Goal: Task Accomplishment & Management: Manage account settings

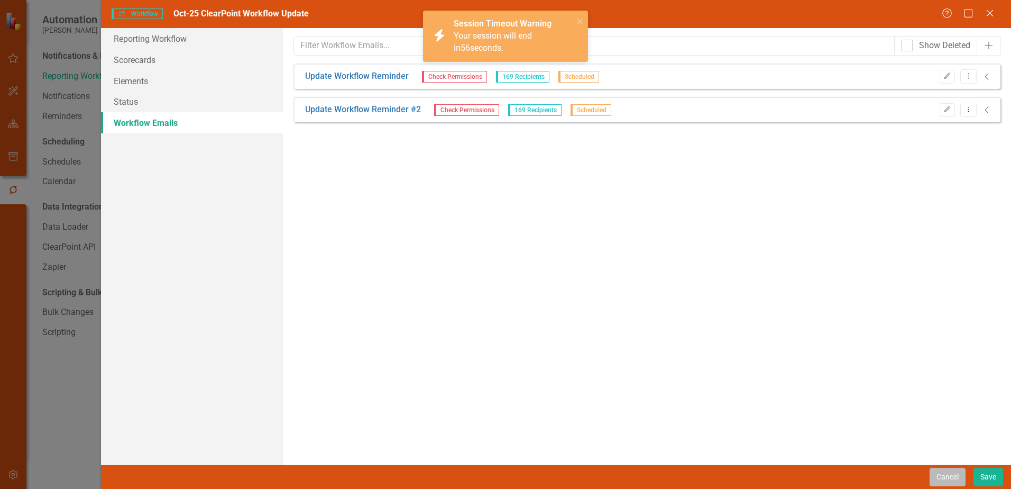
click at [949, 470] on button "Cancel" at bounding box center [948, 477] width 36 height 19
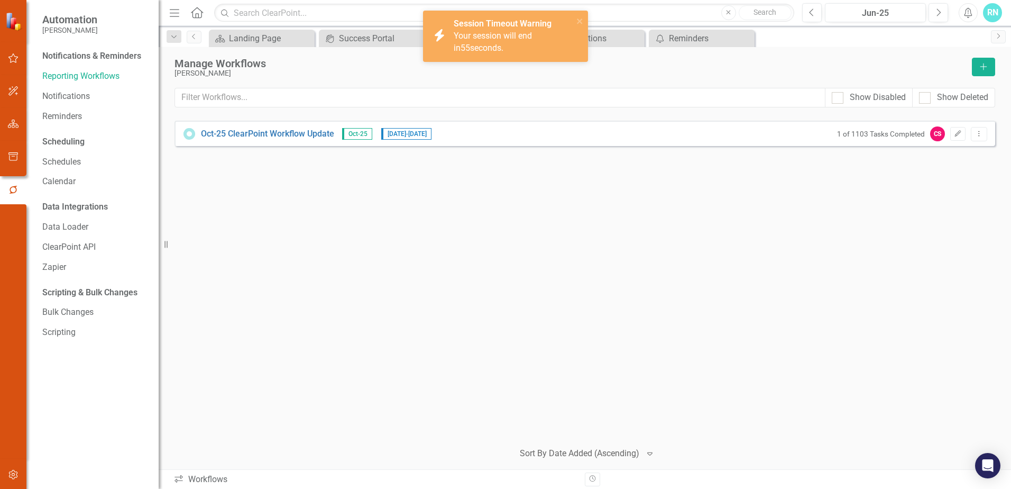
click at [458, 208] on div "Oct-25 ClearPoint Workflow Update Oct-25 10/1/25 - 11/19/25 1 of 1103 Tasks Com…" at bounding box center [585, 277] width 821 height 312
click at [61, 92] on link "Notifications" at bounding box center [95, 96] width 106 height 12
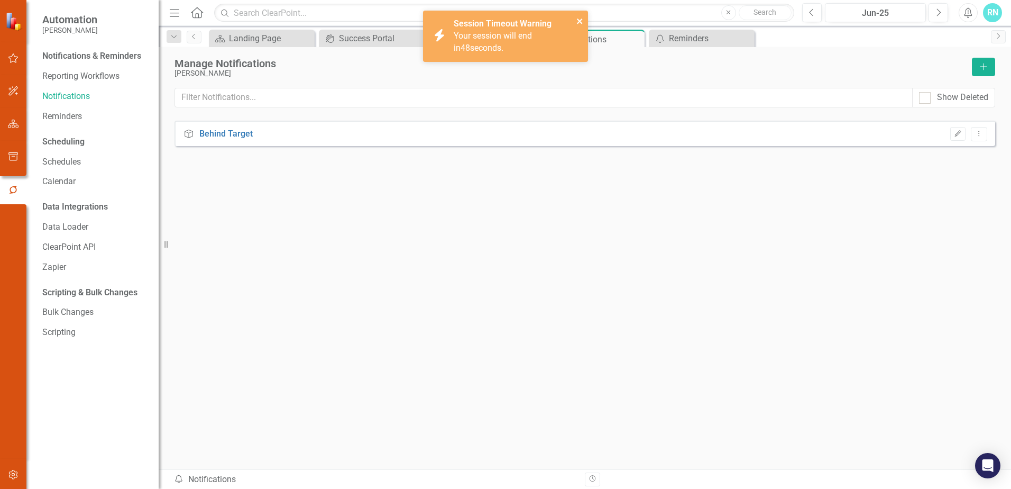
click at [581, 18] on icon "close" at bounding box center [580, 21] width 7 height 8
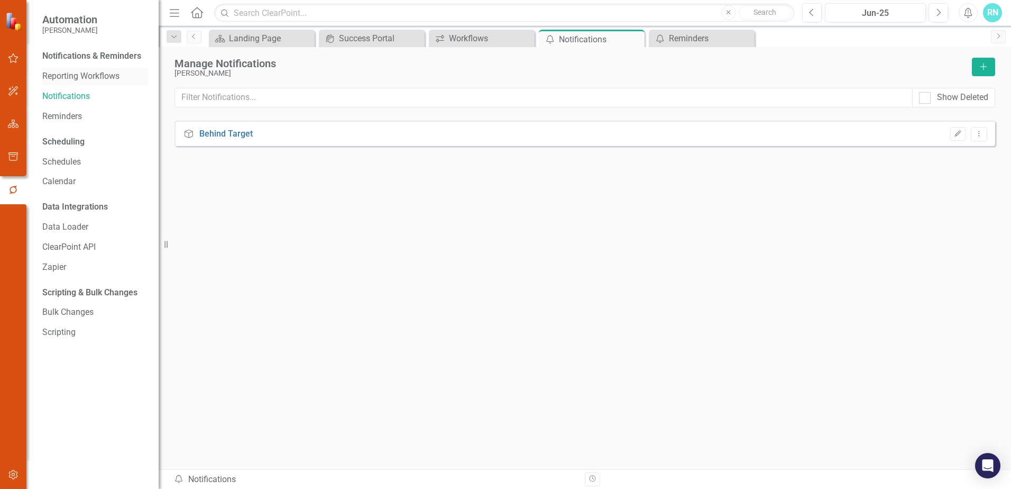
click at [95, 81] on link "Reporting Workflows" at bounding box center [95, 76] width 106 height 12
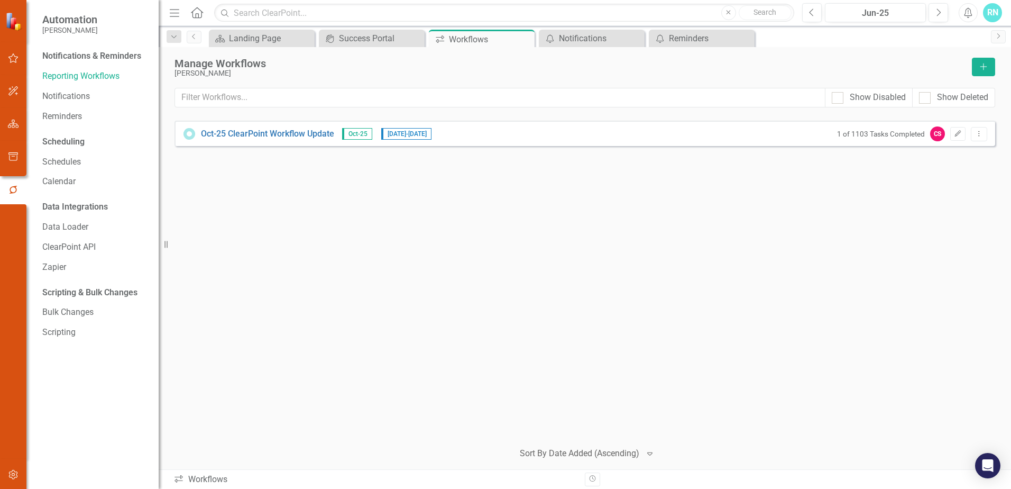
click at [485, 267] on div "Oct-25 ClearPoint Workflow Update Oct-25 10/1/25 - 11/19/25 1 of 1103 Tasks Com…" at bounding box center [585, 277] width 821 height 312
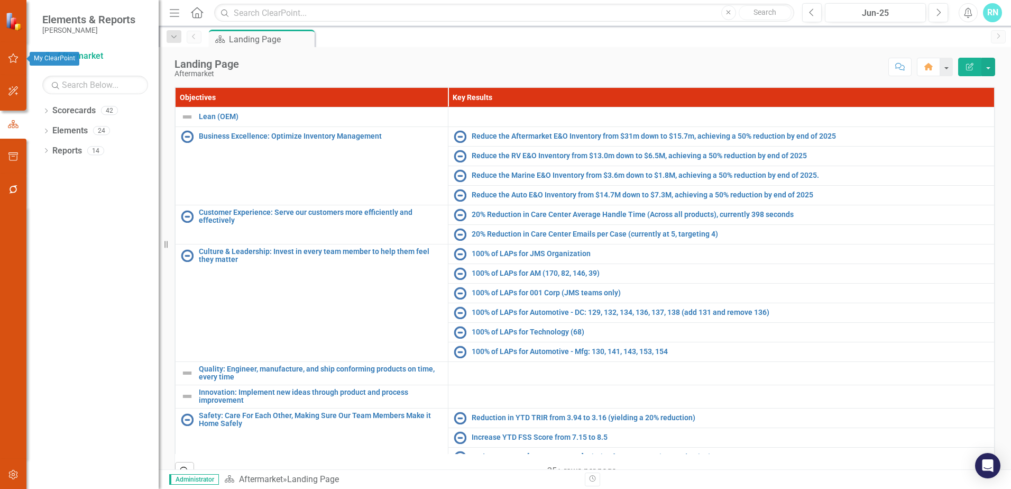
click at [18, 65] on button "button" at bounding box center [14, 59] width 24 height 22
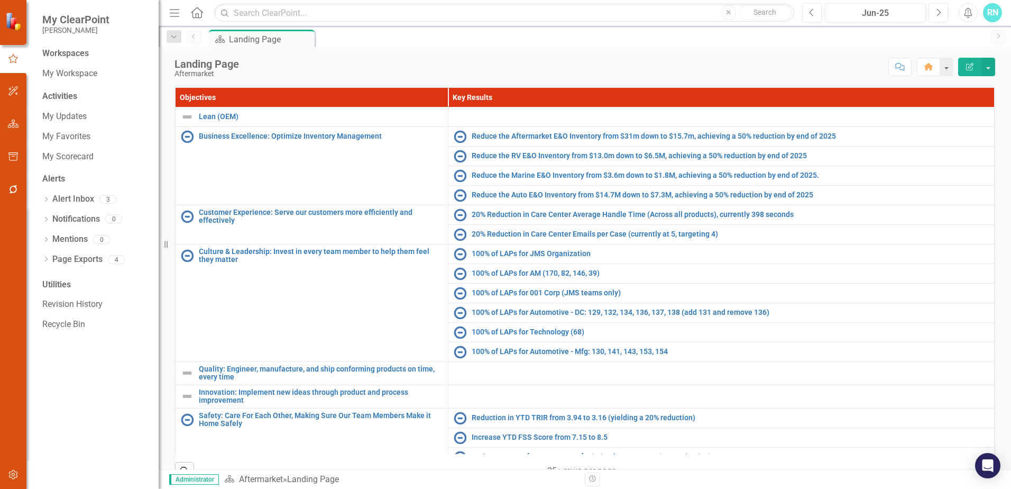
click at [460, 38] on div "Scorecard Landing Page Pin" at bounding box center [596, 38] width 779 height 17
click at [12, 184] on button "button" at bounding box center [14, 190] width 24 height 22
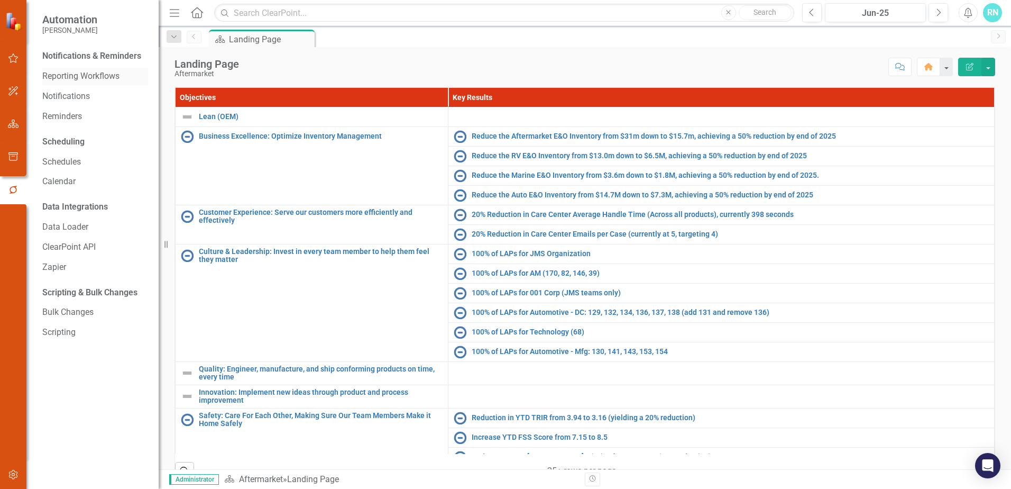
click at [81, 78] on link "Reporting Workflows" at bounding box center [95, 76] width 106 height 12
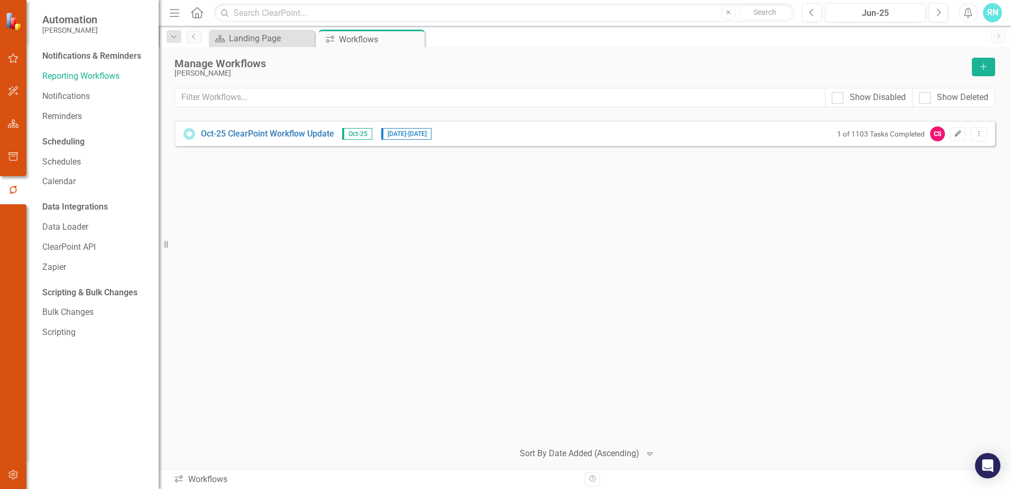
click at [962, 134] on icon "Edit" at bounding box center [958, 134] width 8 height 6
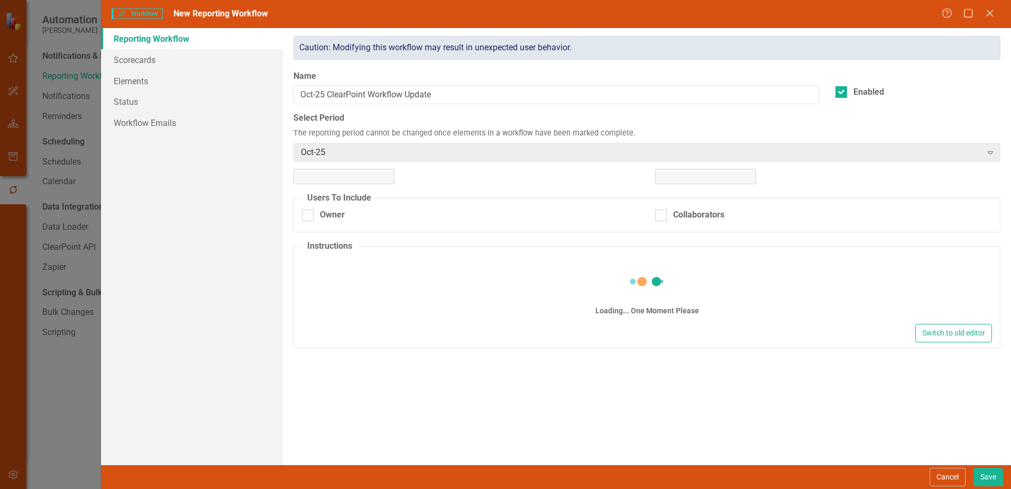
checkbox input "true"
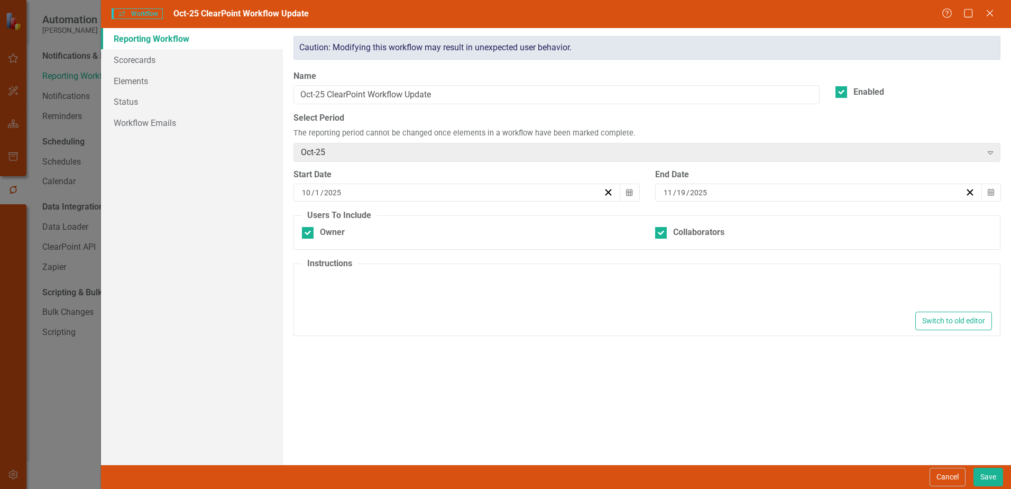
type textarea "<l ipsu-dolor="141" sita-con="693">Adipis elitsedd eius tempori utlabor et dolo…"
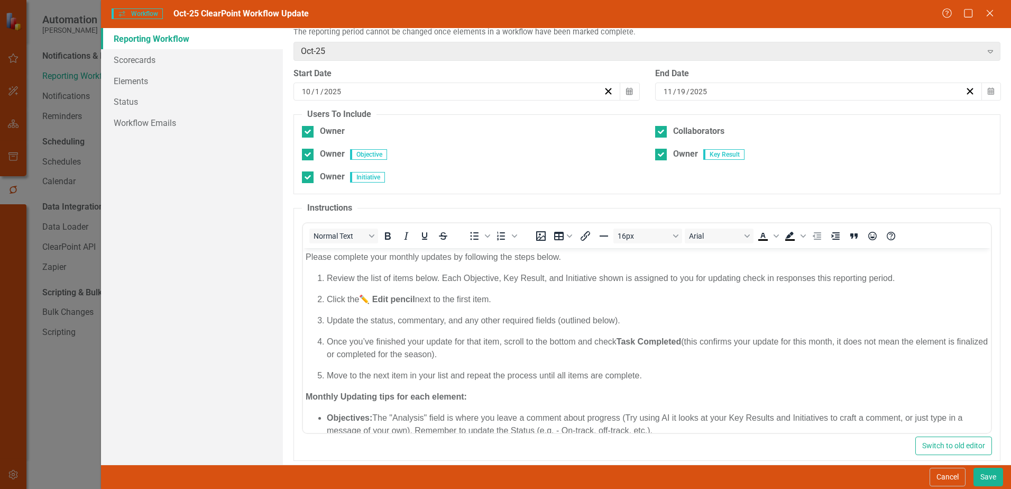
scroll to position [113, 0]
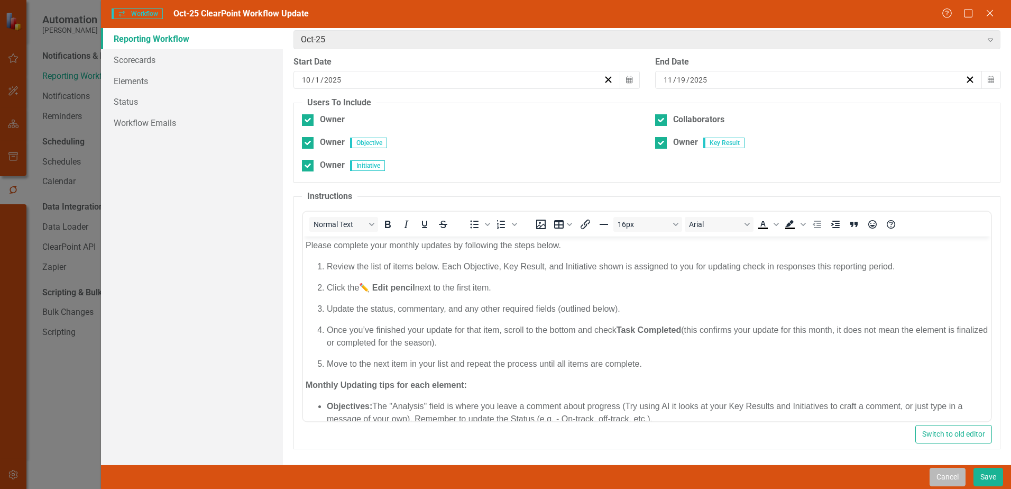
click at [953, 477] on button "Cancel" at bounding box center [948, 477] width 36 height 19
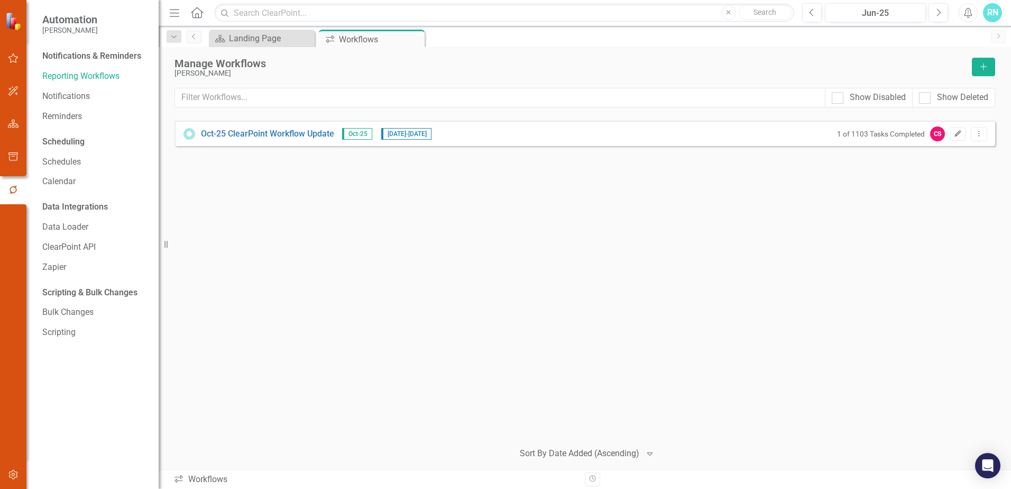
click at [960, 135] on icon "Edit" at bounding box center [958, 134] width 8 height 6
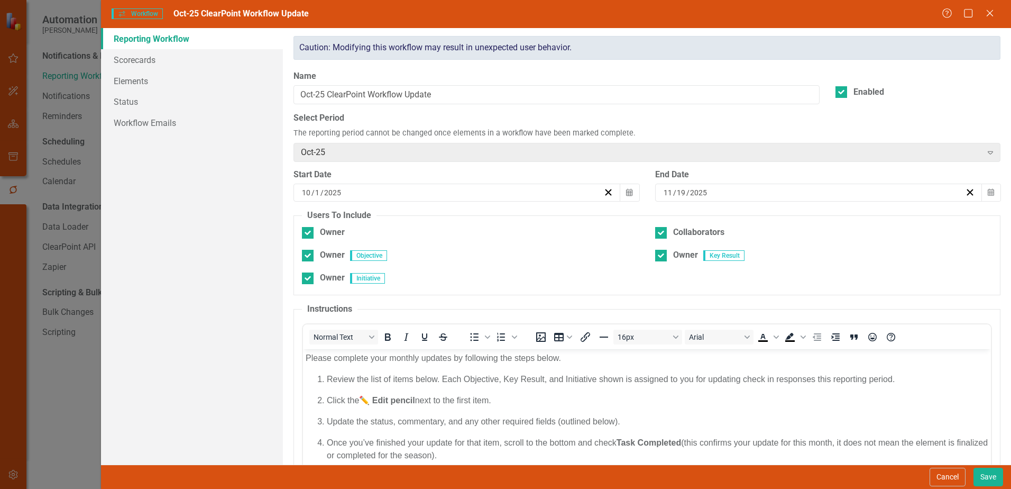
scroll to position [0, 0]
click at [158, 117] on link "Workflow Emails" at bounding box center [192, 122] width 182 height 21
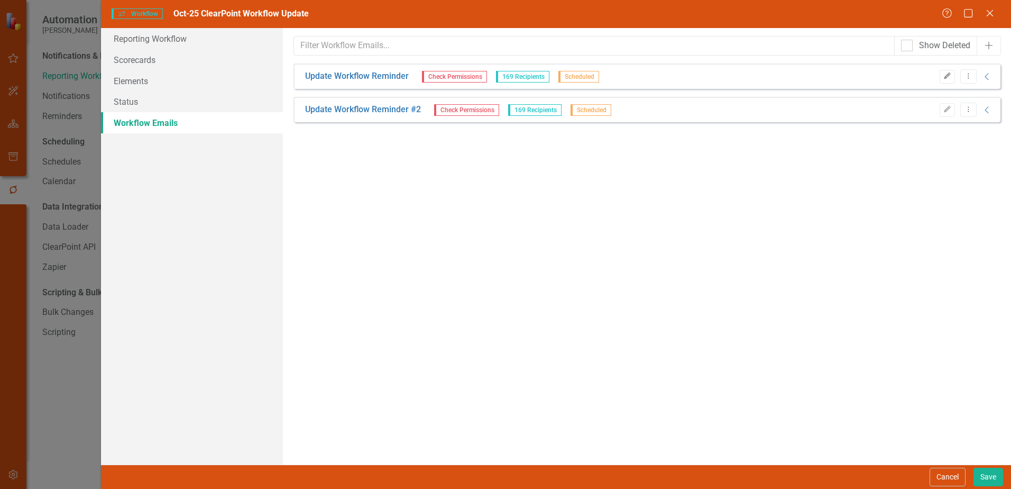
click at [950, 74] on button "Edit" at bounding box center [947, 77] width 15 height 14
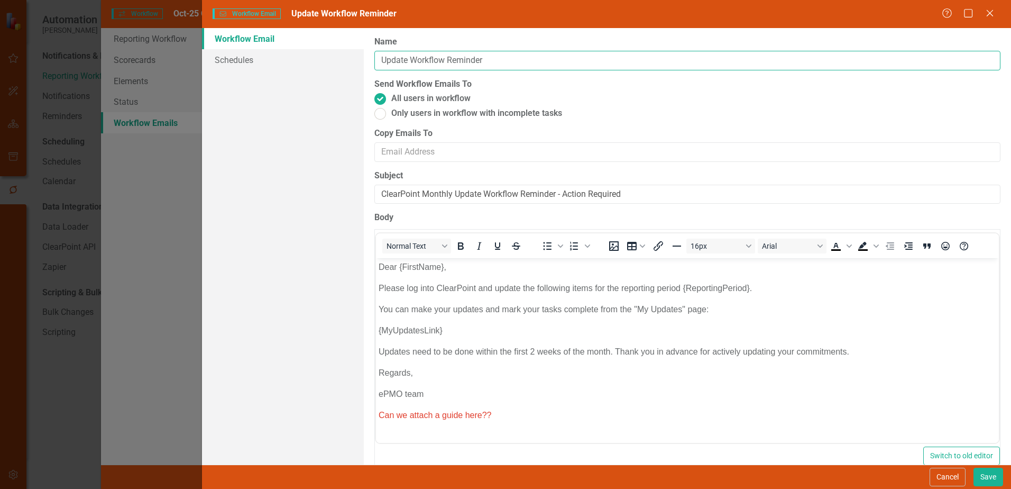
drag, startPoint x: 381, startPoint y: 59, endPoint x: 446, endPoint y: 61, distance: 64.6
click at [446, 61] on input "Update Workflow Reminder" at bounding box center [688, 61] width 626 height 20
click at [380, 60] on input "Check-in Reminder" at bounding box center [688, 61] width 626 height 20
type input "First Check-in Reminder"
click at [991, 479] on button "Save" at bounding box center [989, 477] width 30 height 19
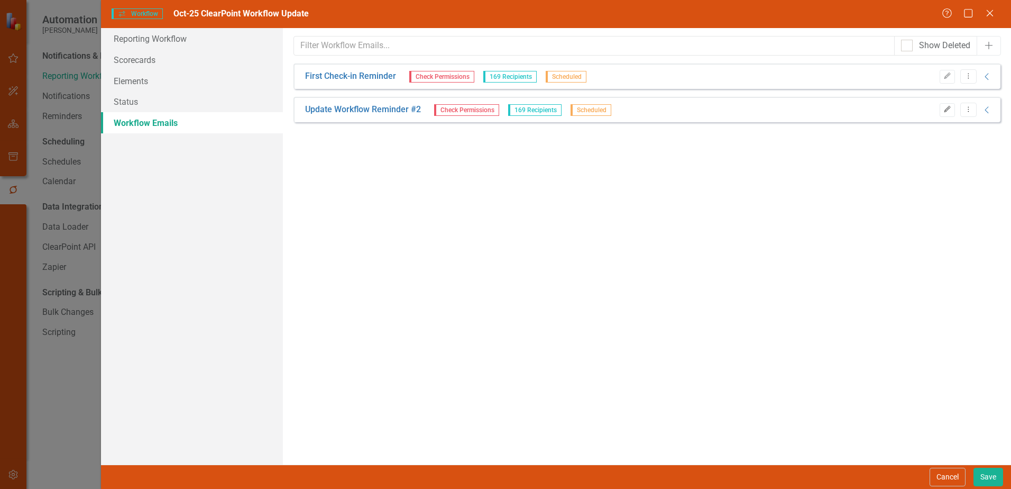
click at [951, 107] on icon "Edit" at bounding box center [948, 109] width 8 height 6
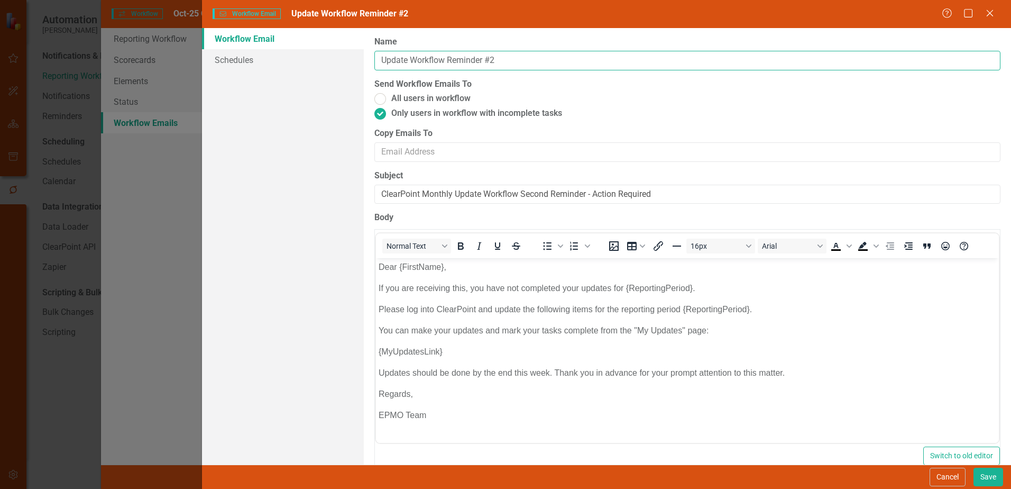
click at [406, 62] on input "Update Workflow Reminder #2" at bounding box center [688, 61] width 626 height 20
click at [432, 59] on input "Update Workflow Reminder #2" at bounding box center [688, 61] width 626 height 20
type input "Second Check-in Reminder"
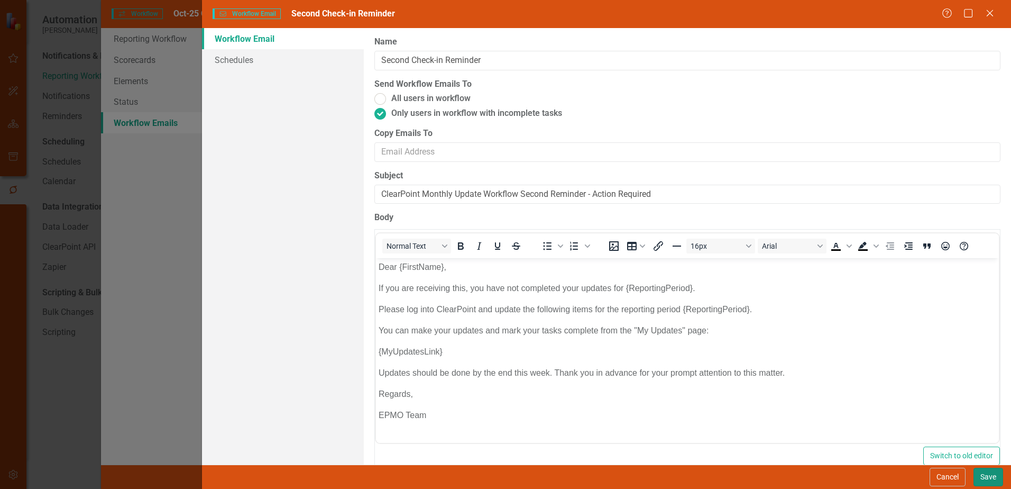
click at [984, 475] on button "Save" at bounding box center [989, 477] width 30 height 19
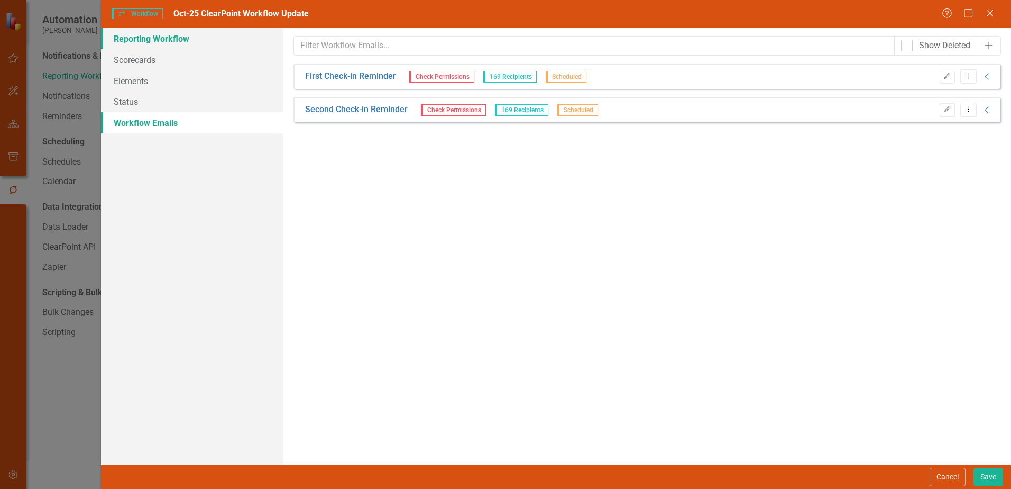
click at [148, 33] on link "Reporting Workflow" at bounding box center [192, 38] width 182 height 21
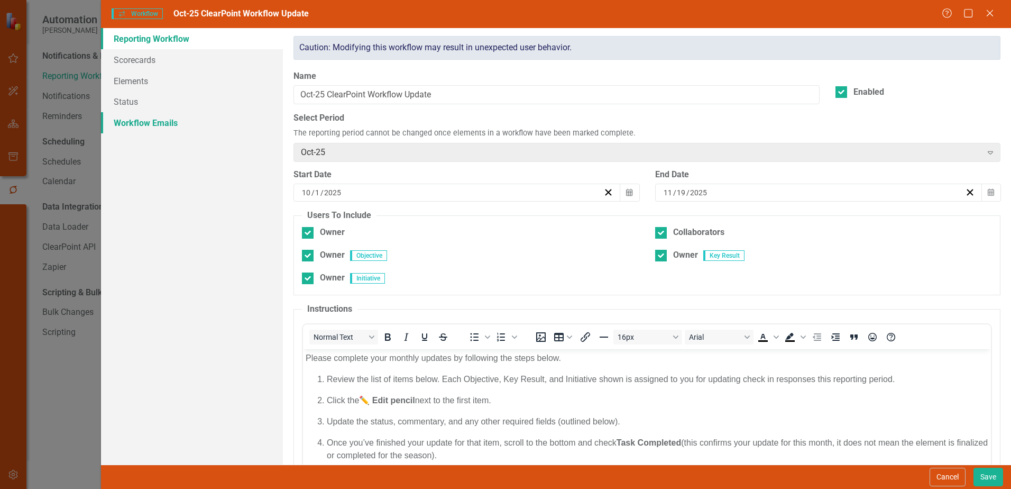
click at [143, 124] on link "Workflow Emails" at bounding box center [192, 122] width 182 height 21
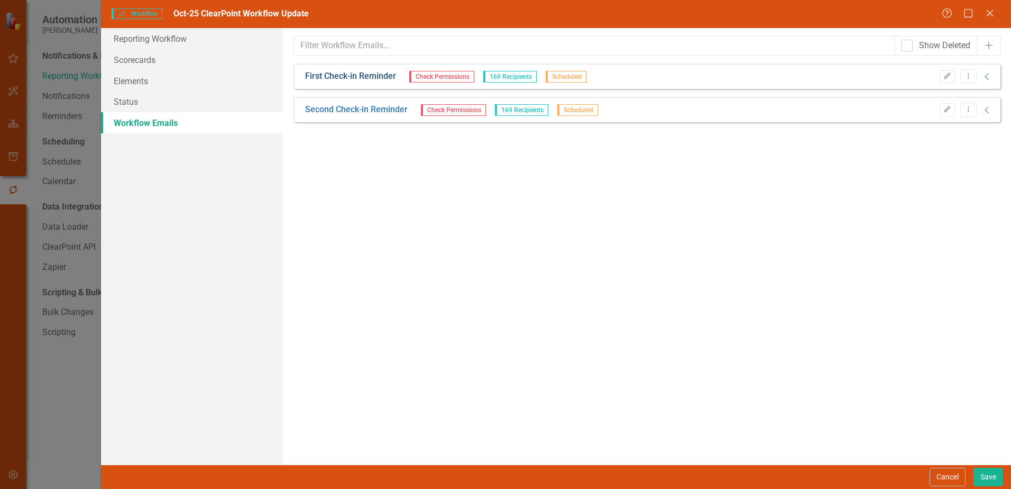
click at [356, 74] on link "First Check-in Reminder" at bounding box center [350, 76] width 91 height 12
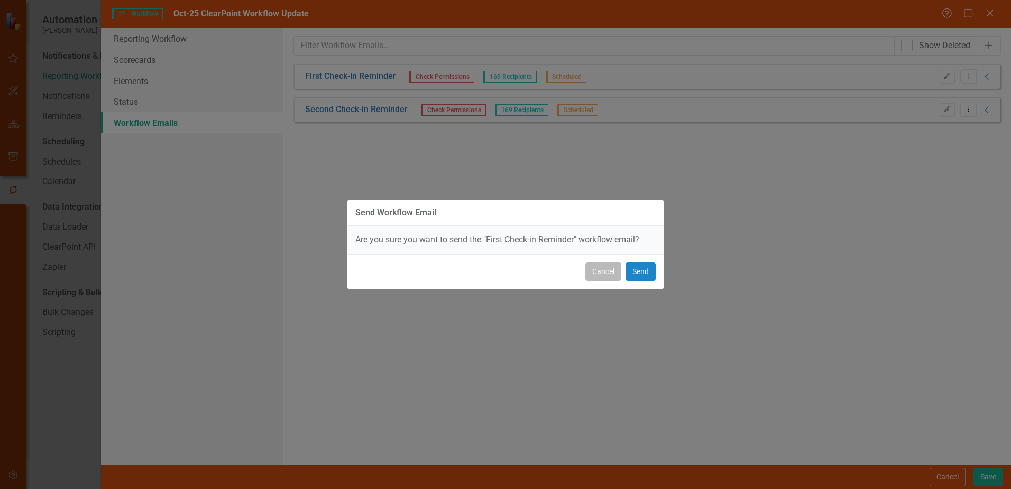
click at [600, 271] on button "Cancel" at bounding box center [604, 271] width 36 height 19
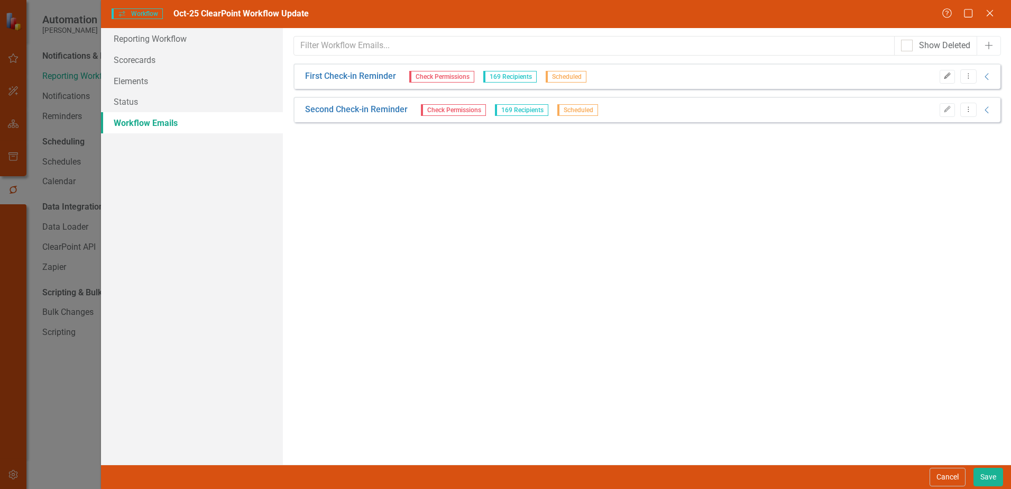
click at [950, 74] on icon "Edit" at bounding box center [948, 76] width 8 height 6
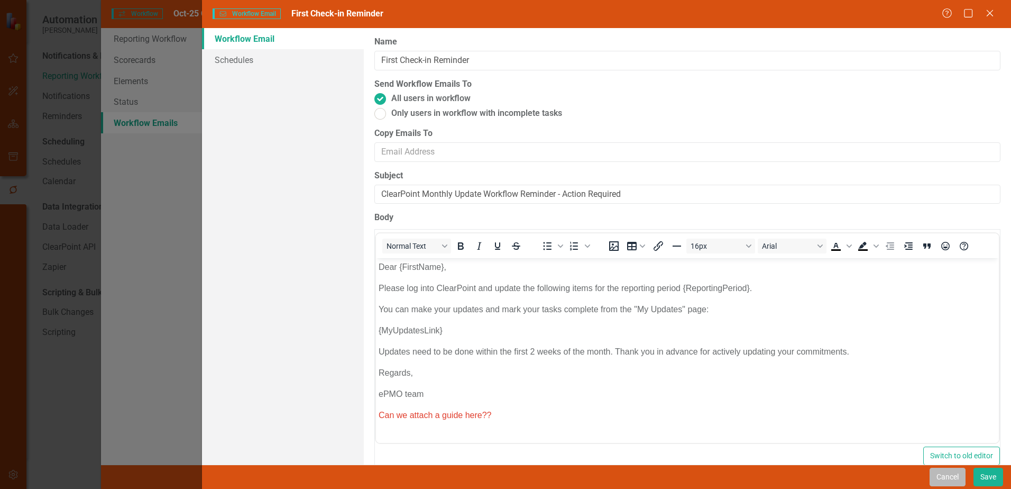
click at [941, 475] on button "Cancel" at bounding box center [948, 477] width 36 height 19
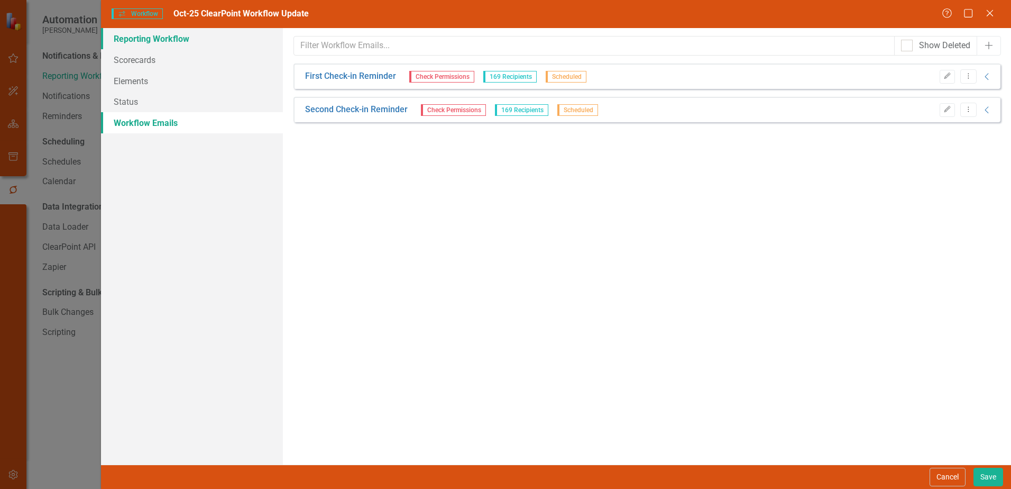
click at [152, 42] on link "Reporting Workflow" at bounding box center [192, 38] width 182 height 21
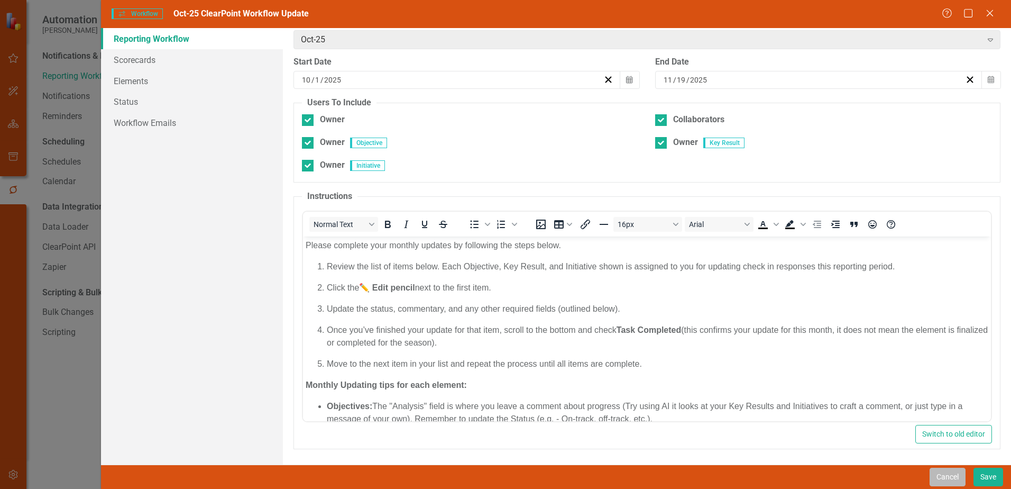
click at [949, 480] on button "Cancel" at bounding box center [948, 477] width 36 height 19
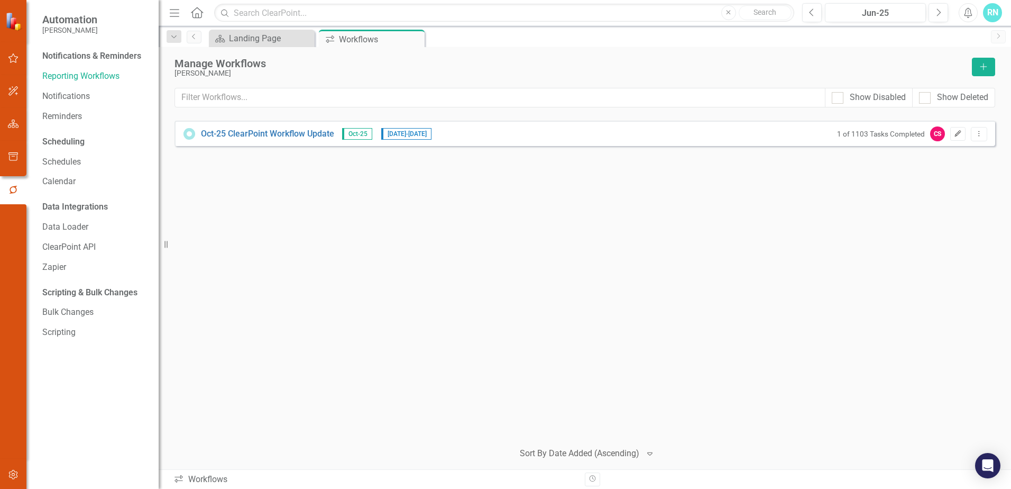
click at [959, 135] on icon "Edit" at bounding box center [958, 134] width 8 height 6
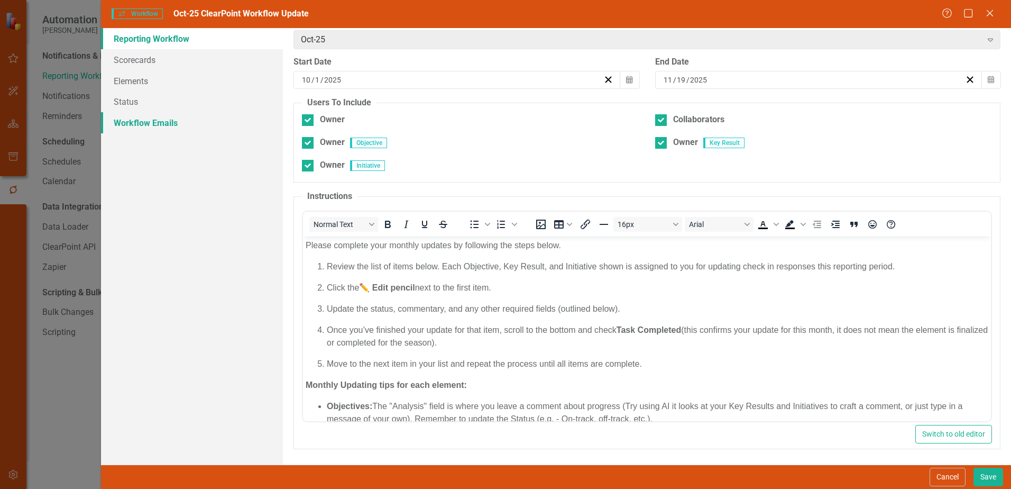
click at [131, 118] on link "Workflow Emails" at bounding box center [192, 122] width 182 height 21
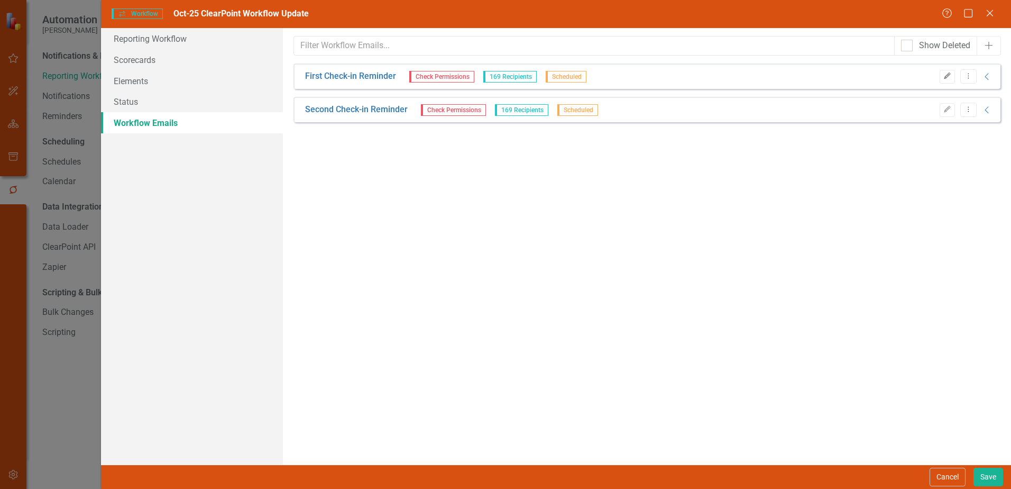
click at [947, 77] on icon "button" at bounding box center [947, 75] width 6 height 6
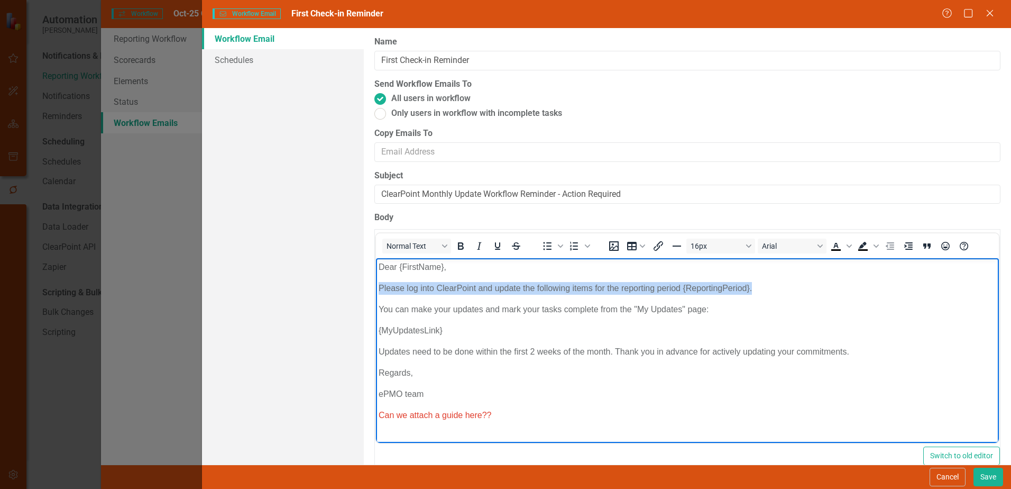
drag, startPoint x: 761, startPoint y: 286, endPoint x: 380, endPoint y: 284, distance: 380.9
click at [380, 284] on p "Please log into ClearPoint and update the following items for the reporting per…" at bounding box center [688, 288] width 618 height 13
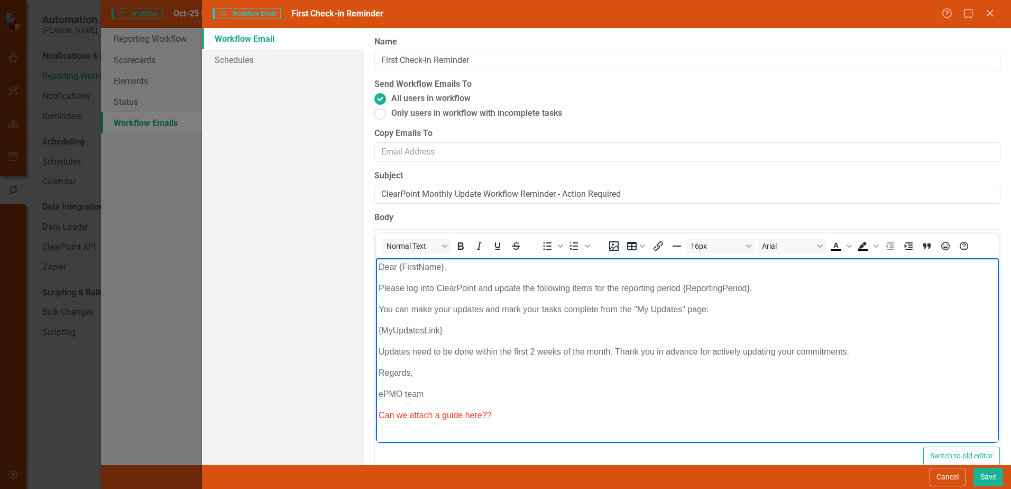
click at [562, 351] on p "Updates need to be done within the first 2 weeks of the month. Thank you in adv…" at bounding box center [688, 351] width 618 height 13
click at [237, 63] on link "Schedules" at bounding box center [283, 59] width 162 height 21
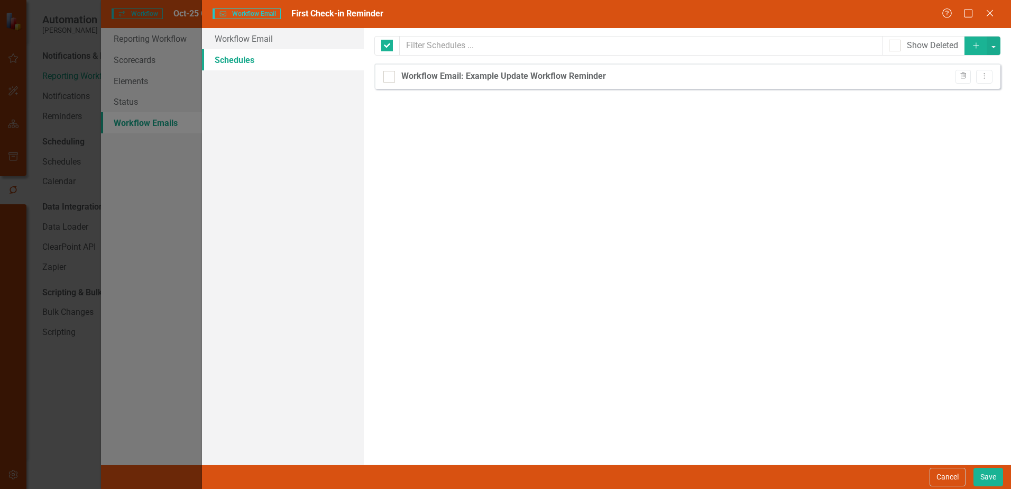
checkbox input "false"
click at [536, 77] on div "Workflow Email: Example Update Workflow Reminder" at bounding box center [504, 76] width 205 height 12
click at [390, 77] on input "Workflow Email: Example Update Workflow Reminder" at bounding box center [387, 74] width 7 height 7
checkbox input "true"
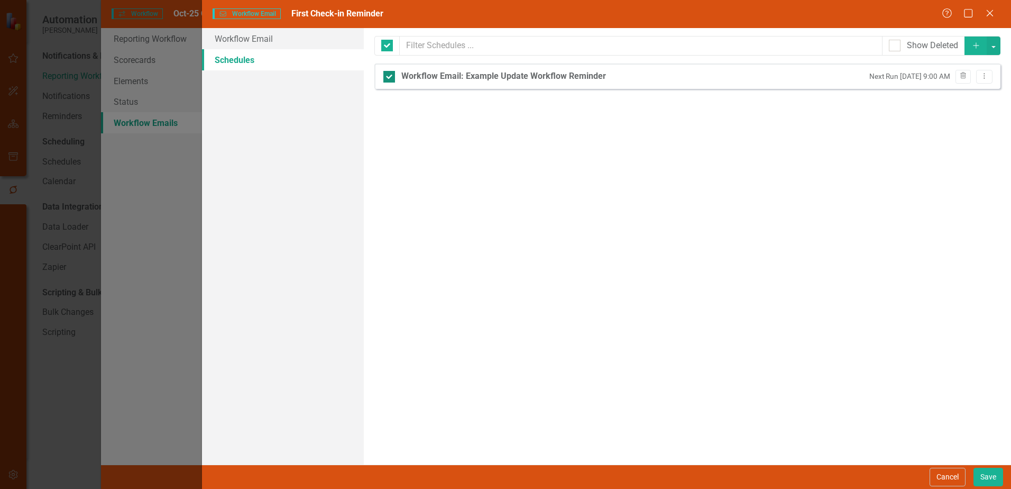
click at [536, 77] on div "Workflow Email: Example Update Workflow Reminder" at bounding box center [504, 76] width 205 height 12
click at [390, 77] on input "Workflow Email: Example Update Workflow Reminder" at bounding box center [387, 74] width 7 height 7
checkbox input "false"
click at [536, 77] on div "Workflow Email: Example Update Workflow Reminder" at bounding box center [504, 76] width 205 height 12
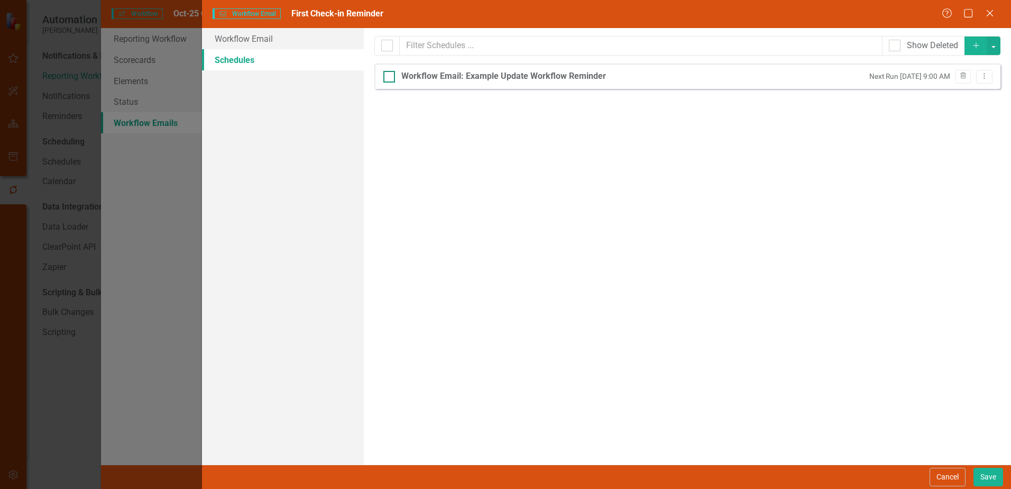
click at [390, 77] on input "Workflow Email: Example Update Workflow Reminder" at bounding box center [387, 74] width 7 height 7
checkbox input "true"
click at [536, 77] on div "Workflow Email: Example Update Workflow Reminder" at bounding box center [504, 76] width 205 height 12
click at [390, 77] on input "Workflow Email: Example Update Workflow Reminder" at bounding box center [387, 74] width 7 height 7
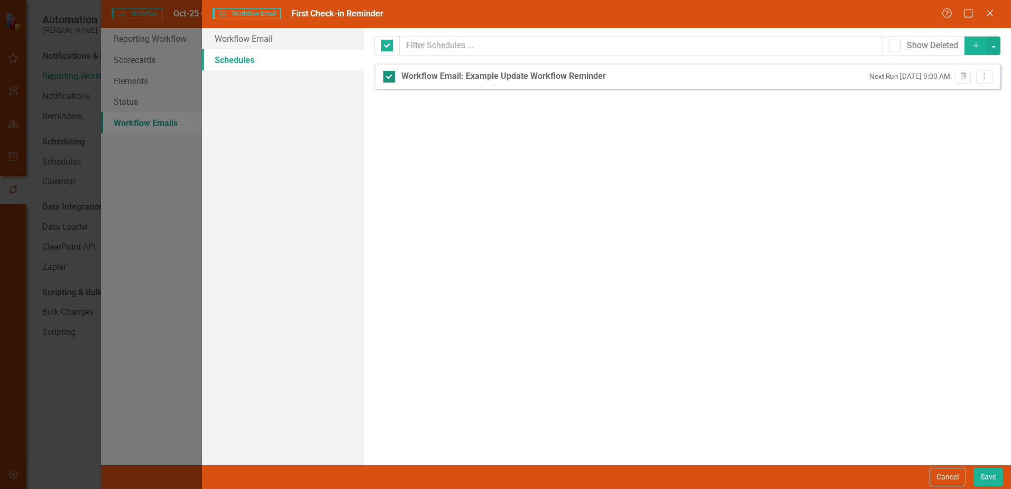
checkbox input "false"
click at [984, 78] on icon "Dropdown Menu" at bounding box center [984, 75] width 9 height 7
click at [956, 93] on link "Edit Edit Schedule" at bounding box center [943, 94] width 97 height 20
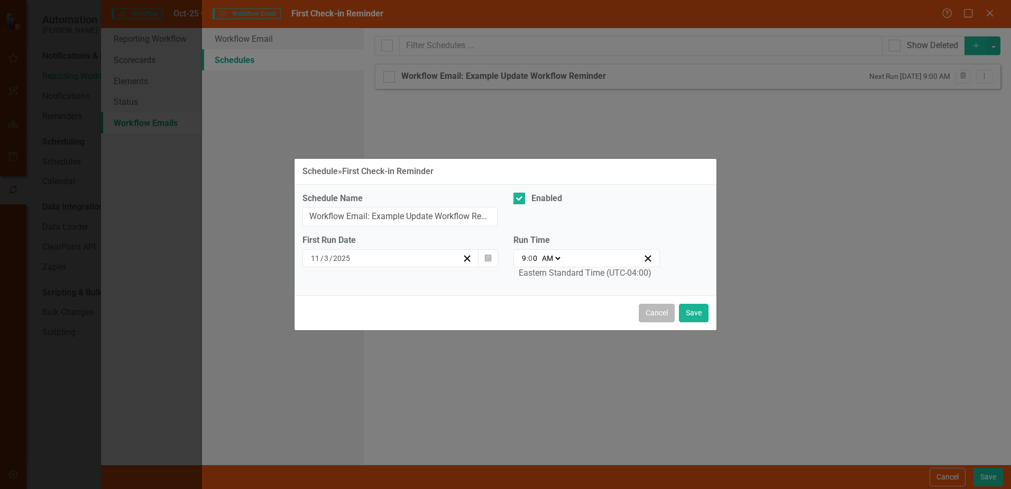
click at [660, 316] on button "Cancel" at bounding box center [657, 313] width 36 height 19
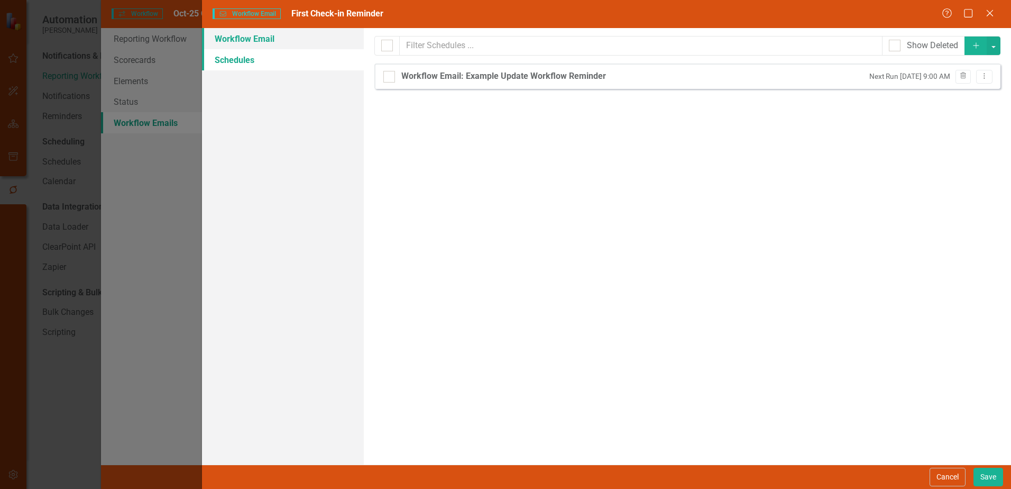
click at [247, 34] on link "Workflow Email" at bounding box center [283, 38] width 162 height 21
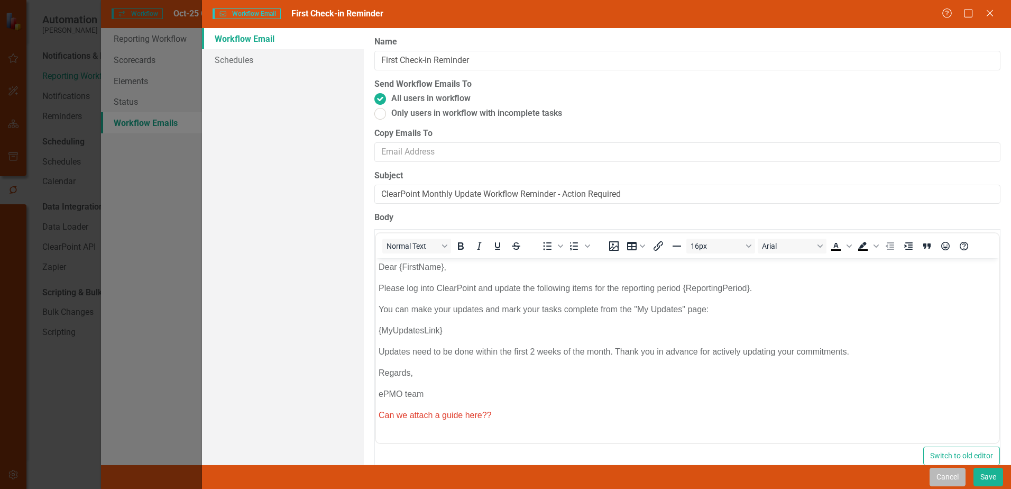
click at [951, 477] on button "Cancel" at bounding box center [948, 477] width 36 height 19
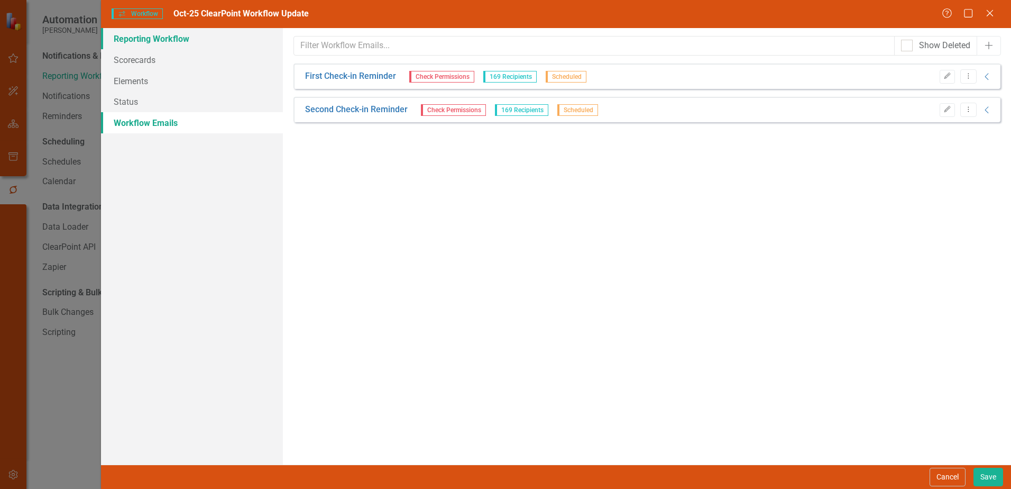
click at [165, 36] on link "Reporting Workflow" at bounding box center [192, 38] width 182 height 21
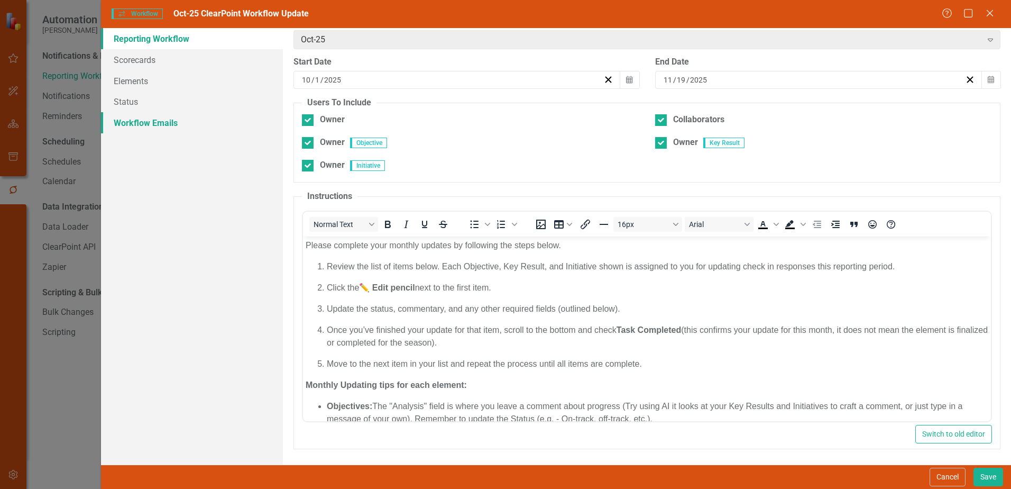
click at [156, 122] on link "Workflow Emails" at bounding box center [192, 122] width 182 height 21
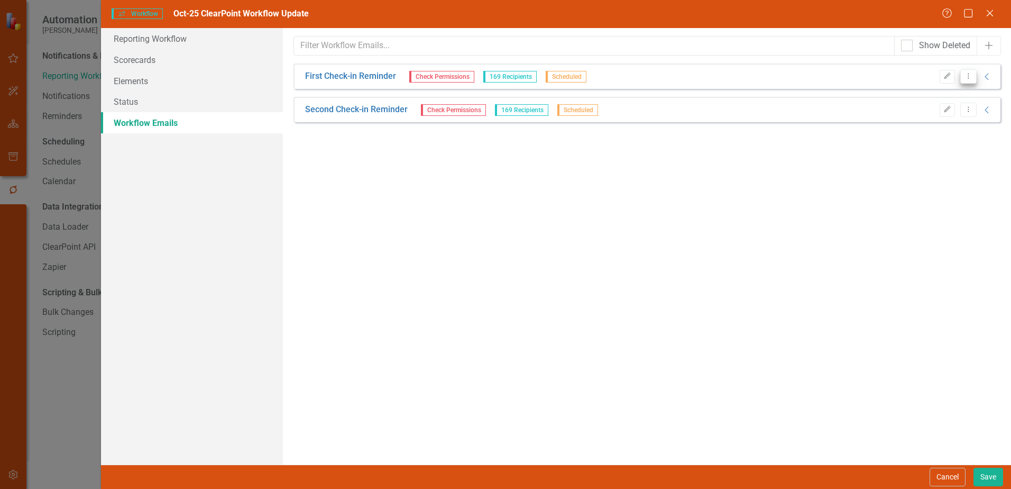
click at [968, 76] on icon "Dropdown Menu" at bounding box center [968, 75] width 9 height 7
click at [789, 194] on div "From this page, you can set up emails to be sent to remind users of updates. Th…" at bounding box center [647, 246] width 728 height 436
click at [945, 74] on icon "Edit" at bounding box center [948, 76] width 8 height 6
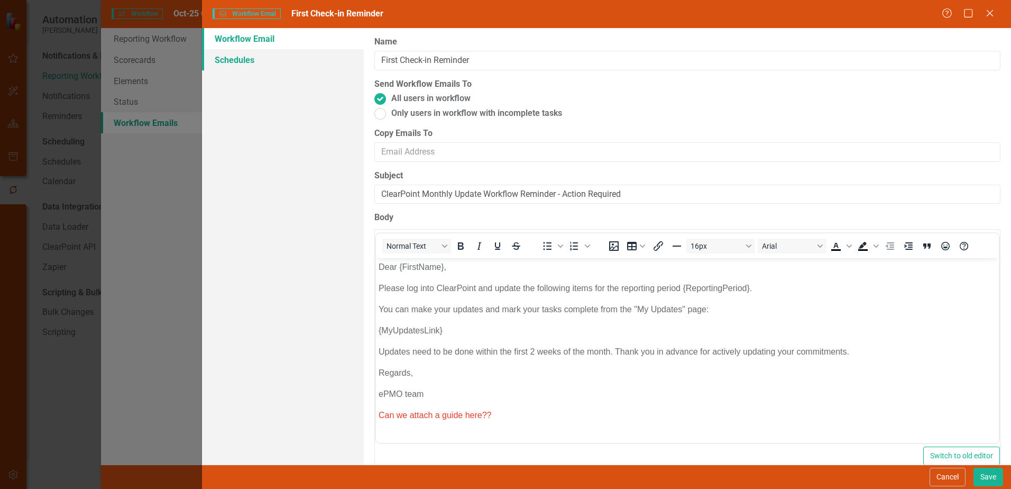
click at [232, 57] on link "Schedules" at bounding box center [283, 59] width 162 height 21
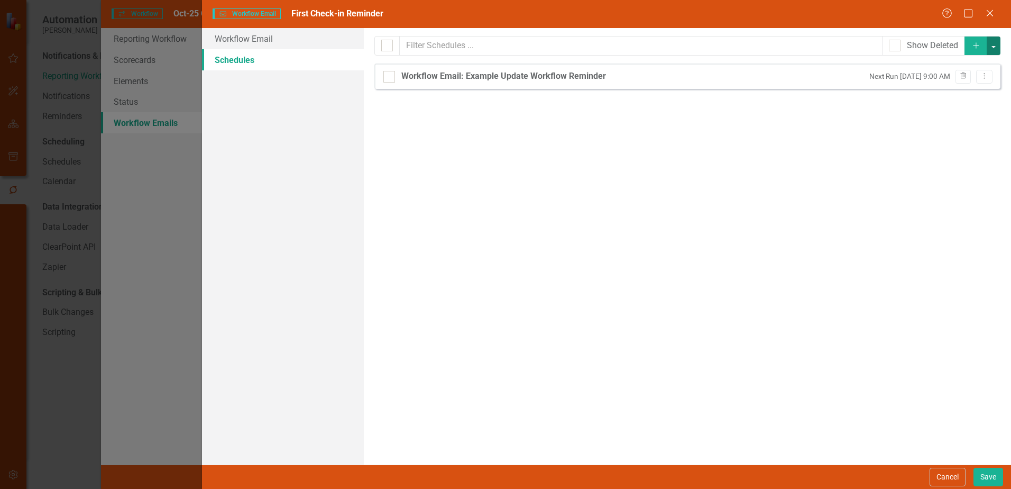
click at [995, 44] on button "button" at bounding box center [994, 46] width 14 height 19
click at [954, 67] on link "Schedule Add Schedule" at bounding box center [959, 66] width 84 height 20
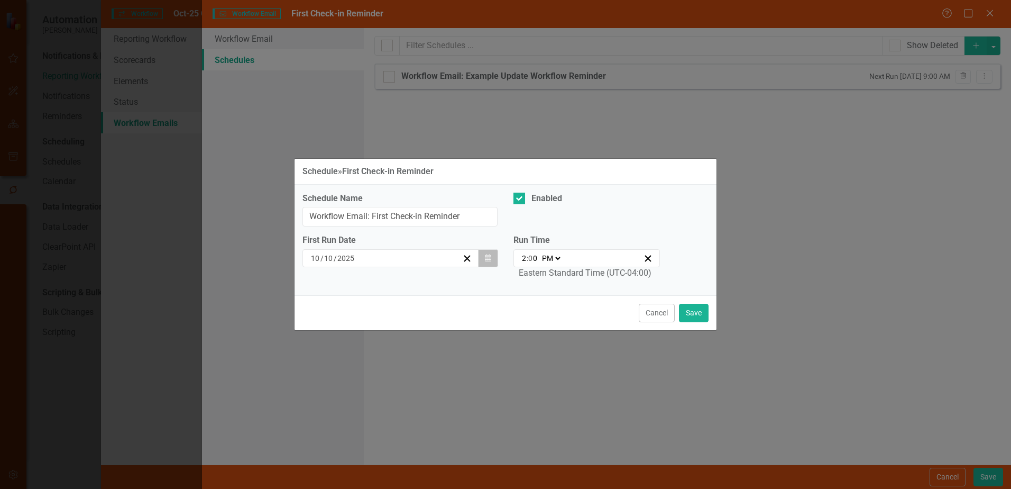
click at [486, 261] on icon "button" at bounding box center [488, 257] width 6 height 7
click at [460, 286] on div "First Run Date [DATE] Calendar Run Time 14:00 2 : 0 0 AM PM Eastern Standard Ti…" at bounding box center [506, 260] width 422 height 53
click at [562, 258] on select "AM PM" at bounding box center [551, 258] width 23 height 11
select select "am"
click at [540, 253] on select "AM PM" at bounding box center [551, 258] width 23 height 11
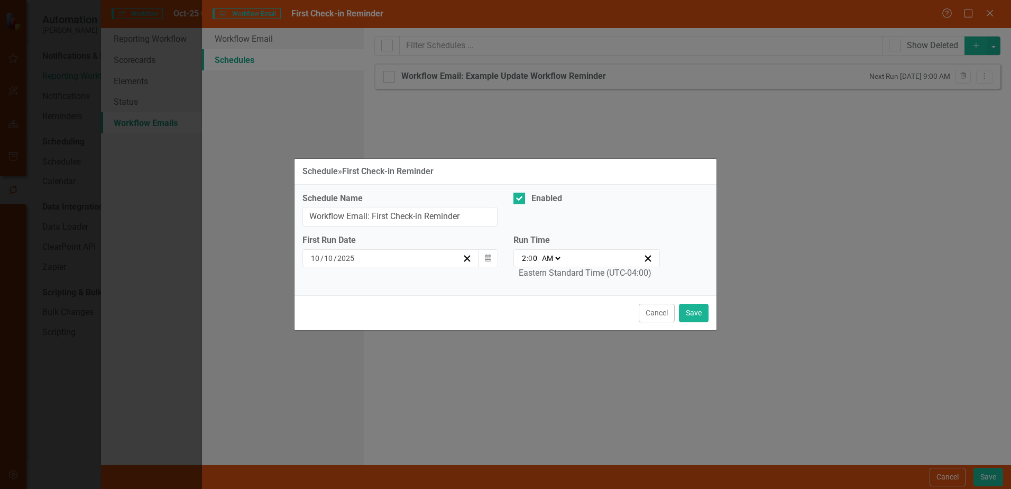
click at [533, 260] on input "0" at bounding box center [533, 258] width 10 height 11
click at [524, 260] on input "2" at bounding box center [524, 258] width 5 height 11
type input "08:00"
type input "8"
click at [574, 327] on div "Cancel Save" at bounding box center [506, 312] width 422 height 35
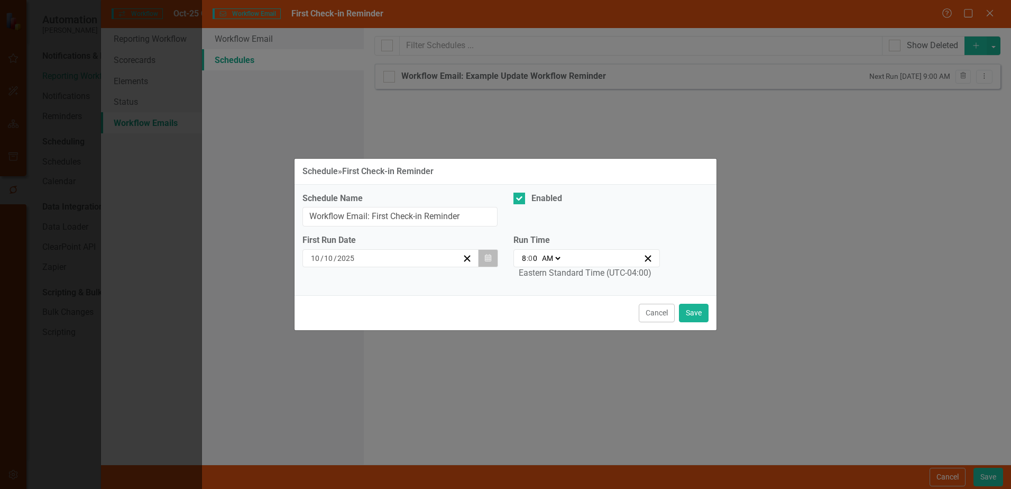
click at [487, 257] on icon "button" at bounding box center [488, 257] width 6 height 7
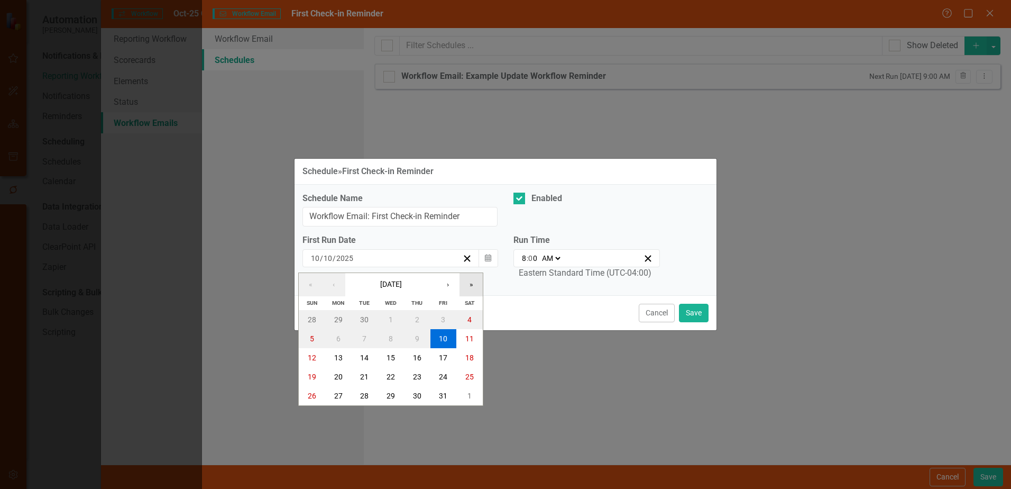
click at [472, 285] on button "»" at bounding box center [471, 284] width 23 height 23
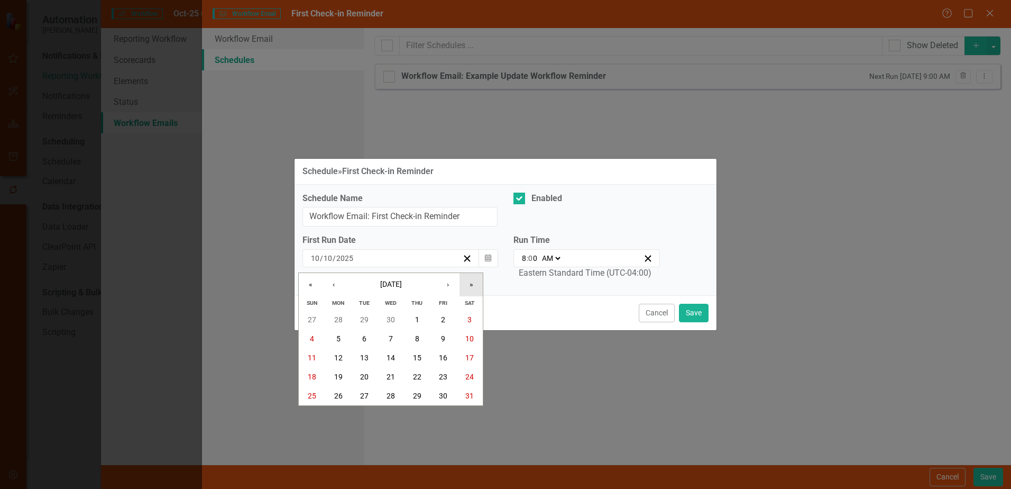
click at [477, 284] on button "»" at bounding box center [471, 284] width 23 height 23
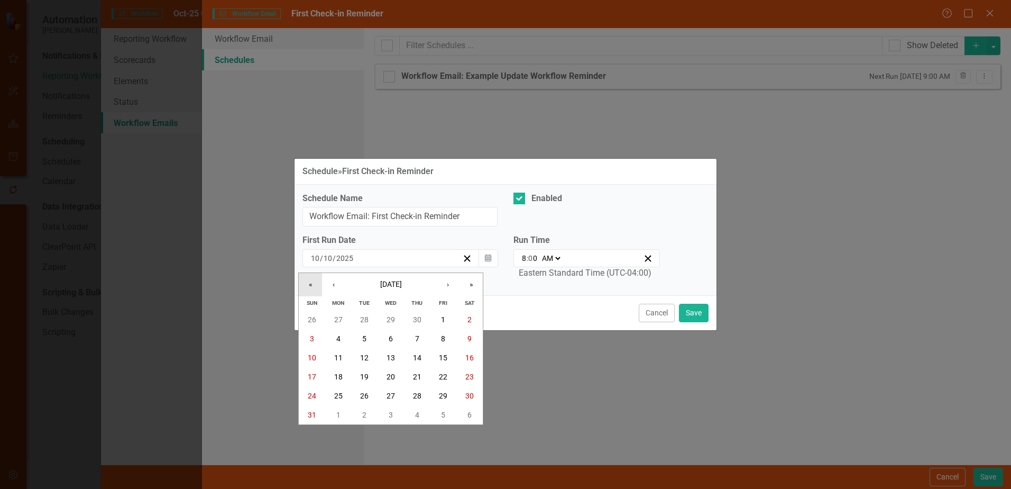
click at [305, 286] on button "«" at bounding box center [310, 284] width 23 height 23
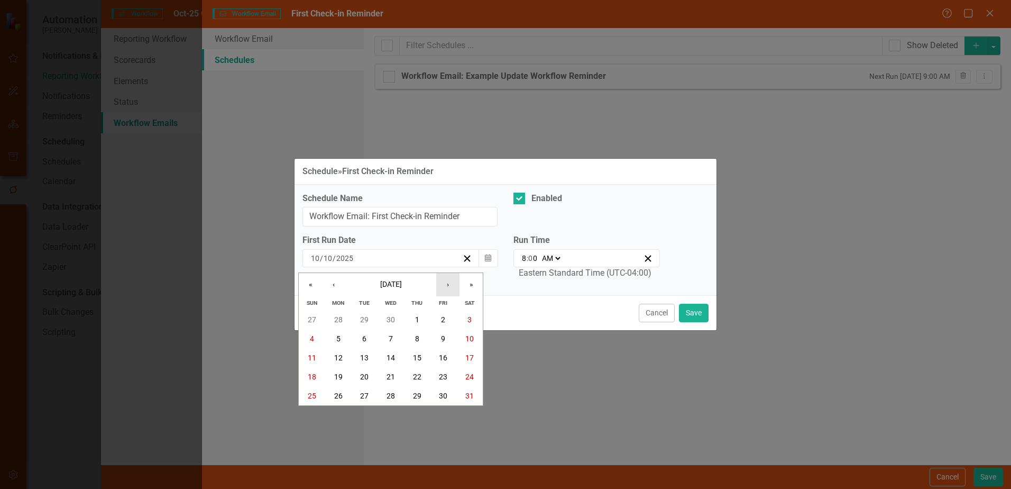
click at [441, 285] on button "›" at bounding box center [447, 284] width 23 height 23
click at [340, 317] on abbr "2" at bounding box center [338, 319] width 4 height 8
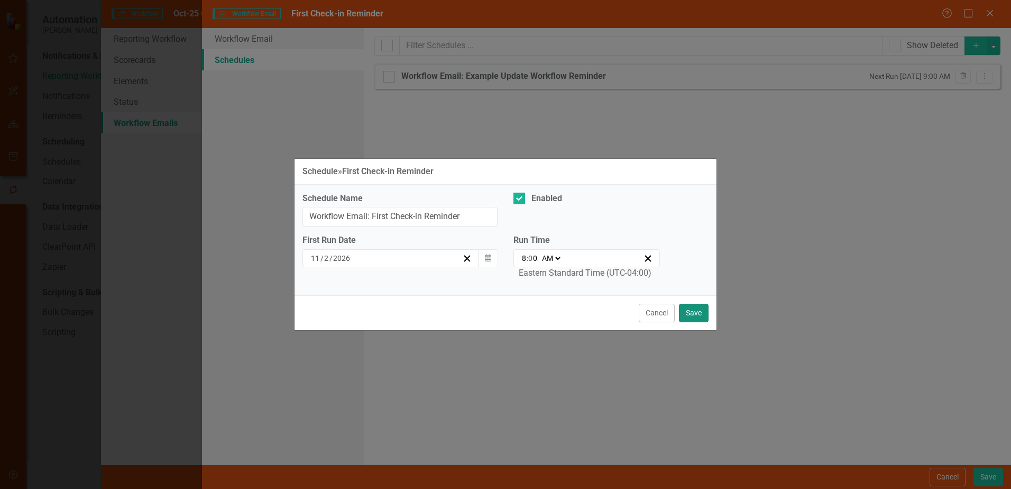
click at [699, 313] on button "Save" at bounding box center [694, 313] width 30 height 19
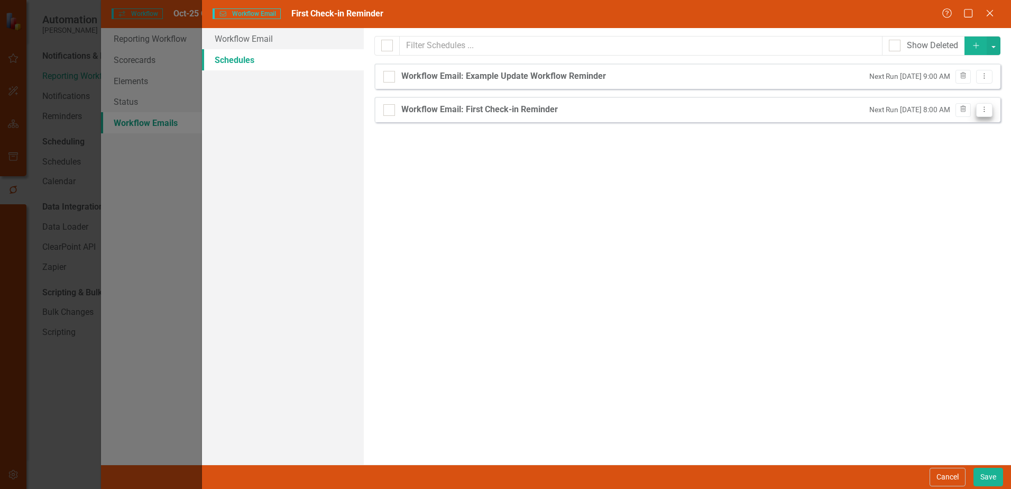
click at [991, 109] on button "Dropdown Menu" at bounding box center [985, 110] width 16 height 14
click at [955, 123] on link "Edit Edit Schedule" at bounding box center [943, 127] width 97 height 20
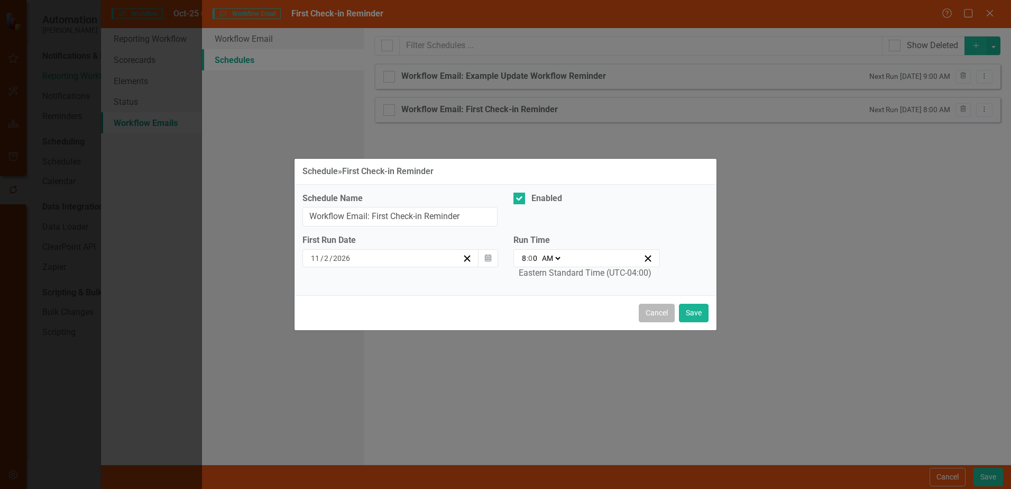
click at [661, 310] on button "Cancel" at bounding box center [657, 313] width 36 height 19
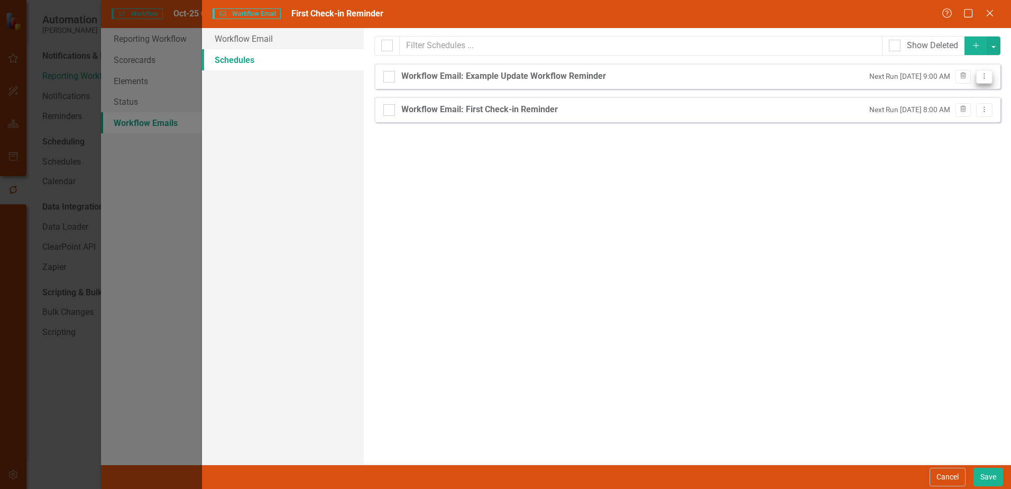
click at [990, 76] on button "Dropdown Menu" at bounding box center [985, 77] width 16 height 14
click at [966, 86] on link "Edit Edit Schedule" at bounding box center [943, 94] width 97 height 20
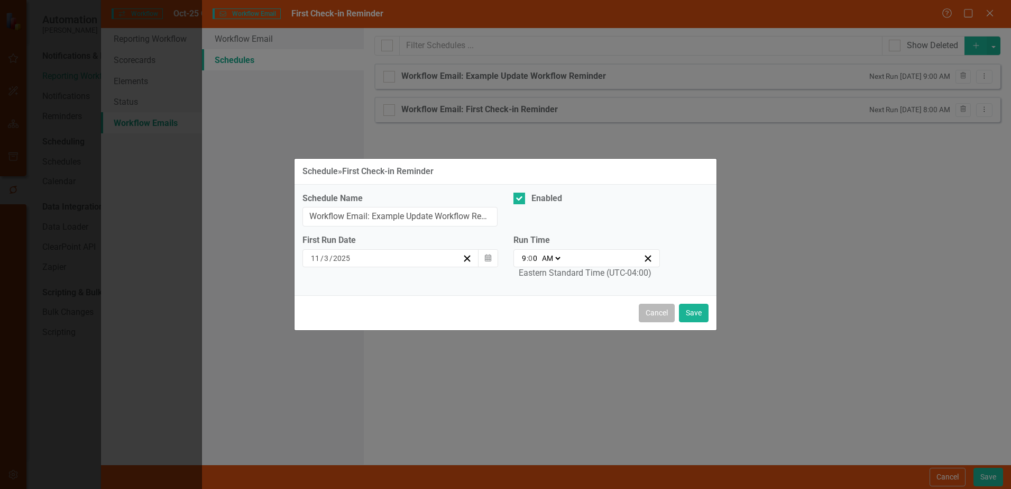
click at [653, 313] on button "Cancel" at bounding box center [657, 313] width 36 height 19
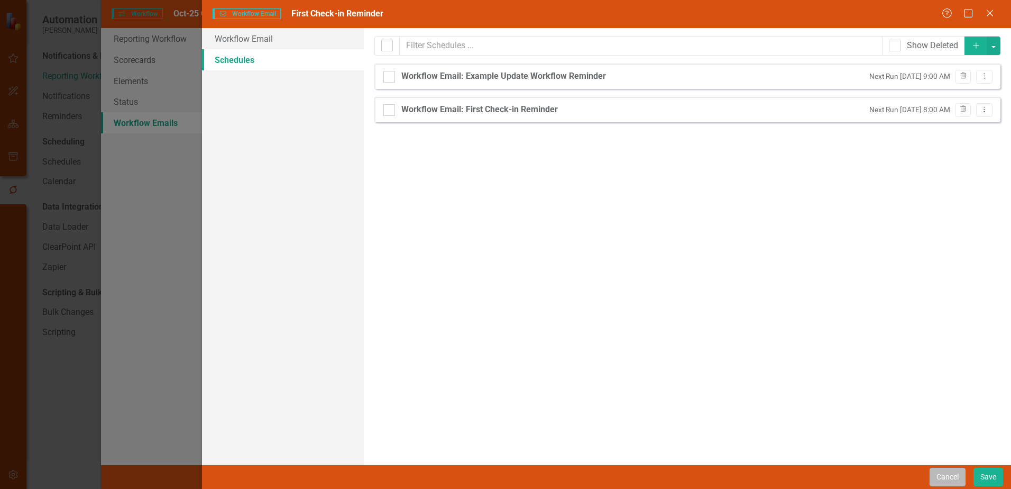
click at [940, 478] on button "Cancel" at bounding box center [948, 477] width 36 height 19
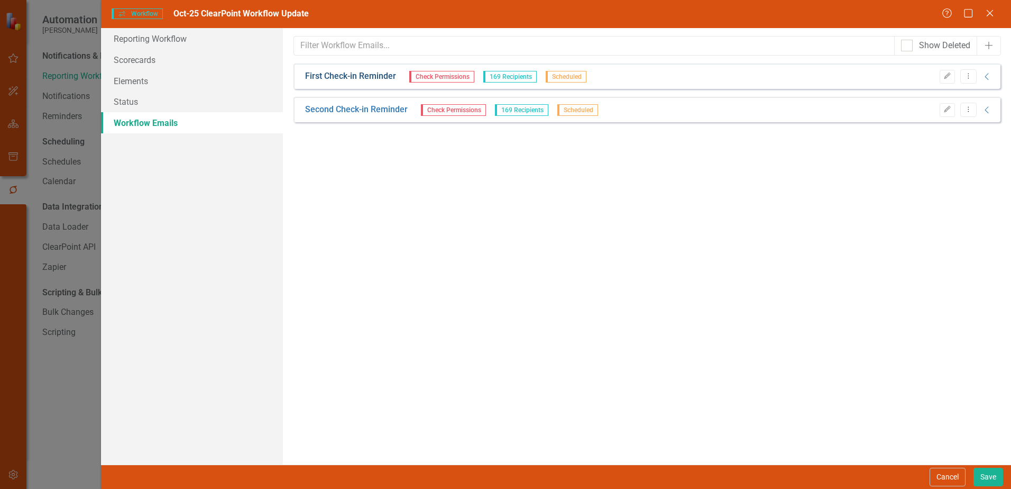
click at [361, 78] on link "First Check-in Reminder" at bounding box center [350, 76] width 91 height 12
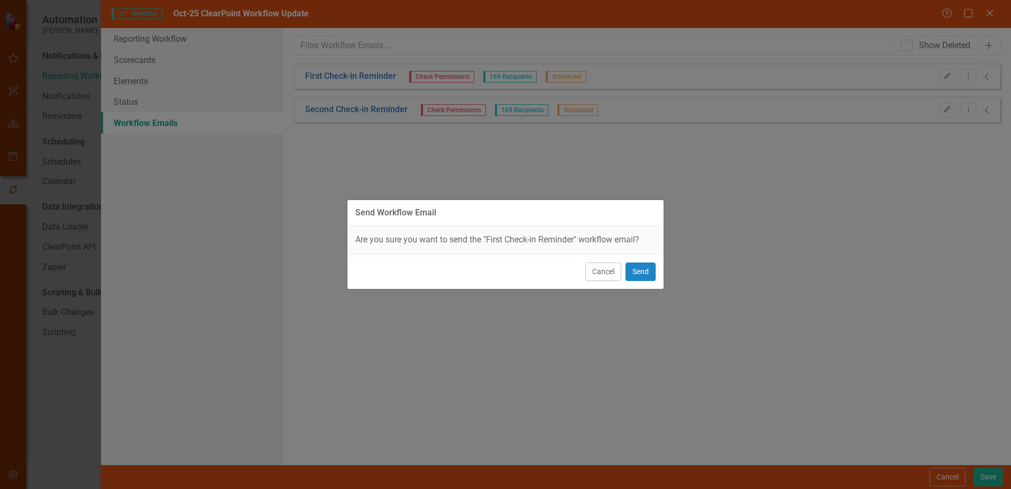
drag, startPoint x: 558, startPoint y: 244, endPoint x: 511, endPoint y: 277, distance: 57.4
click at [511, 277] on div "Cancel Send" at bounding box center [506, 271] width 316 height 35
click at [605, 272] on button "Cancel" at bounding box center [604, 271] width 36 height 19
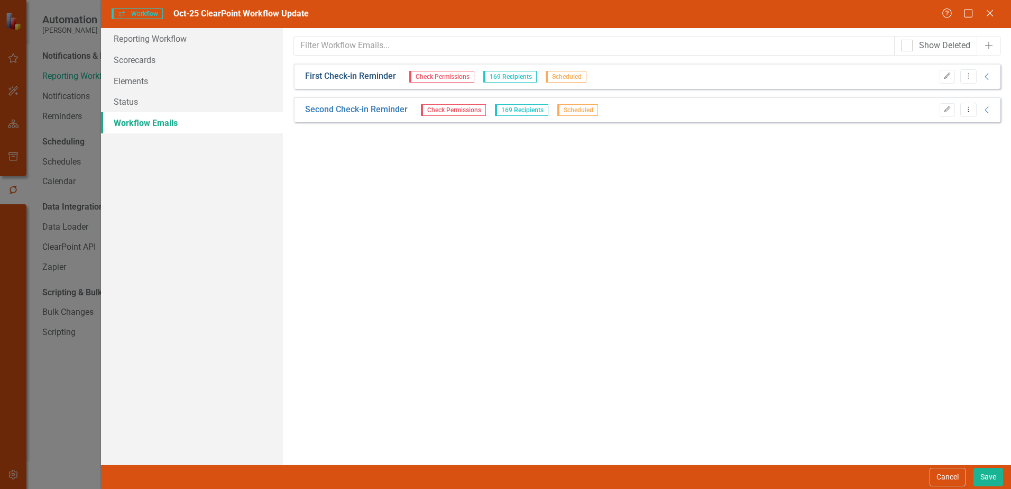
click at [363, 75] on link "First Check-in Reminder" at bounding box center [350, 76] width 91 height 12
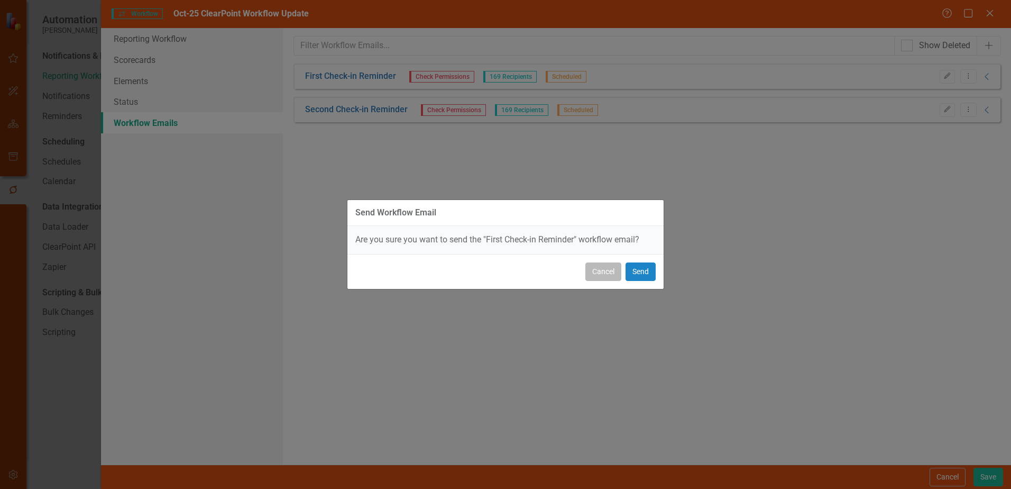
click at [593, 272] on button "Cancel" at bounding box center [604, 271] width 36 height 19
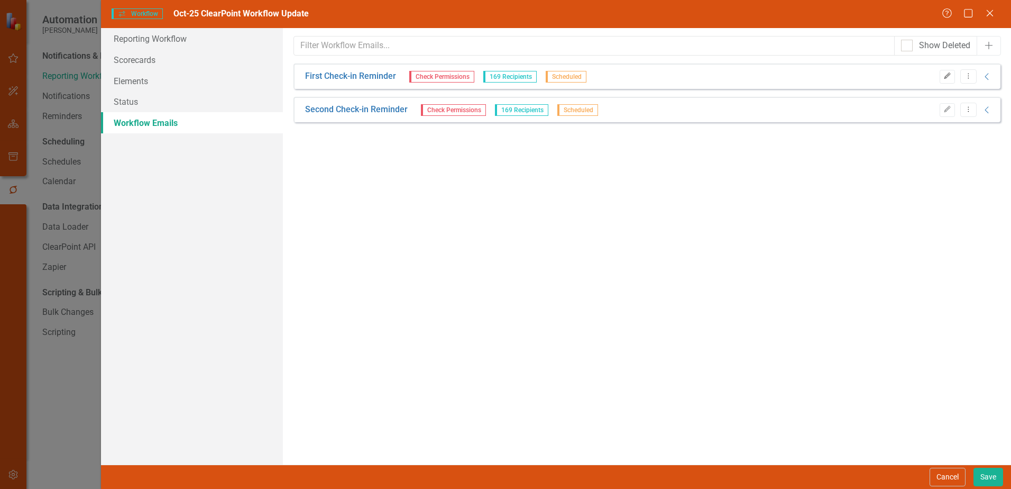
click at [952, 77] on button "Edit" at bounding box center [947, 77] width 15 height 14
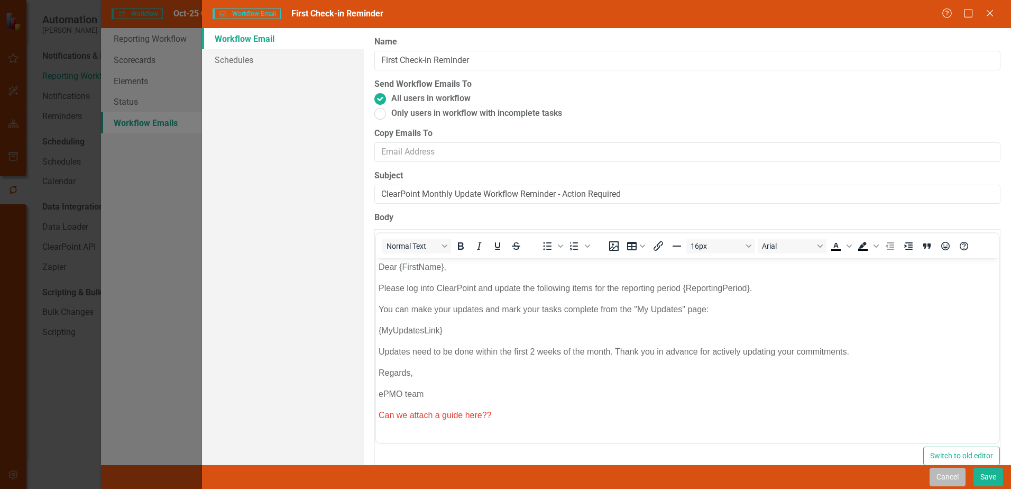
click at [941, 471] on button "Cancel" at bounding box center [948, 477] width 36 height 19
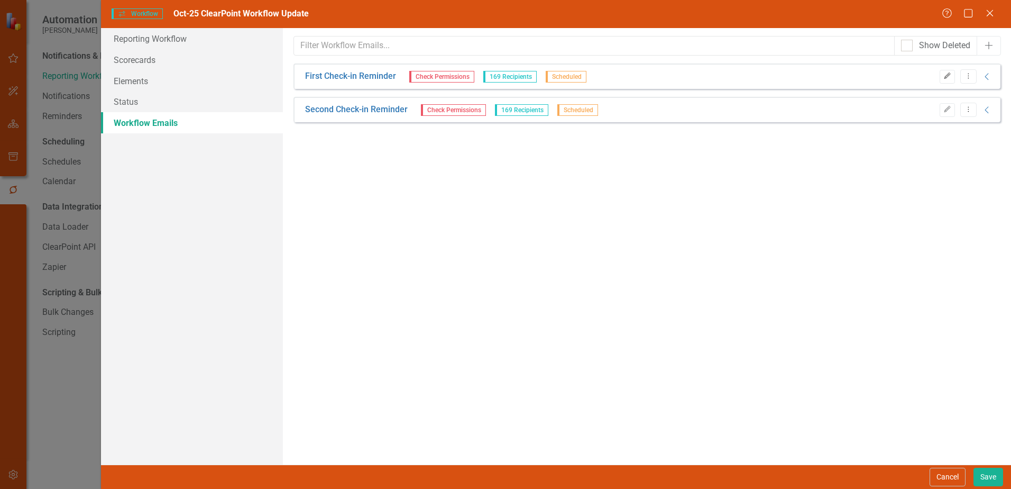
click at [942, 75] on button "Edit" at bounding box center [947, 77] width 15 height 14
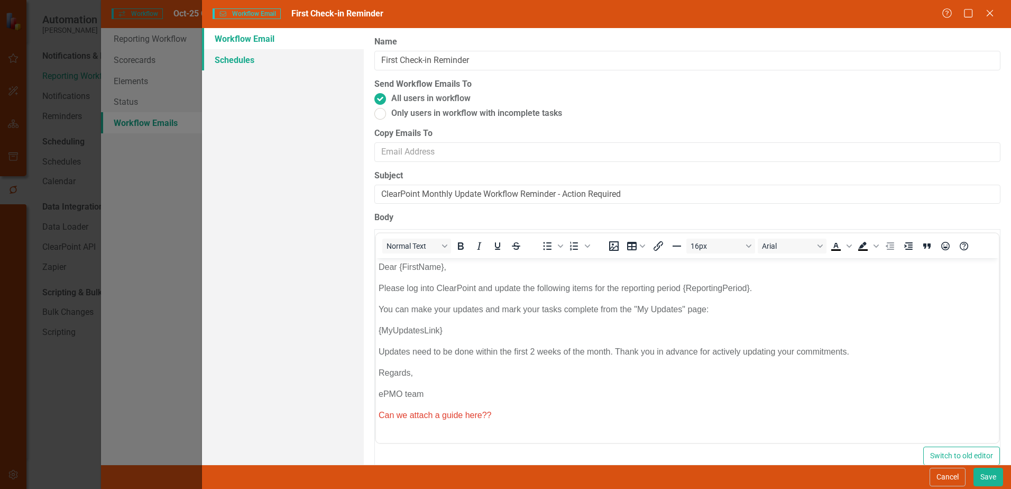
click at [251, 58] on link "Schedules" at bounding box center [283, 59] width 162 height 21
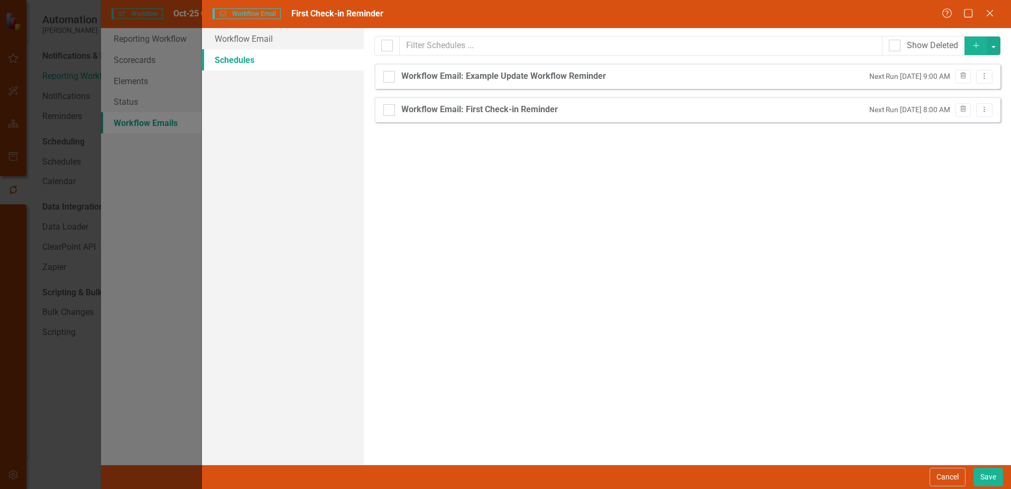
drag, startPoint x: 964, startPoint y: 110, endPoint x: 747, endPoint y: 213, distance: 240.0
click at [747, 213] on div "From this page, you can set up schedules for your reminder emails to be sent at…" at bounding box center [688, 246] width 648 height 436
click at [965, 108] on icon "button" at bounding box center [964, 109] width 6 height 6
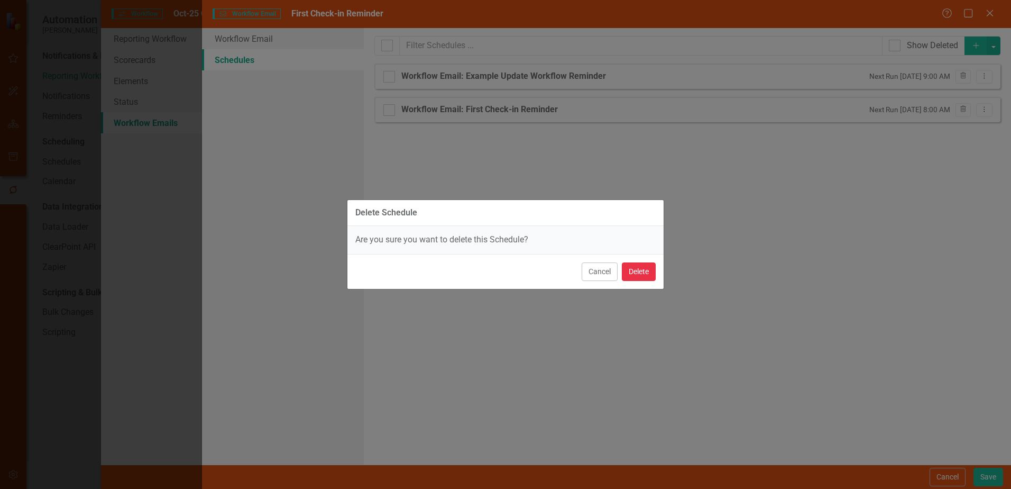
click at [647, 268] on button "Delete" at bounding box center [639, 271] width 34 height 19
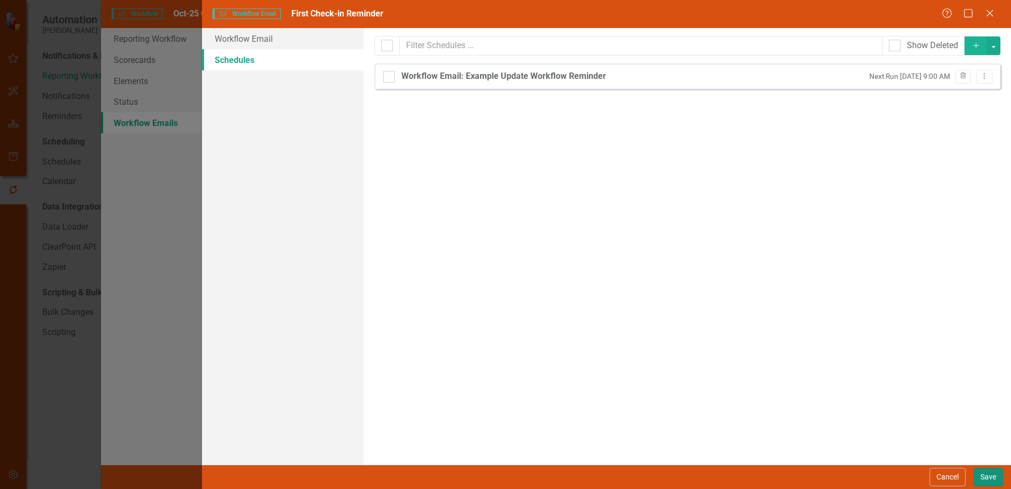
click at [990, 472] on button "Save" at bounding box center [989, 477] width 30 height 19
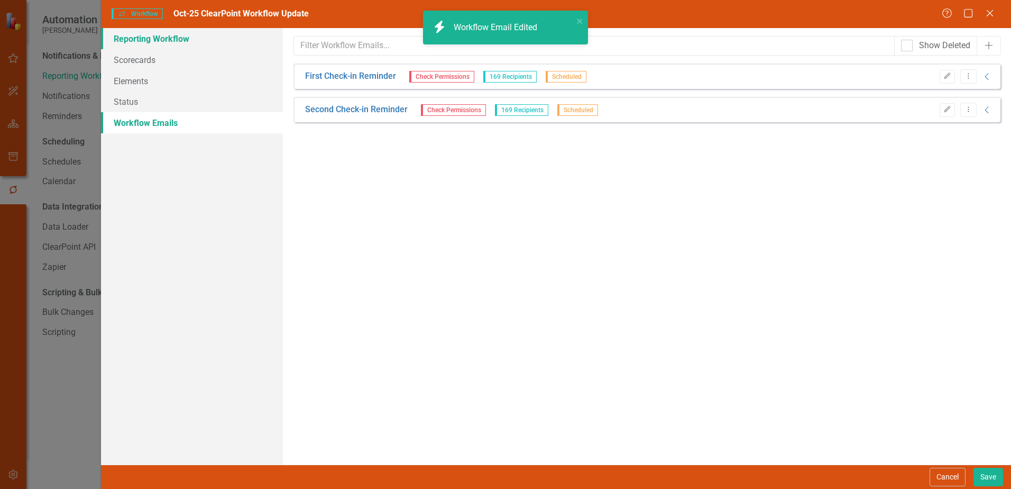
click at [163, 41] on link "Reporting Workflow" at bounding box center [192, 38] width 182 height 21
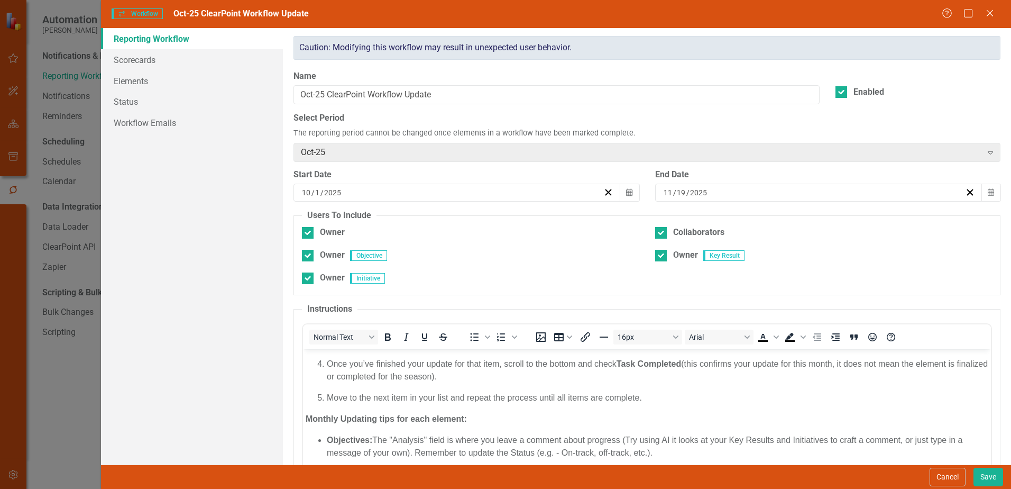
drag, startPoint x: 794, startPoint y: 187, endPoint x: 650, endPoint y: 116, distance: 160.4
click at [650, 116] on label "Select Period" at bounding box center [647, 118] width 707 height 12
drag, startPoint x: 142, startPoint y: 58, endPoint x: 224, endPoint y: 38, distance: 84.3
click at [224, 38] on link "Reporting Workflow" at bounding box center [192, 38] width 182 height 21
click at [164, 124] on link "Workflow Emails" at bounding box center [192, 122] width 182 height 21
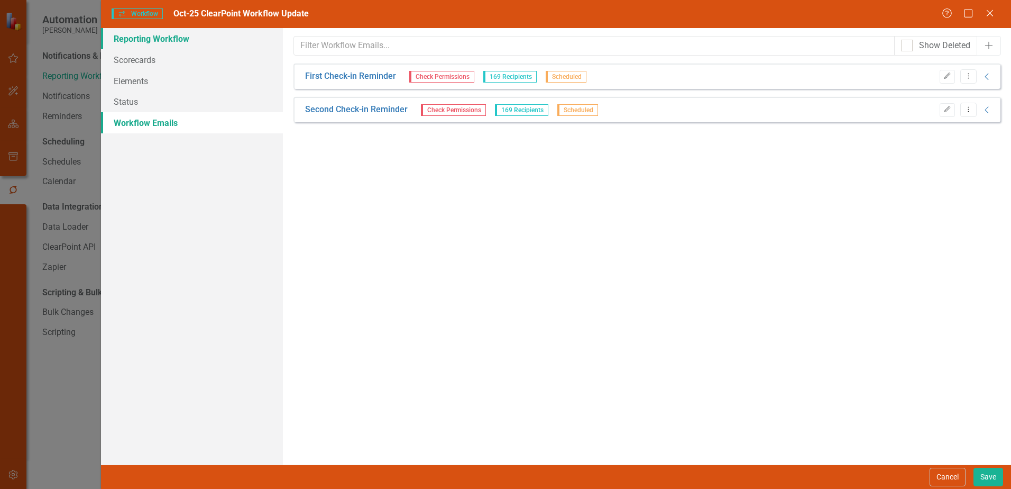
click at [143, 35] on link "Reporting Workflow" at bounding box center [192, 38] width 182 height 21
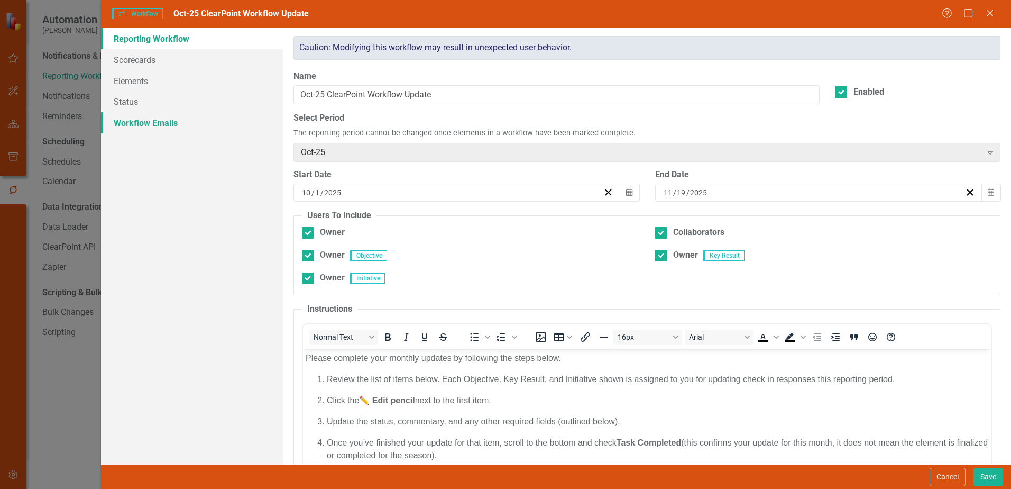
click at [132, 117] on link "Workflow Emails" at bounding box center [192, 122] width 182 height 21
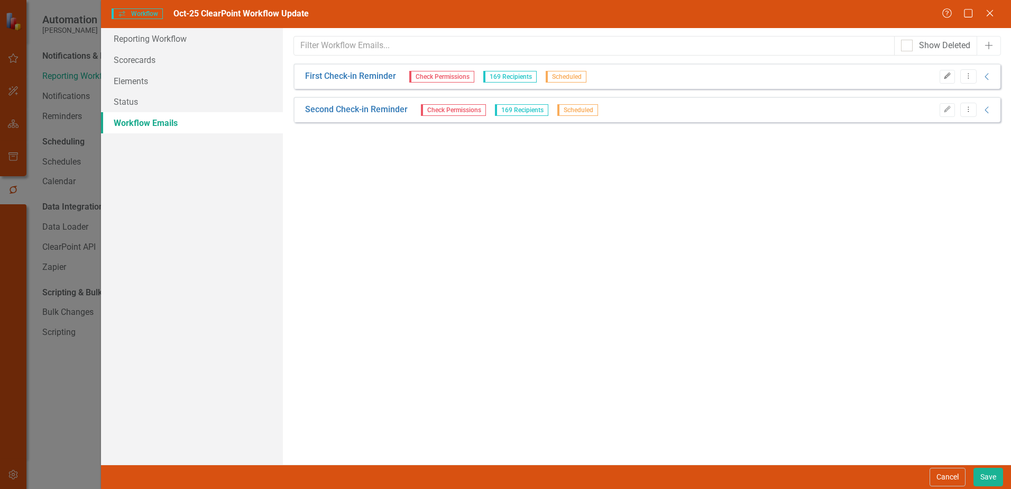
click at [948, 74] on icon "button" at bounding box center [947, 75] width 6 height 6
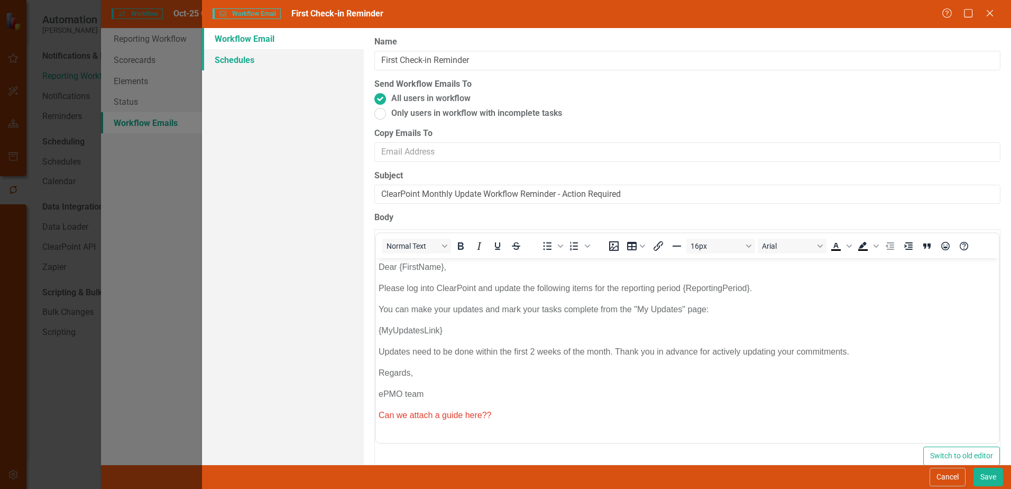
click at [242, 58] on link "Schedules" at bounding box center [283, 59] width 162 height 21
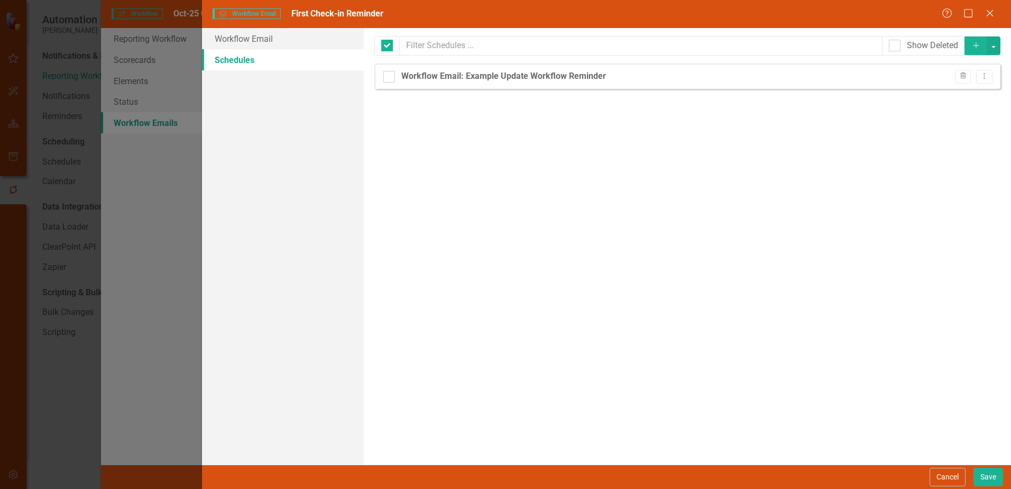
checkbox input "false"
click at [264, 38] on link "Workflow Email" at bounding box center [283, 38] width 162 height 21
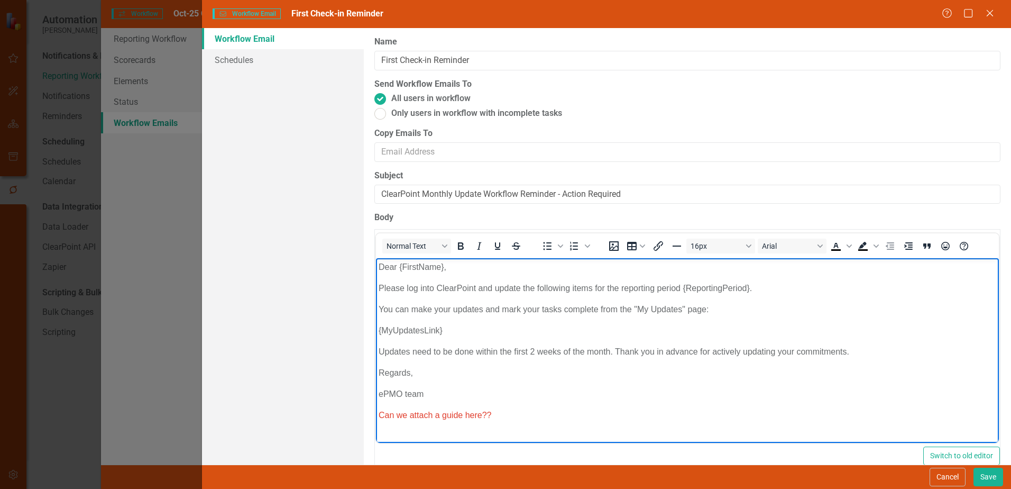
drag, startPoint x: 412, startPoint y: 333, endPoint x: 502, endPoint y: 326, distance: 90.8
click at [502, 326] on p "{MyUpdatesLink}" at bounding box center [688, 330] width 618 height 13
drag, startPoint x: 383, startPoint y: 288, endPoint x: 482, endPoint y: 287, distance: 99.5
click at [482, 287] on p "Please log into ClearPoint and update the following items for the reporting per…" at bounding box center [688, 288] width 618 height 13
click at [475, 323] on body "Dear {FirstName}, Please log into ClearPoint and update the following items for…" at bounding box center [687, 345] width 623 height 175
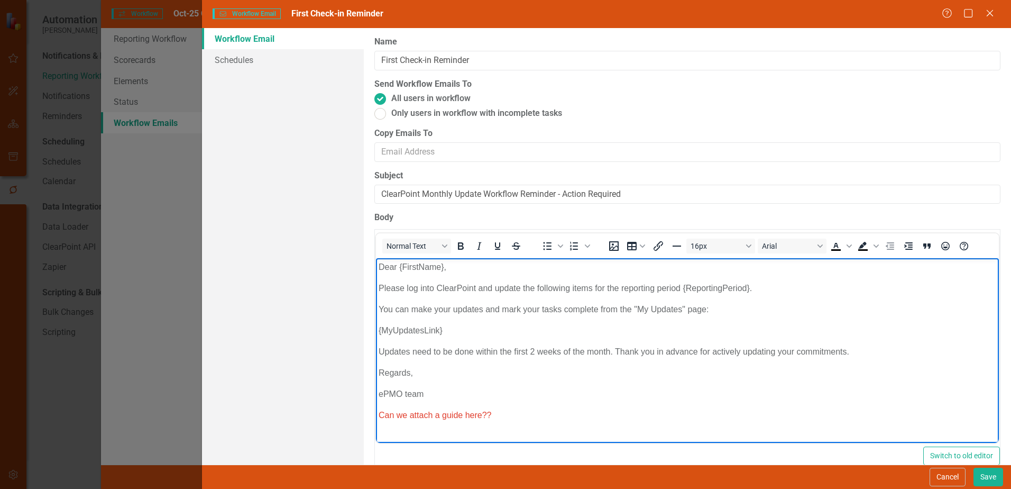
drag, startPoint x: 418, startPoint y: 397, endPoint x: 610, endPoint y: 403, distance: 192.1
click at [617, 400] on body "Dear {FirstName}, Please log into ClearPoint and update the following items for…" at bounding box center [687, 345] width 623 height 175
drag, startPoint x: 381, startPoint y: 414, endPoint x: 514, endPoint y: 417, distance: 132.3
click at [514, 417] on p "Can we attach a guide here??" at bounding box center [688, 415] width 618 height 13
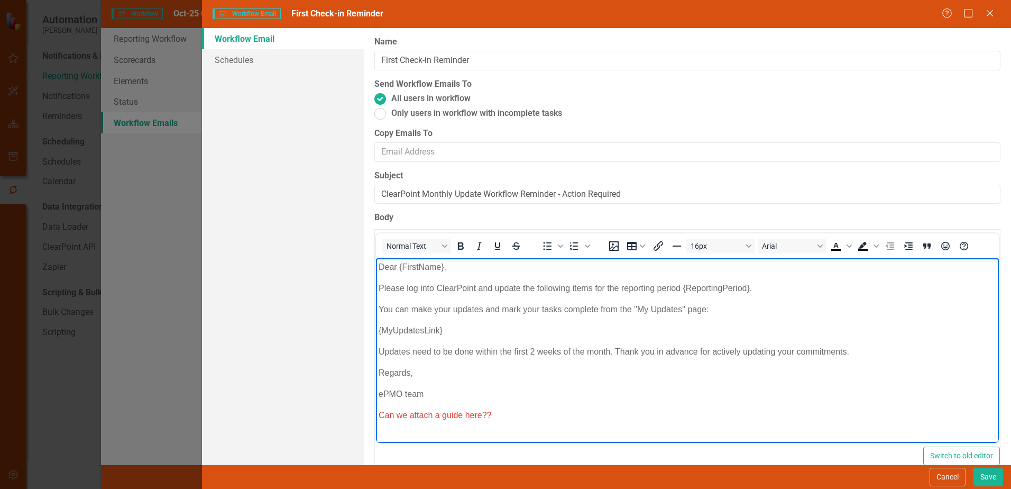
click at [442, 415] on span "Can we attach a guide here??" at bounding box center [435, 415] width 113 height 9
click at [454, 416] on span "Can we attach a guide here??" at bounding box center [435, 415] width 113 height 9
click at [431, 412] on span "Can we attach a quick reference guide here??" at bounding box center [465, 415] width 173 height 9
click at [564, 358] on p "Updates need to be done within the first 2 weeks of the month. Thank you in adv…" at bounding box center [688, 351] width 618 height 13
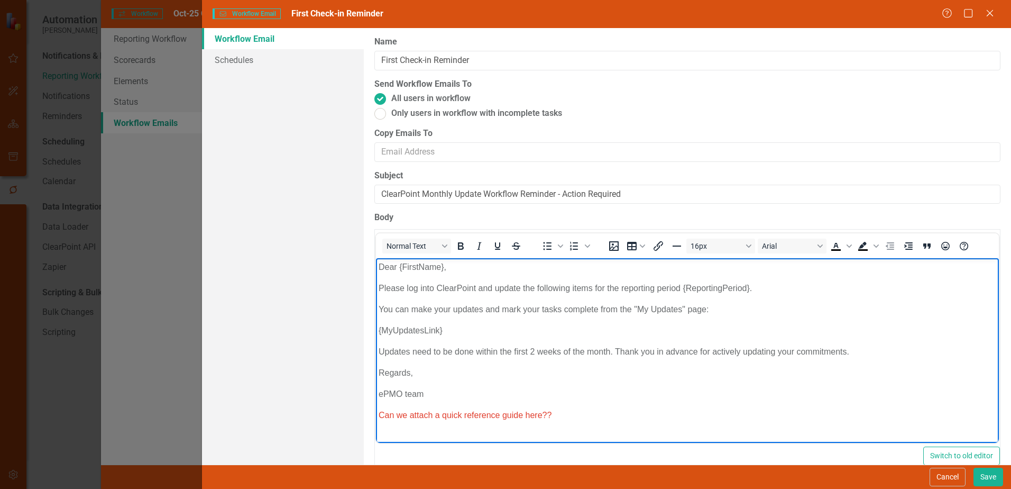
click at [673, 405] on body "Dear {FirstName}, Please log into ClearPoint and update the following items for…" at bounding box center [687, 345] width 623 height 175
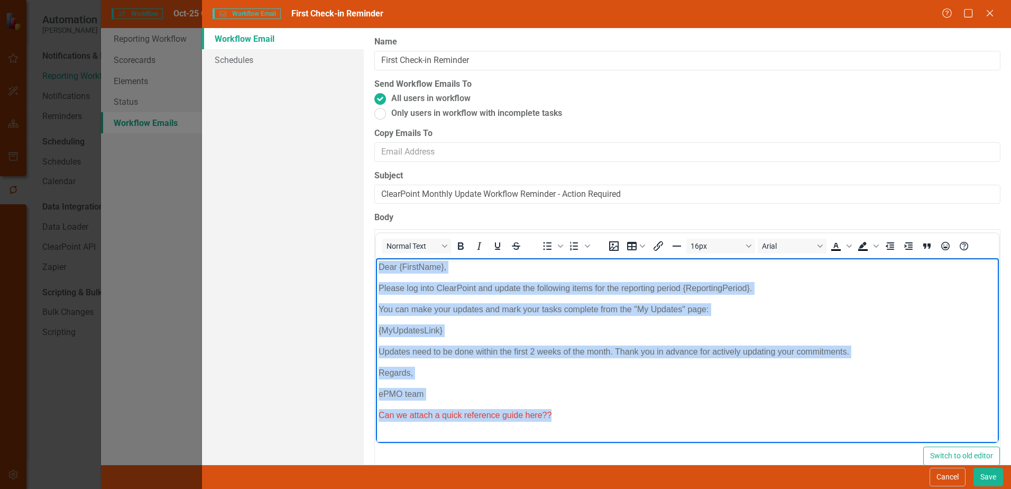
drag, startPoint x: 737, startPoint y: 521, endPoint x: 803, endPoint y: 415, distance: 124.7
click at [803, 415] on p "Can we attach a quick reference guide here??" at bounding box center [688, 415] width 618 height 13
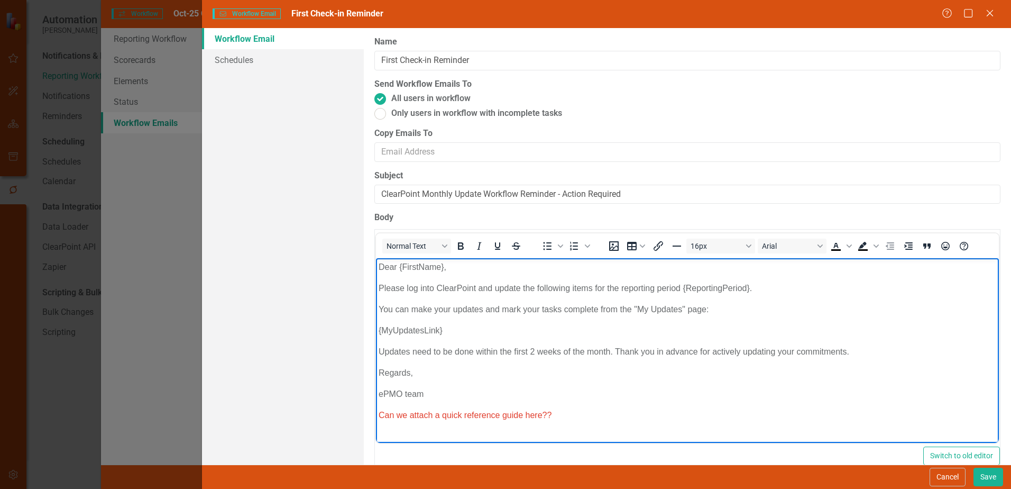
click at [517, 417] on span "Can we attach a quick reference guide here??" at bounding box center [465, 415] width 173 height 9
copy span "Can we attach a quick reference guide here??"
click at [991, 473] on button "Save" at bounding box center [989, 477] width 30 height 19
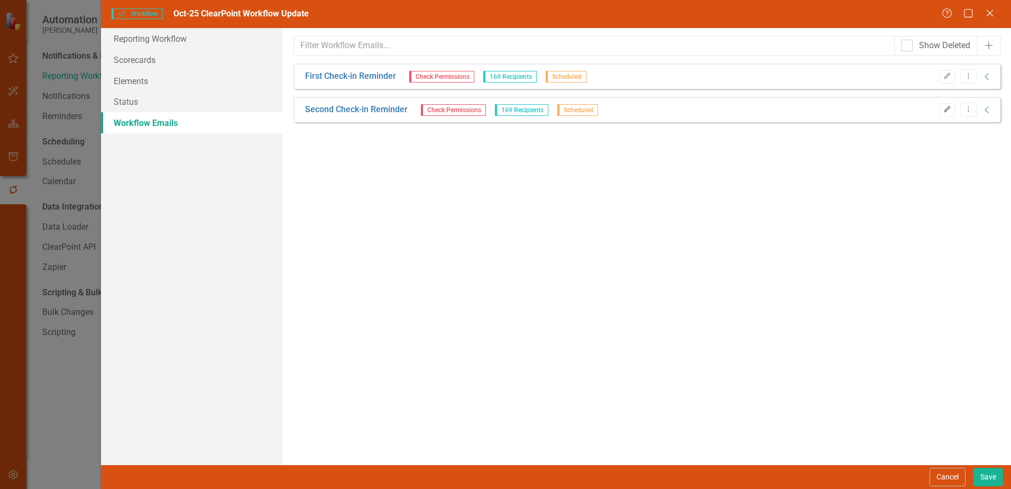
click at [947, 110] on icon "button" at bounding box center [947, 109] width 6 height 6
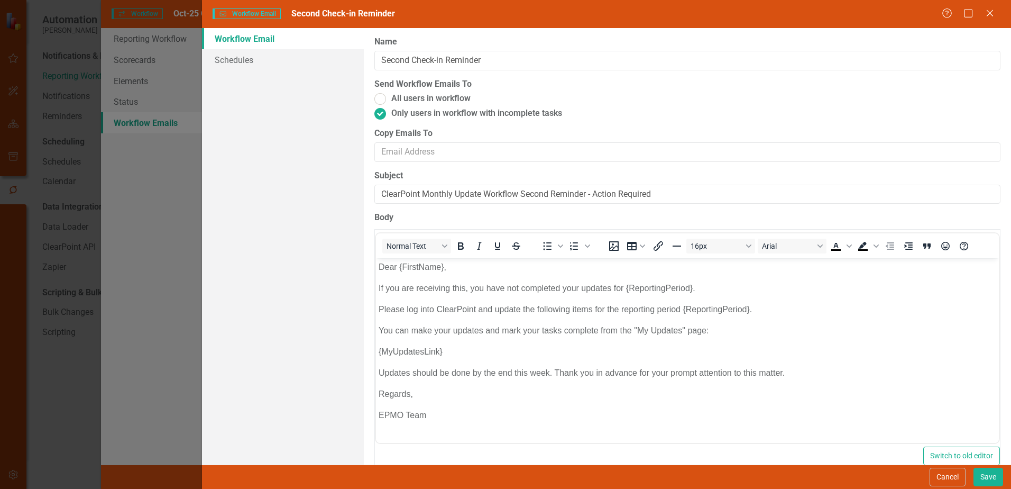
click at [697, 287] on p "If you are receiving this, you have not completed your updates for {ReportingPe…" at bounding box center [688, 288] width 618 height 13
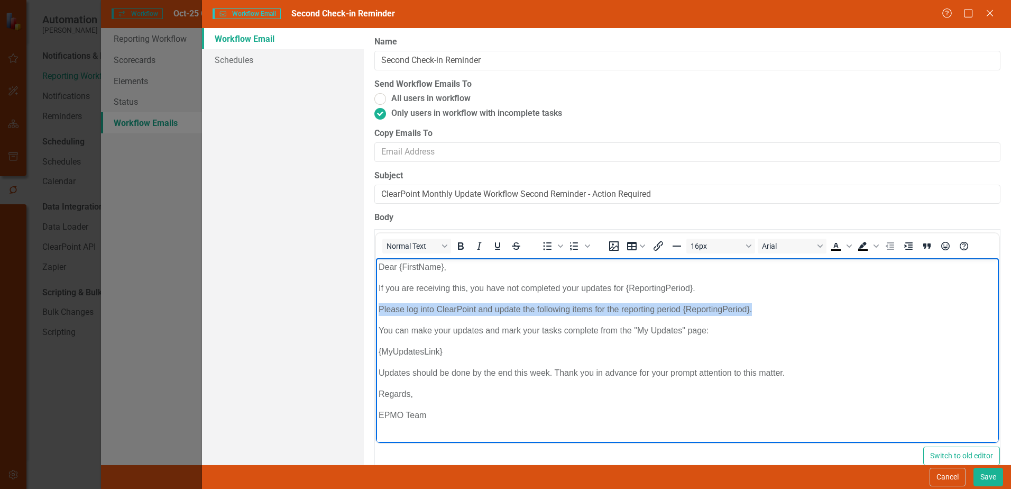
drag, startPoint x: 380, startPoint y: 307, endPoint x: 780, endPoint y: 305, distance: 399.9
click at [780, 305] on p "Please log into ClearPoint and update the following items for the reporting per…" at bounding box center [688, 309] width 618 height 13
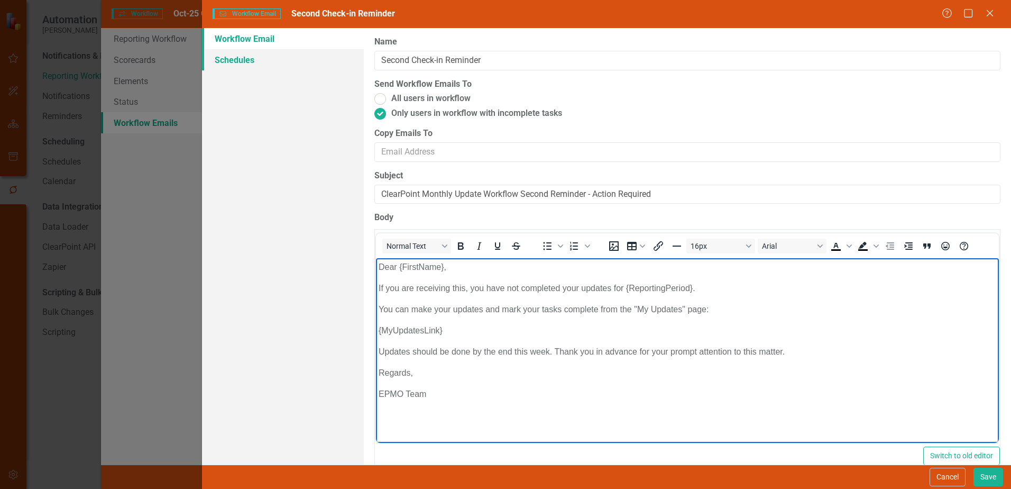
click at [249, 59] on link "Schedules" at bounding box center [283, 59] width 162 height 21
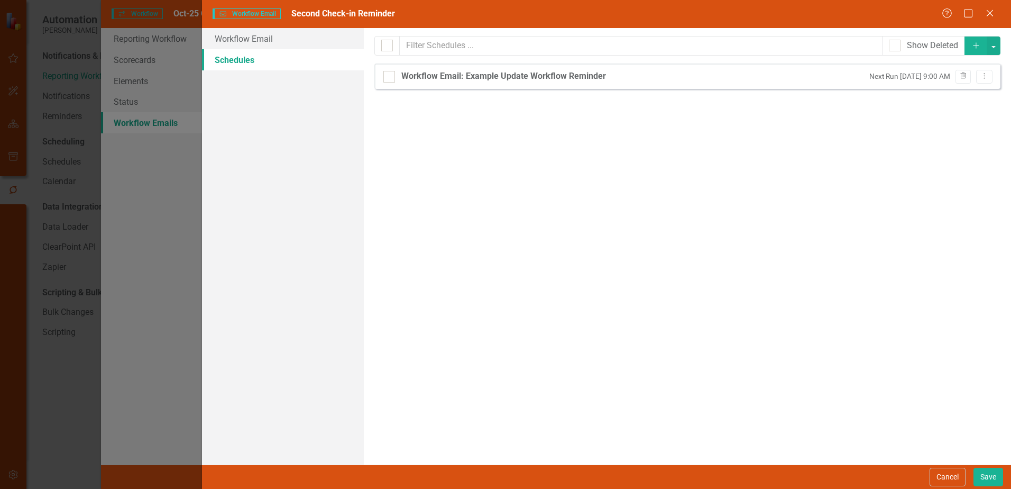
checkbox input "false"
click at [243, 39] on link "Workflow Email" at bounding box center [283, 38] width 162 height 21
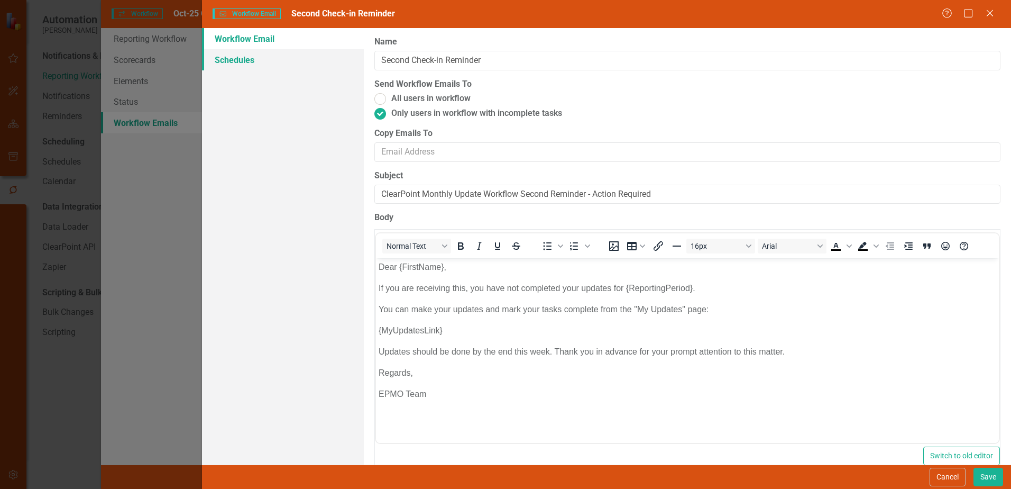
click at [245, 64] on link "Schedules" at bounding box center [283, 59] width 162 height 21
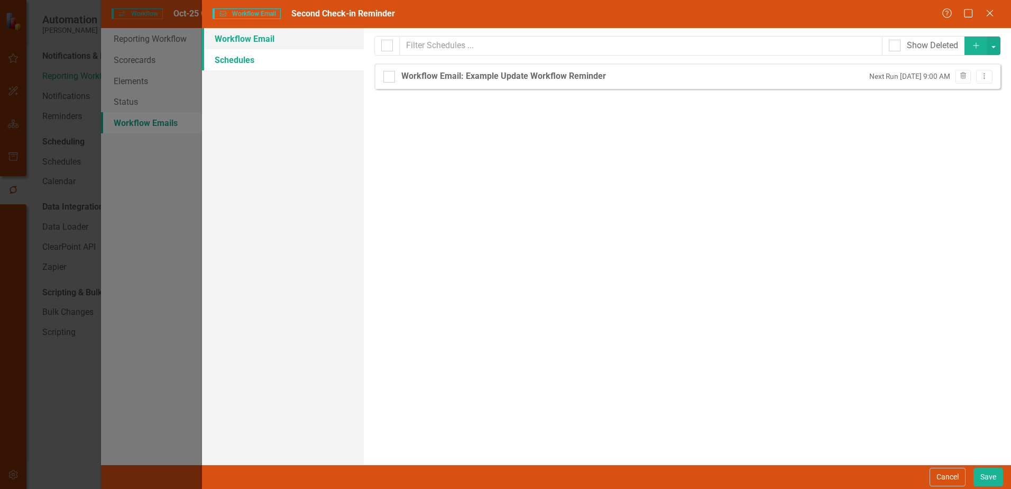
click at [256, 37] on link "Workflow Email" at bounding box center [283, 38] width 162 height 21
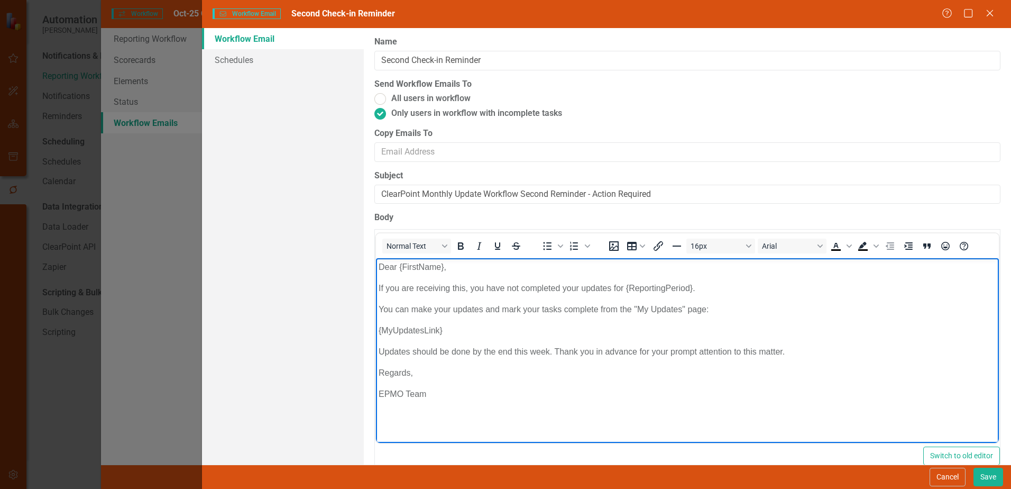
drag, startPoint x: 542, startPoint y: 363, endPoint x: 472, endPoint y: 375, distance: 70.7
click at [473, 375] on p "Regards," at bounding box center [688, 373] width 618 height 13
drag, startPoint x: 474, startPoint y: 352, endPoint x: 549, endPoint y: 354, distance: 75.1
click at [549, 354] on p "Updates should be done by the end this week. Thank you in advance for your prom…" at bounding box center [688, 351] width 618 height 13
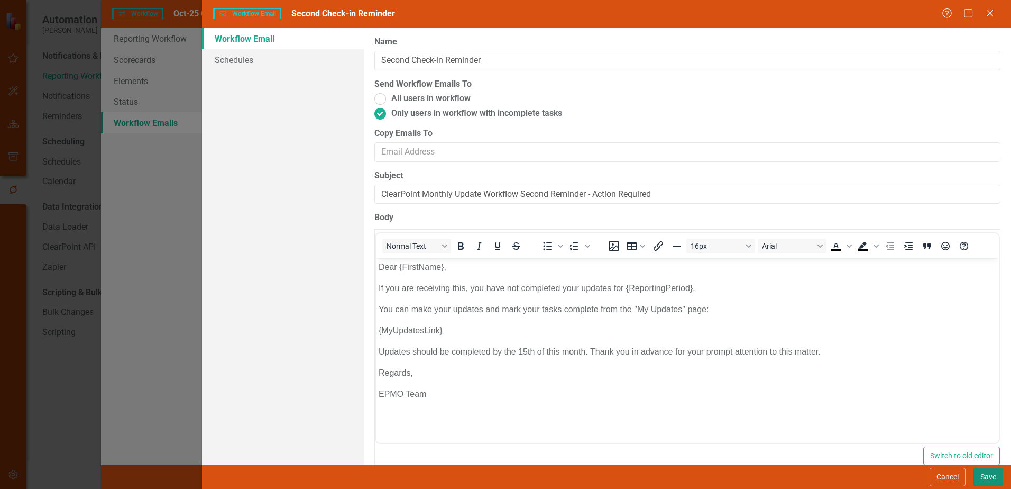
click at [989, 476] on button "Save" at bounding box center [989, 477] width 30 height 19
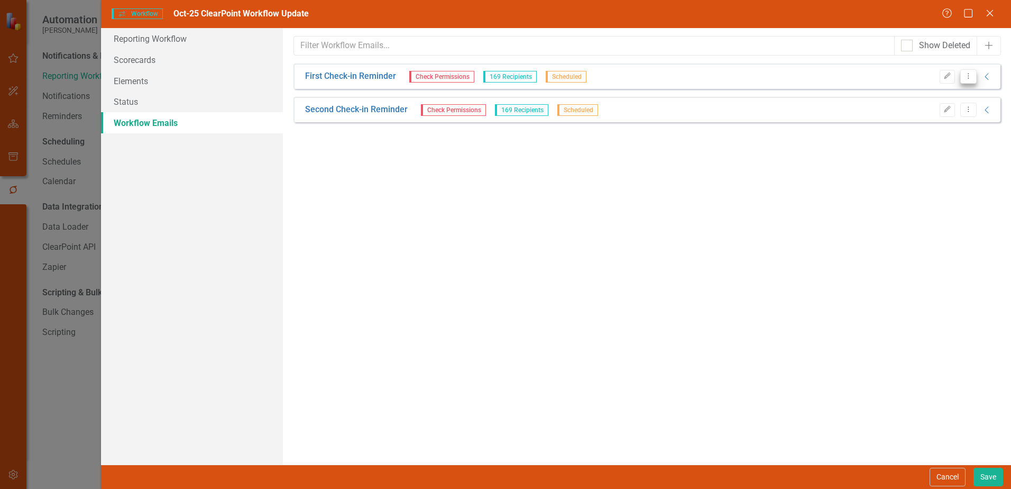
click at [970, 78] on icon "Dropdown Menu" at bounding box center [968, 75] width 9 height 7
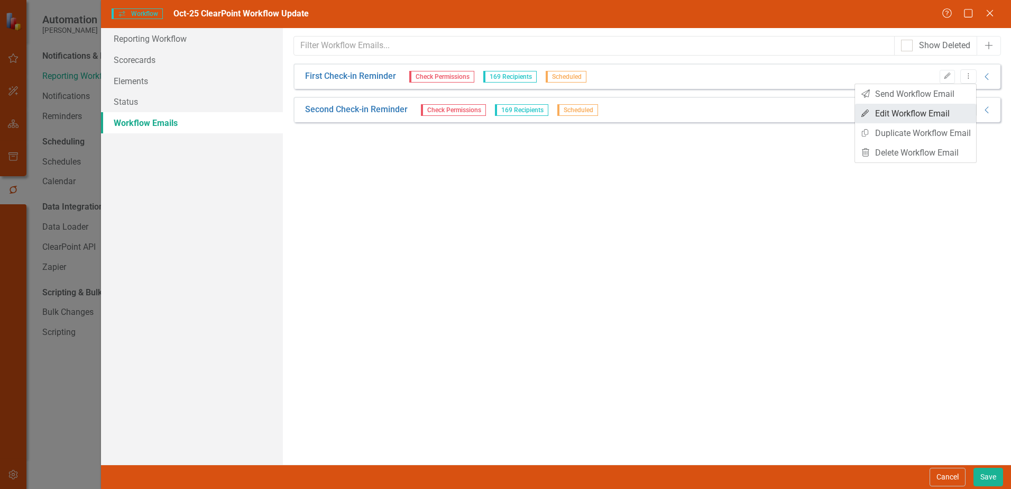
click at [929, 109] on link "Edit Edit Workflow Email" at bounding box center [915, 114] width 121 height 20
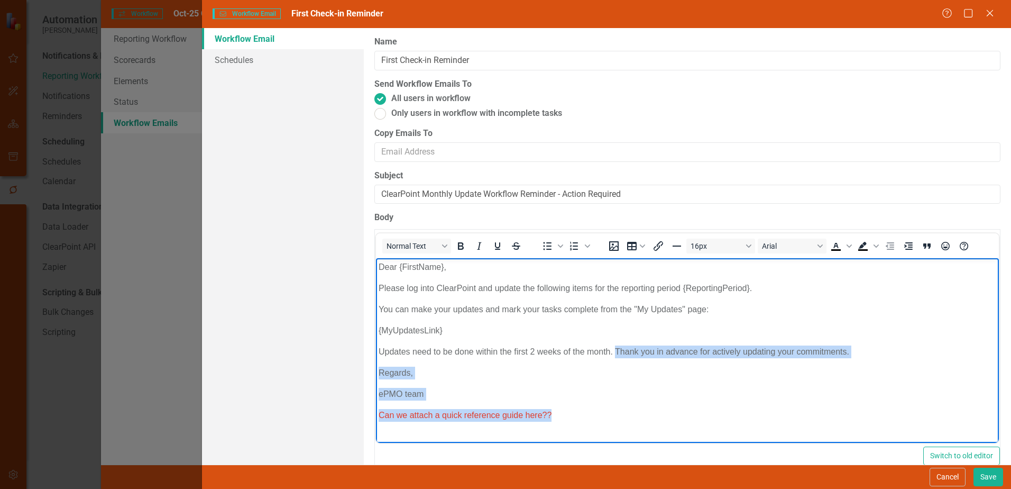
drag, startPoint x: 616, startPoint y: 350, endPoint x: 863, endPoint y: 403, distance: 252.5
click at [863, 403] on body "Dear {FirstName}, Please log into ClearPoint and update the following items for…" at bounding box center [687, 345] width 623 height 175
copy body "Thank you in advance for actively updating your commitments. Regards, ePMO team…"
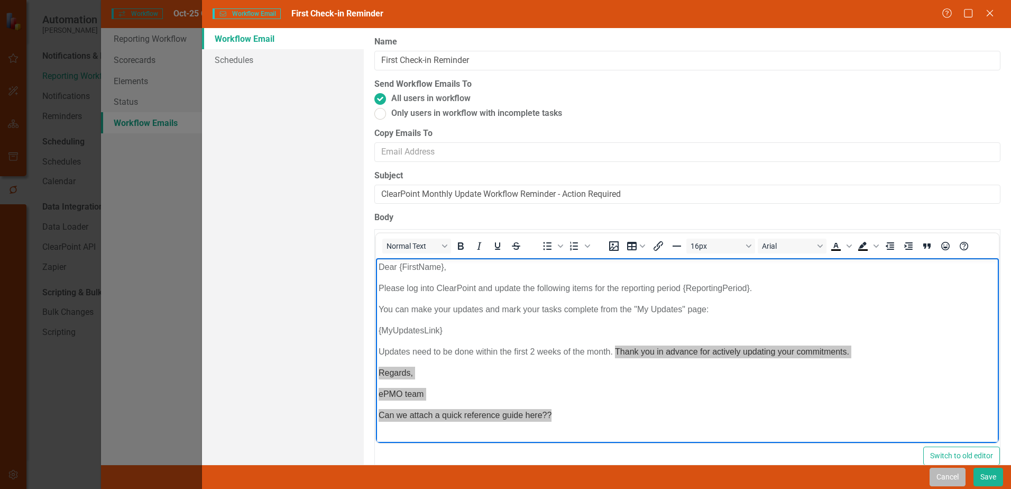
click at [953, 476] on button "Cancel" at bounding box center [948, 477] width 36 height 19
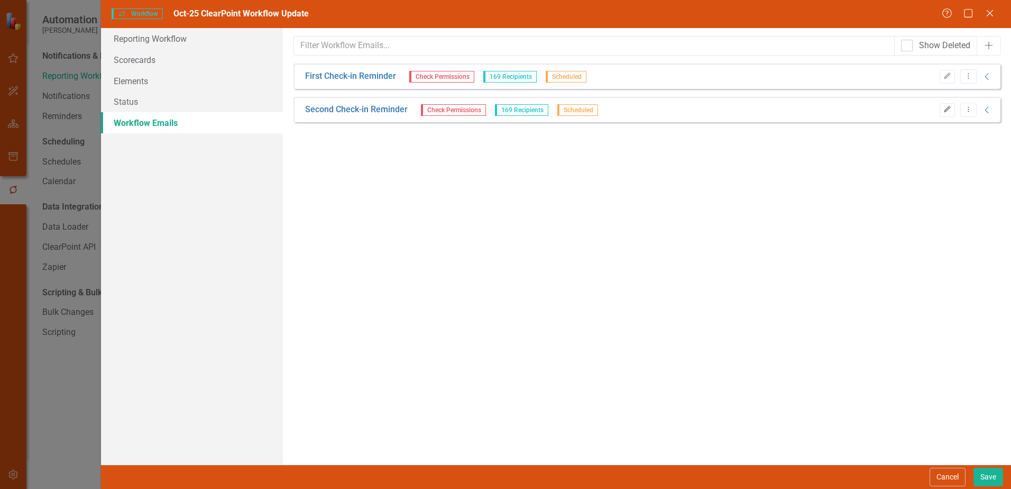
click at [950, 111] on icon "Edit" at bounding box center [948, 109] width 8 height 6
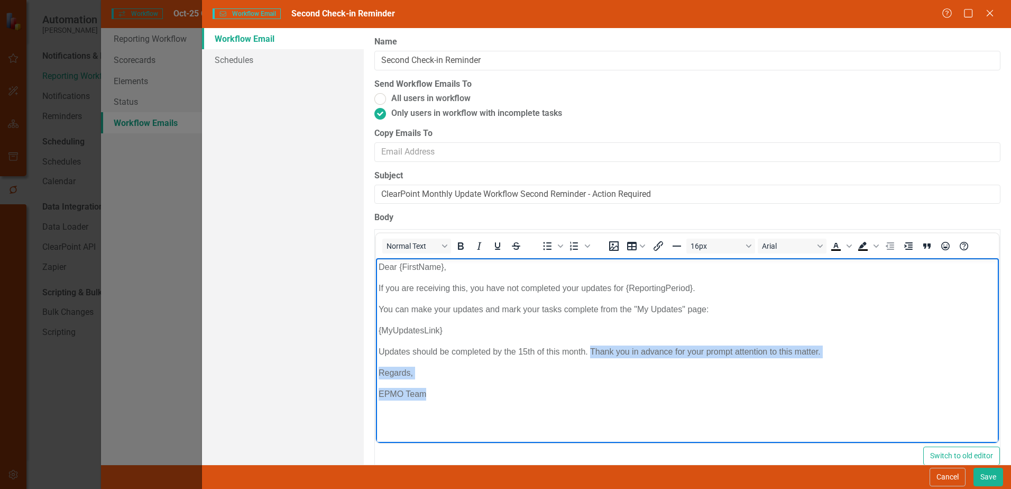
drag, startPoint x: 591, startPoint y: 349, endPoint x: 599, endPoint y: 403, distance: 54.5
click at [599, 403] on body "Dear {FirstName}, If you are receiving this, you have not completed your update…" at bounding box center [687, 337] width 623 height 159
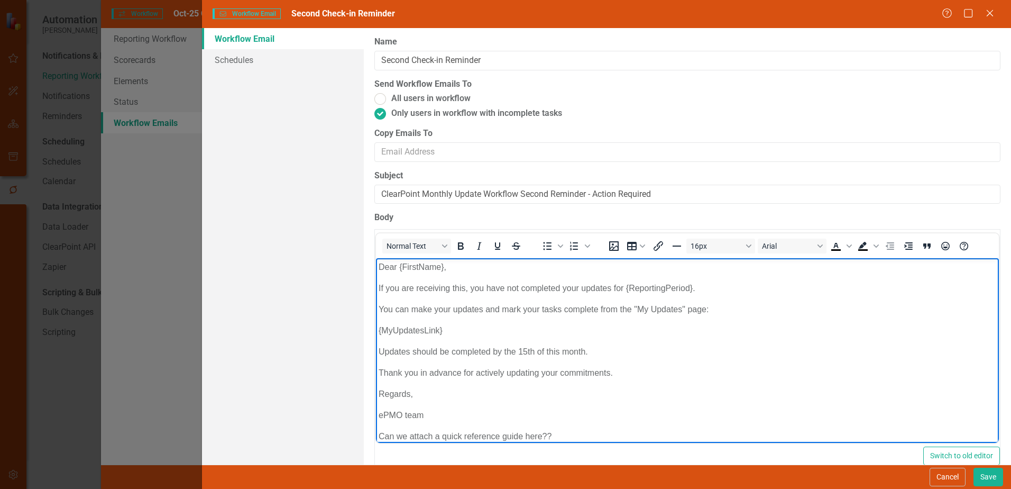
click at [379, 371] on p "Thank you in advance for actively updating your commitments." at bounding box center [688, 373] width 618 height 13
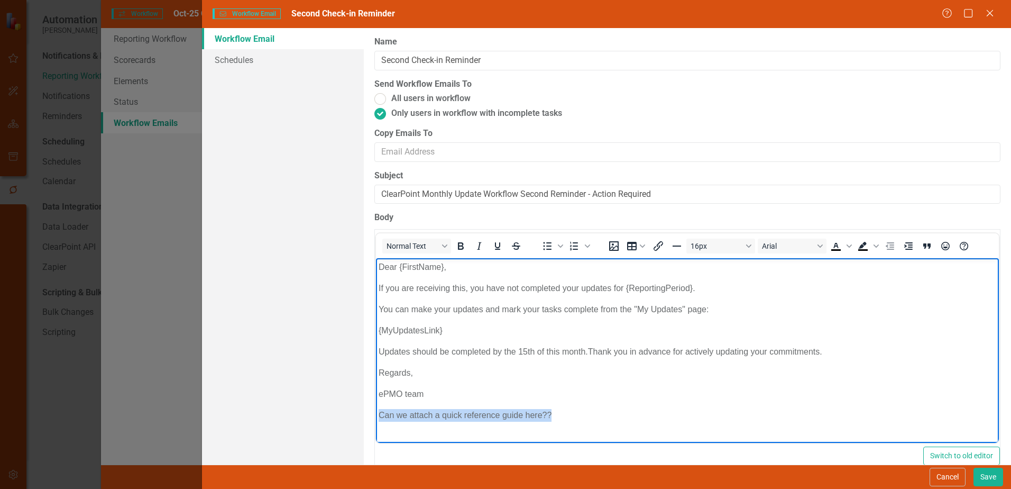
drag, startPoint x: 586, startPoint y: 418, endPoint x: 373, endPoint y: 411, distance: 213.3
click at [376, 411] on html "Dear {FirstName}, If you are receiving this, you have not completed your update…" at bounding box center [687, 345] width 623 height 175
click at [848, 249] on span "Text color Black" at bounding box center [849, 246] width 8 height 15
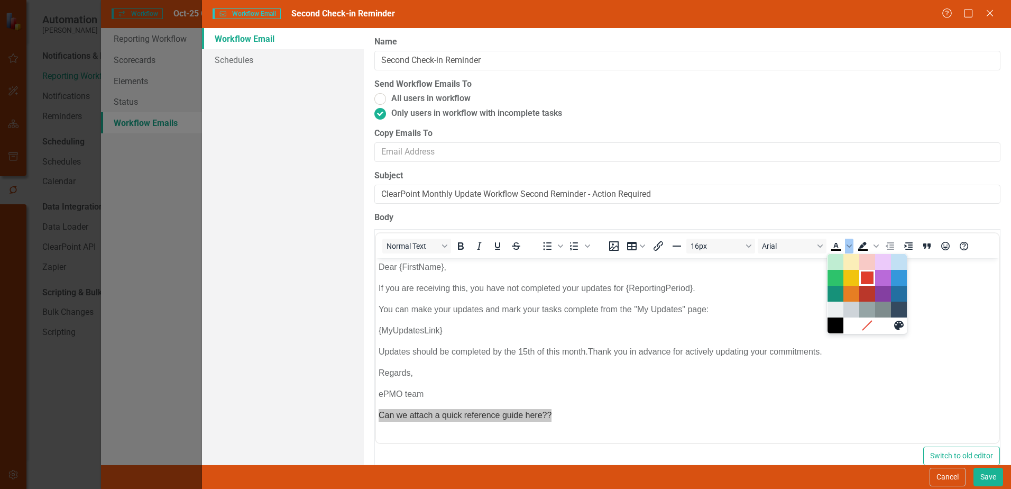
drag, startPoint x: 493, startPoint y: 19, endPoint x: 869, endPoint y: 278, distance: 456.9
click at [869, 278] on div "Red" at bounding box center [867, 277] width 13 height 13
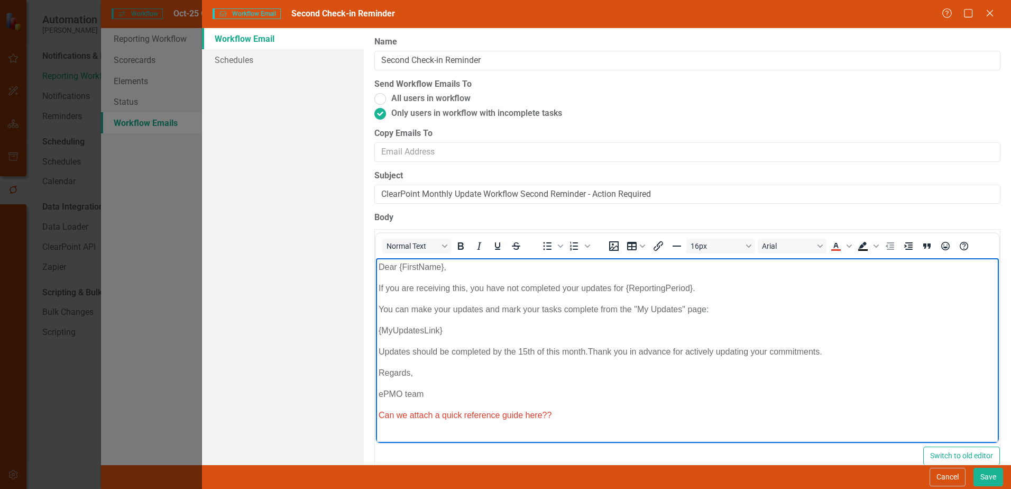
click at [821, 409] on p "Can we attach a quick reference guide here??" at bounding box center [688, 415] width 618 height 13
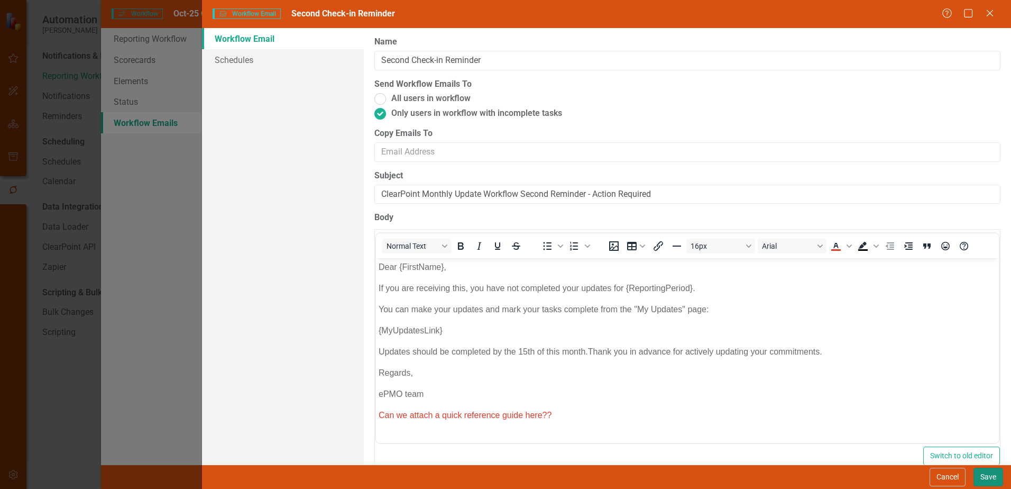
drag, startPoint x: 994, startPoint y: 475, endPoint x: 987, endPoint y: 475, distance: 6.9
click at [987, 475] on button "Save" at bounding box center [989, 477] width 30 height 19
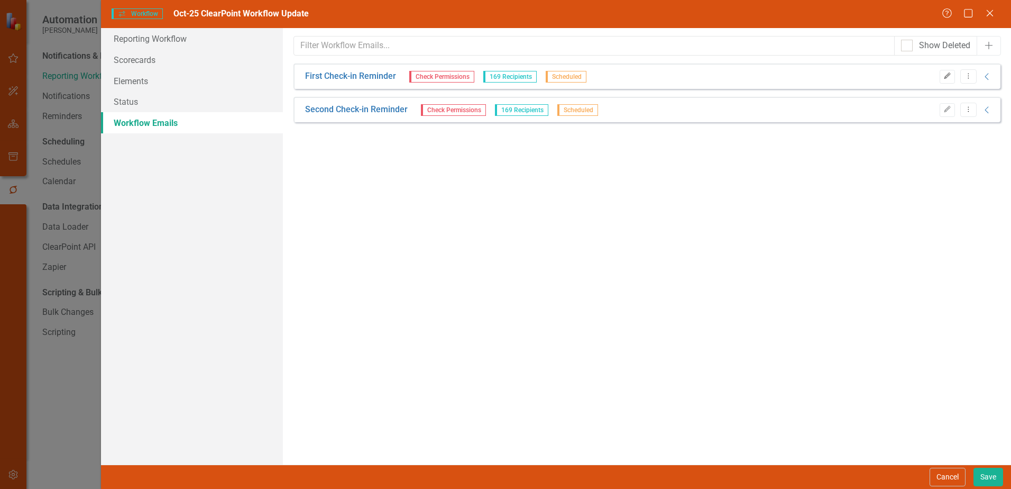
click at [949, 76] on icon "button" at bounding box center [947, 75] width 6 height 6
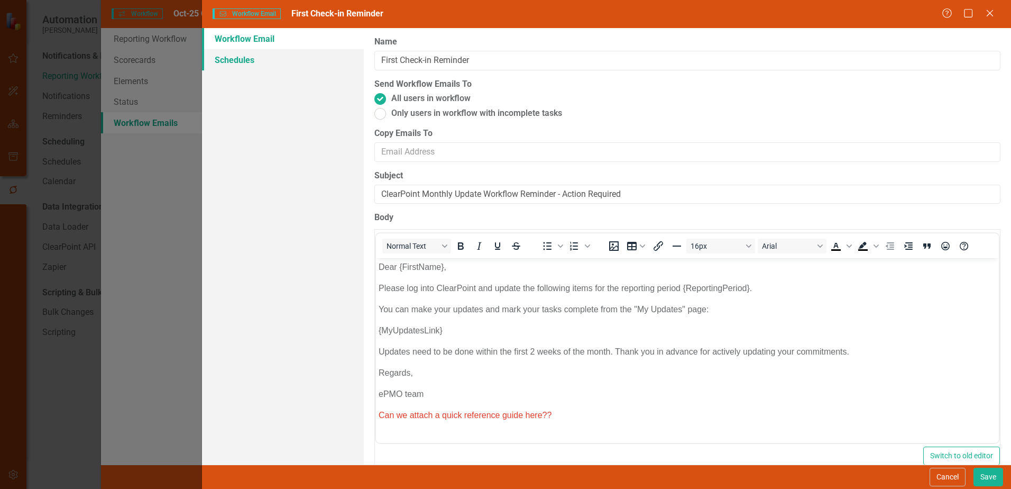
click at [248, 56] on link "Schedules" at bounding box center [283, 59] width 162 height 21
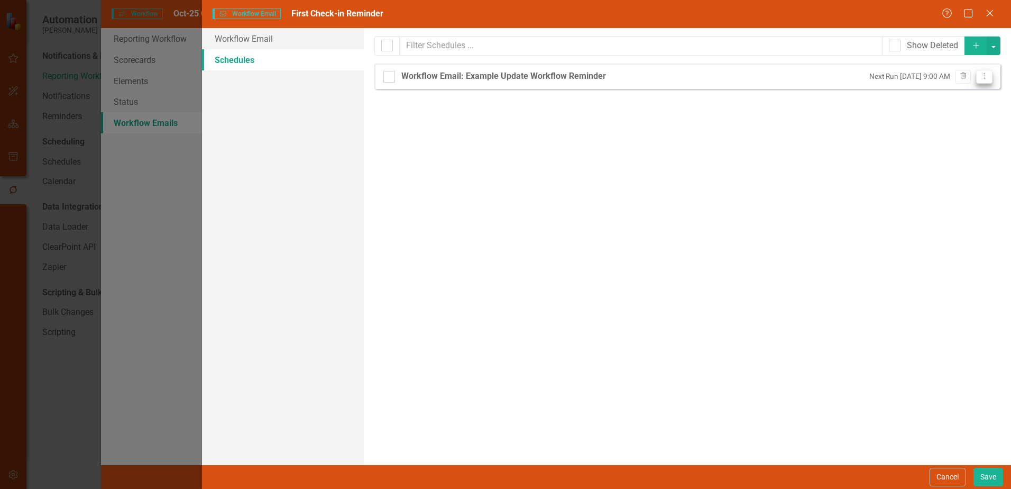
click at [984, 74] on icon at bounding box center [984, 76] width 1 height 5
click at [951, 92] on link "Edit Edit Schedule" at bounding box center [943, 94] width 97 height 20
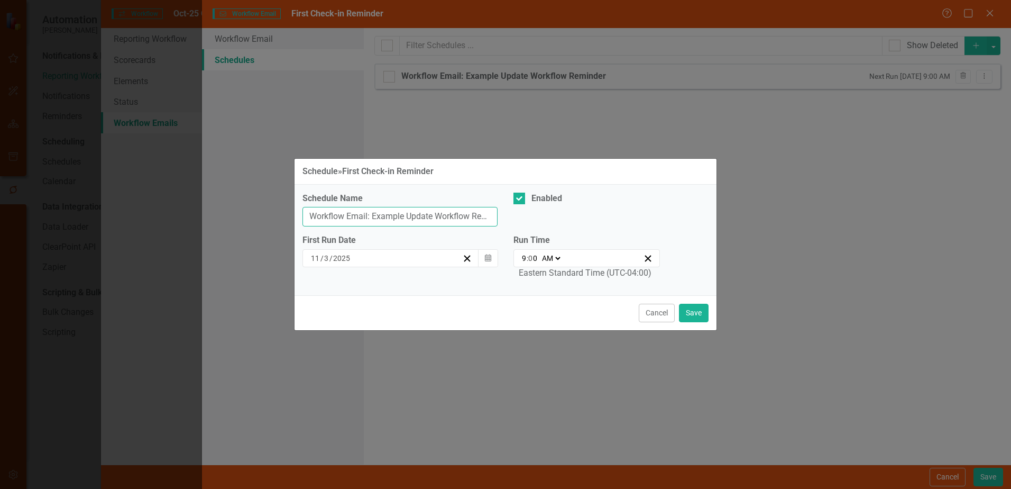
click at [331, 215] on input "Workflow Email: Example Update Workflow Reminder" at bounding box center [400, 217] width 195 height 20
drag, startPoint x: 310, startPoint y: 214, endPoint x: 547, endPoint y: 215, distance: 237.0
click at [547, 215] on div "Schedule Name Workflow Email: Example Update Workflow Reminder Enabled" at bounding box center [506, 214] width 422 height 42
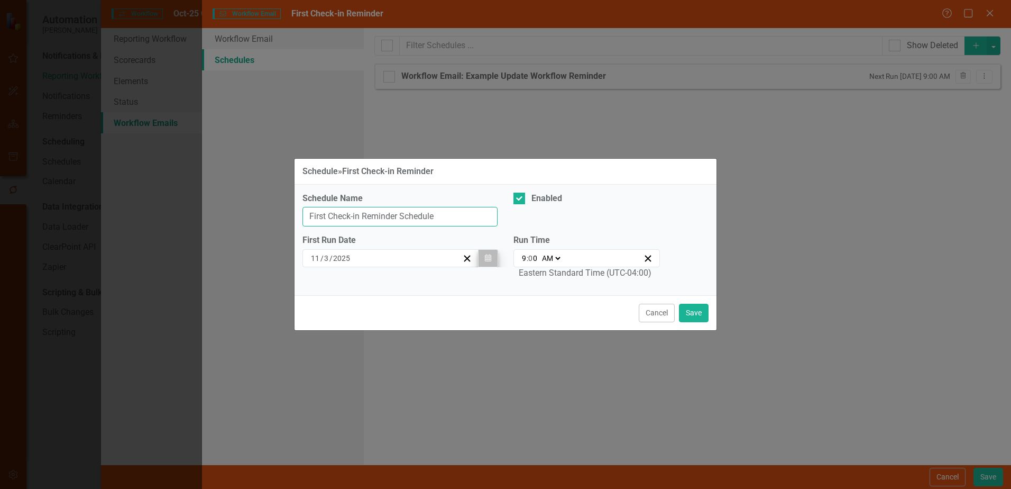
type input "First Check-in Reminder Schedule"
click at [489, 258] on icon "button" at bounding box center [488, 257] width 6 height 7
drag, startPoint x: 559, startPoint y: 256, endPoint x: 490, endPoint y: 303, distance: 82.9
click at [490, 303] on div "Cancel Save" at bounding box center [506, 312] width 422 height 35
click at [560, 257] on select "AM PM" at bounding box center [551, 258] width 23 height 11
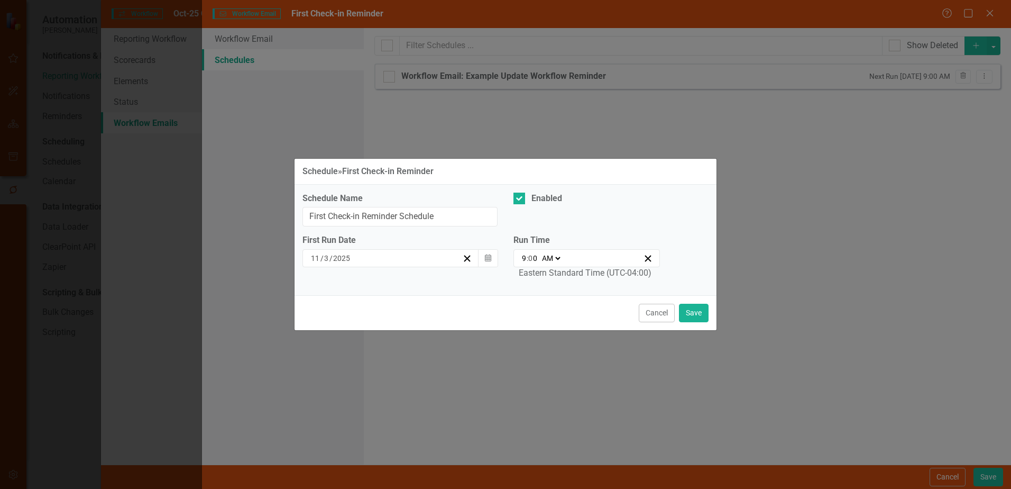
click at [530, 261] on input "0" at bounding box center [533, 258] width 10 height 11
click at [525, 256] on input "9" at bounding box center [524, 258] width 5 height 11
type input "08:00"
type input "8"
click at [552, 315] on div "Cancel Save" at bounding box center [506, 312] width 422 height 35
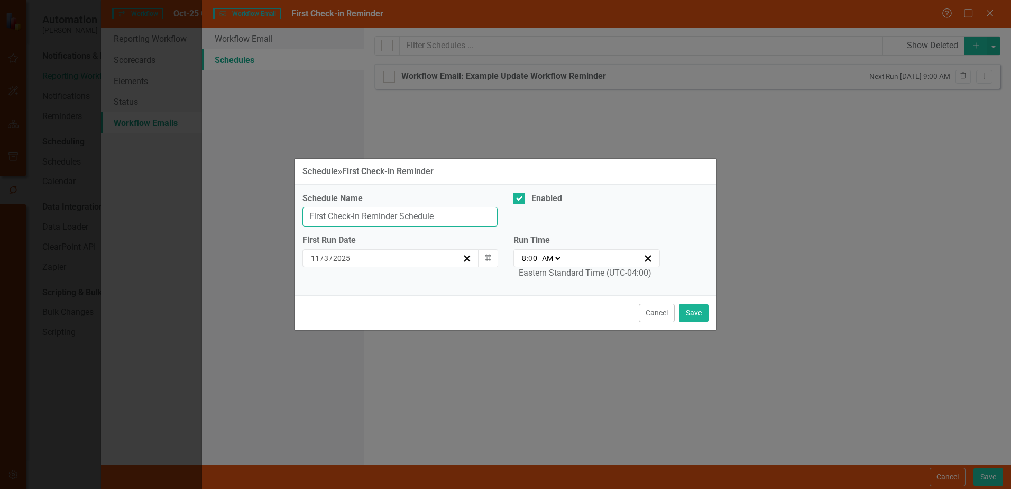
click at [421, 216] on input "First Check-in Reminder Schedule" at bounding box center [400, 217] width 195 height 20
click at [703, 317] on button "Save" at bounding box center [694, 313] width 30 height 19
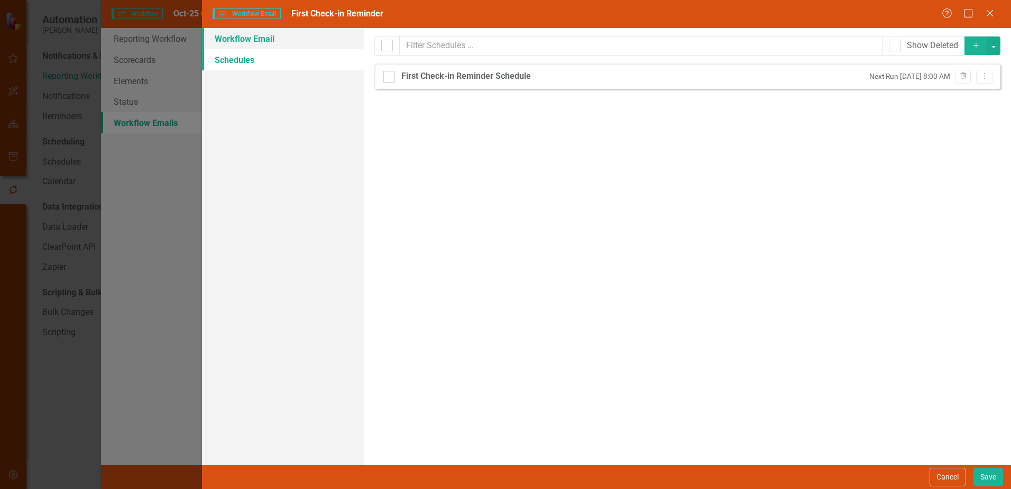
click at [260, 33] on link "Workflow Email" at bounding box center [283, 38] width 162 height 21
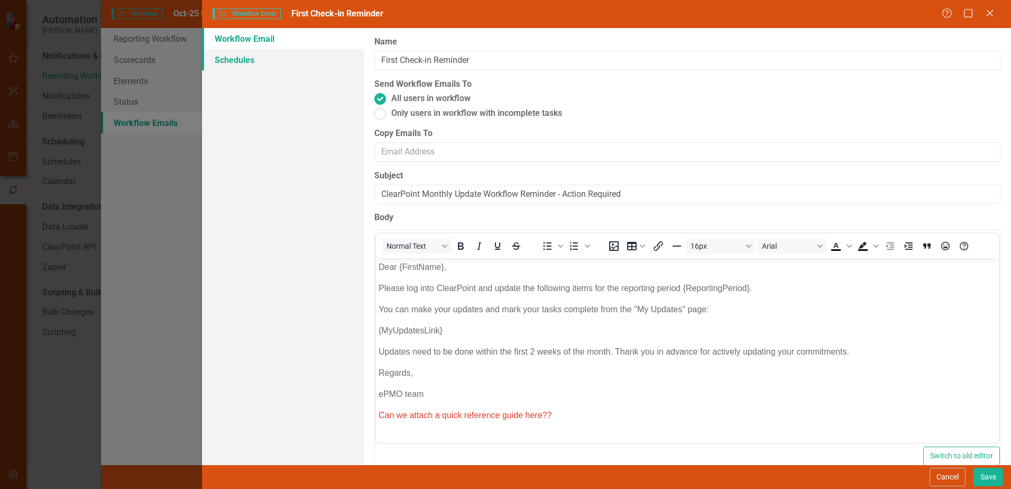
click at [244, 55] on link "Schedules" at bounding box center [283, 59] width 162 height 21
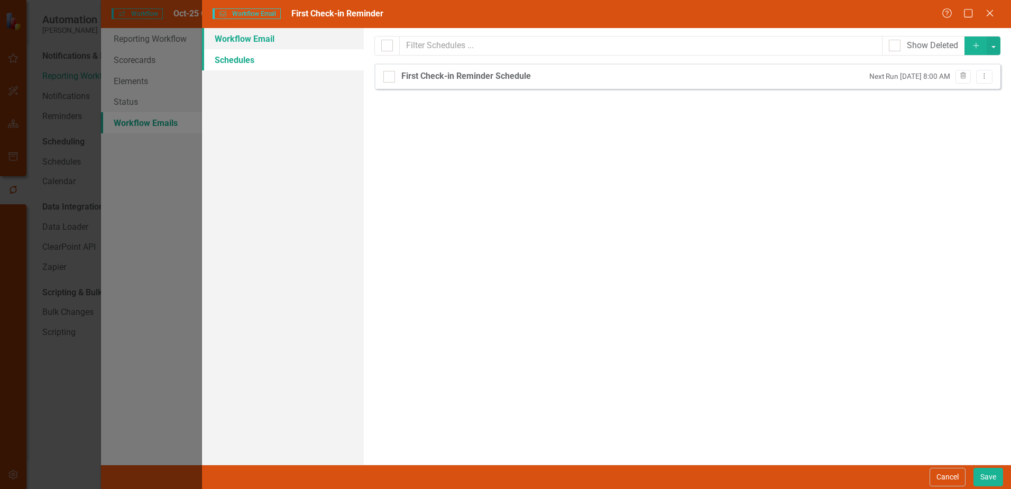
click at [267, 37] on link "Workflow Email" at bounding box center [283, 38] width 162 height 21
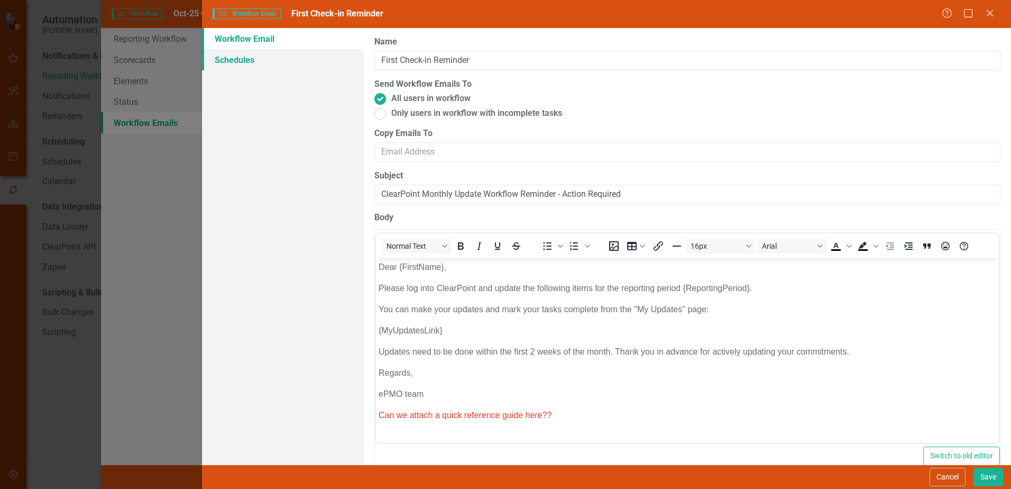
click at [278, 58] on link "Schedules" at bounding box center [283, 59] width 162 height 21
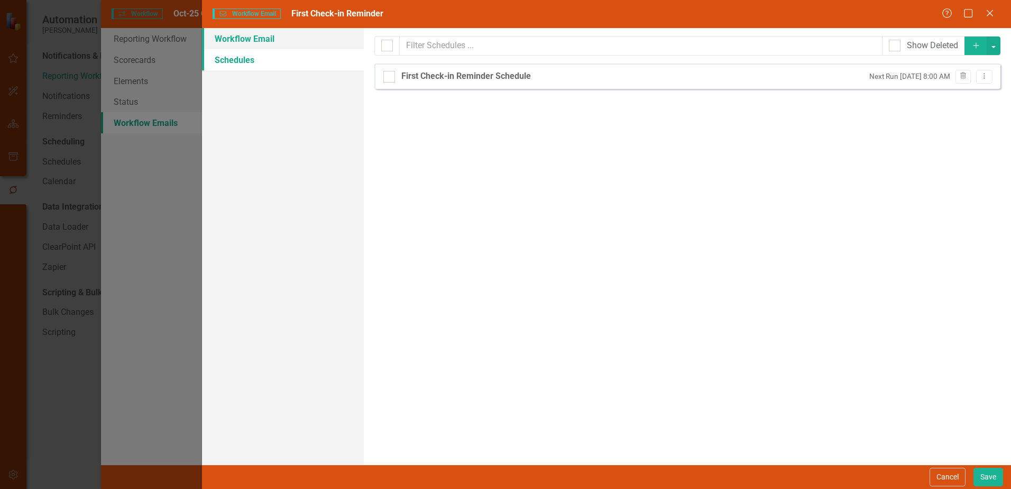
click at [246, 37] on link "Workflow Email" at bounding box center [283, 38] width 162 height 21
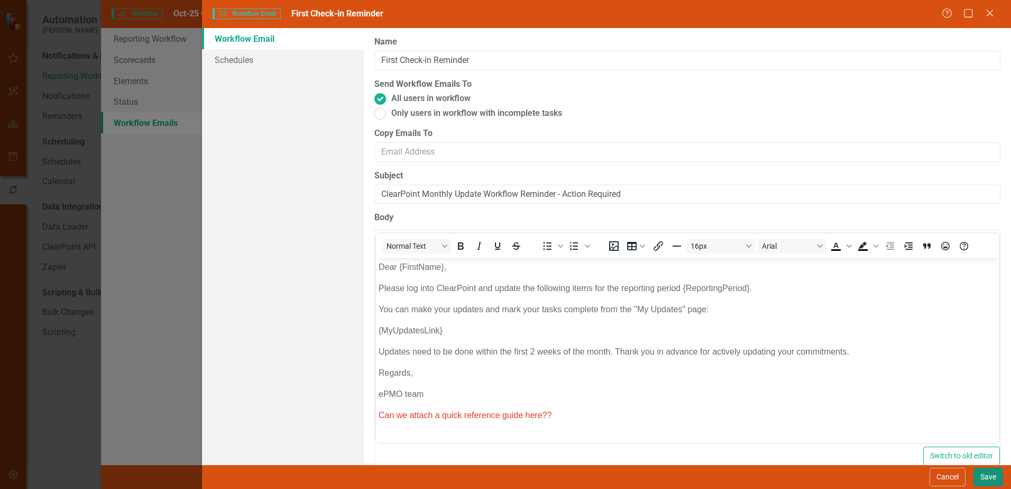
click at [986, 473] on button "Save" at bounding box center [989, 477] width 30 height 19
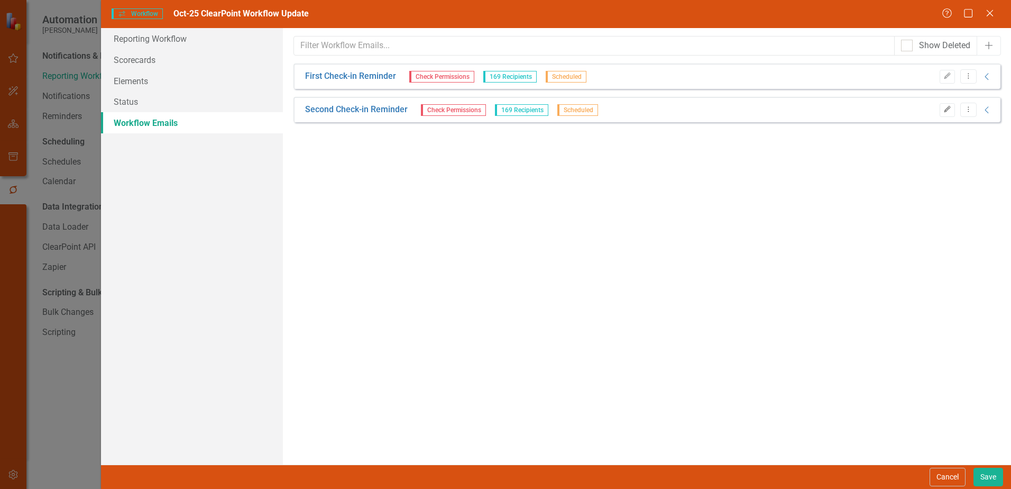
click at [945, 110] on icon "button" at bounding box center [947, 109] width 6 height 6
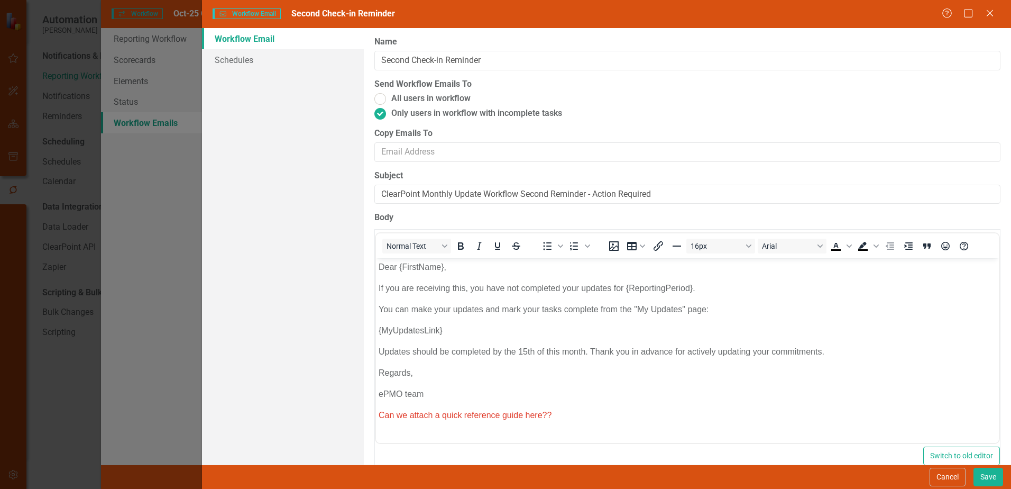
drag, startPoint x: 434, startPoint y: 133, endPoint x: 630, endPoint y: 100, distance: 198.6
click at [631, 100] on label "All users in workflow" at bounding box center [688, 99] width 626 height 12
click at [389, 100] on input "All users in workflow" at bounding box center [380, 98] width 16 height 16
radio input "true"
click at [380, 114] on ins at bounding box center [380, 113] width 16 height 16
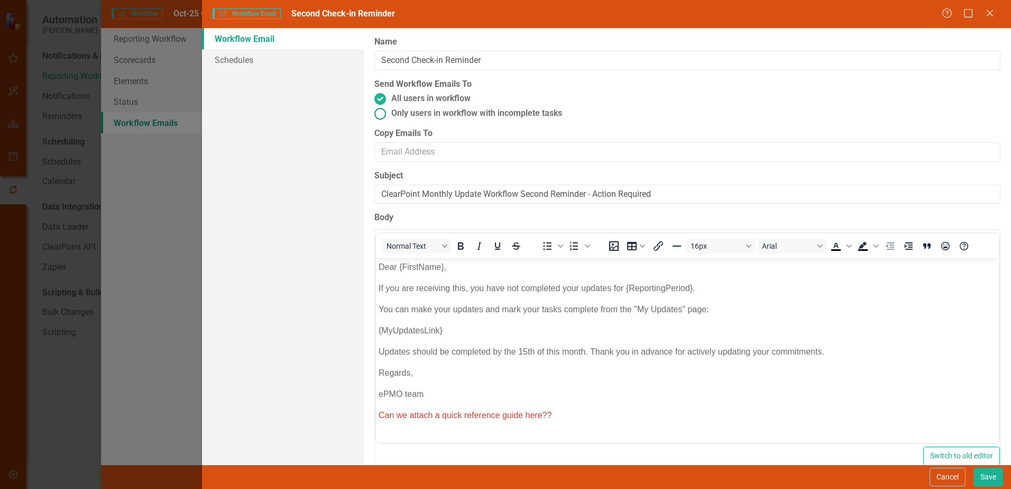
click at [380, 114] on input "Only users in workflow with incomplete tasks" at bounding box center [380, 113] width 16 height 16
radio input "true"
drag, startPoint x: 694, startPoint y: 195, endPoint x: 551, endPoint y: 209, distance: 144.1
click at [551, 209] on div "Workflow Emails are templated reminders linked to Reporting Workflows that can …" at bounding box center [688, 246] width 648 height 436
drag, startPoint x: 407, startPoint y: 192, endPoint x: 389, endPoint y: 206, distance: 23.7
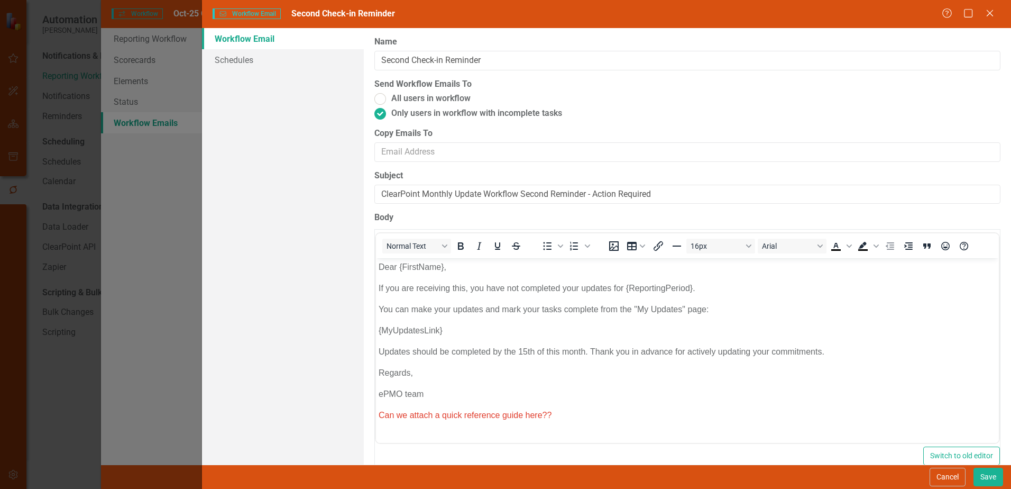
click at [389, 206] on div "Workflow Emails are templated reminders linked to Reporting Workflows that can …" at bounding box center [688, 246] width 648 height 436
click at [512, 198] on input "ClearPoint Monthly Update Workflow Second Reminder - Action Required" at bounding box center [688, 195] width 626 height 20
drag, startPoint x: 382, startPoint y: 192, endPoint x: 456, endPoint y: 197, distance: 73.7
click at [456, 197] on input "ClearPoint Monthly Update Second Reminder - Action Required" at bounding box center [688, 195] width 626 height 20
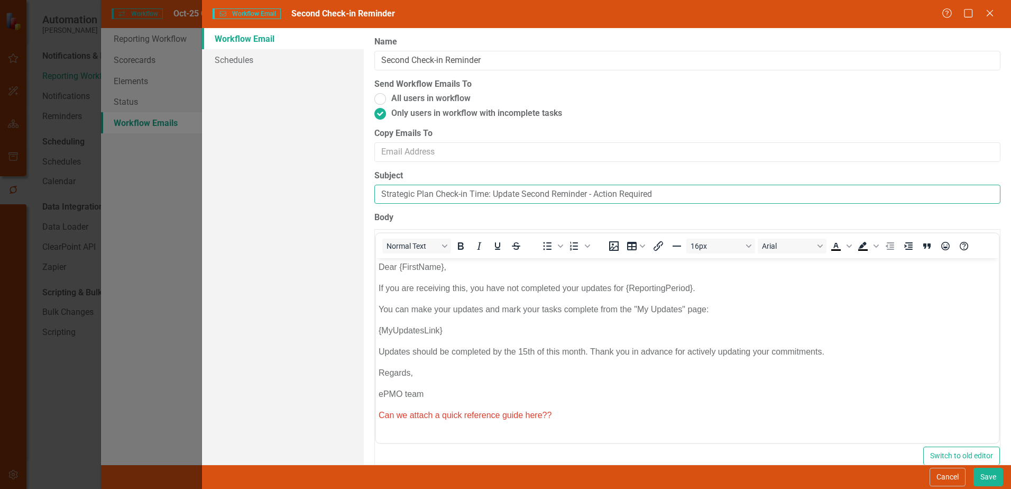
drag, startPoint x: 496, startPoint y: 194, endPoint x: 520, endPoint y: 196, distance: 23.9
click at [520, 196] on input "Strategic Plan Check-in Time: Update Second Reminder - Action Required" at bounding box center [688, 195] width 626 height 20
drag, startPoint x: 645, startPoint y: 189, endPoint x: 559, endPoint y: 196, distance: 86.5
click at [559, 196] on input "Strategic Plan Check-in Time: Second Reminder - Action Required" at bounding box center [688, 195] width 626 height 20
click at [469, 194] on input "Strategic Plan Check-in Time: Second Reminder" at bounding box center [688, 195] width 626 height 20
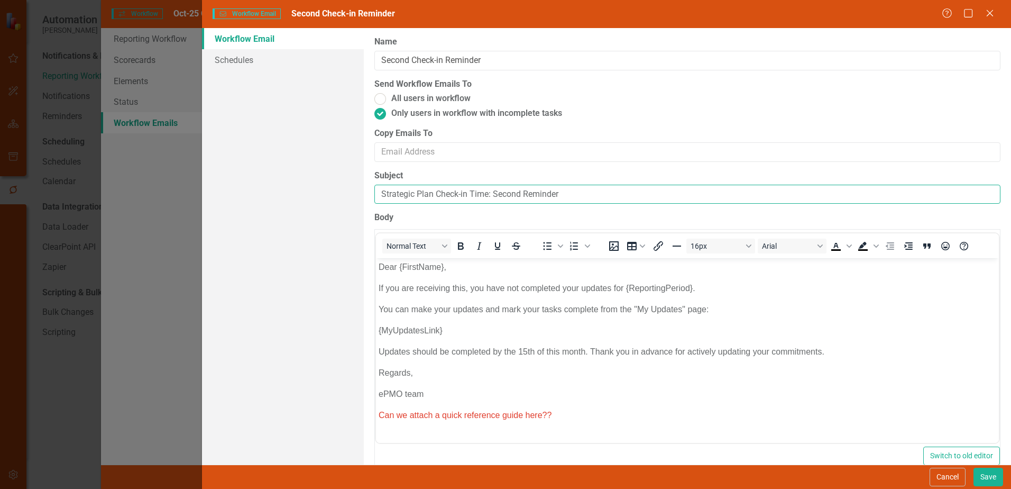
click at [469, 194] on input "Strategic Plan Check-in Time: Second Reminder" at bounding box center [688, 195] width 626 height 20
click at [482, 178] on label "Subject" at bounding box center [688, 176] width 626 height 12
click at [482, 185] on input "Strategic Plan Check-in Time: Second Reminder" at bounding box center [688, 195] width 626 height 20
click at [474, 214] on label "Body" at bounding box center [688, 218] width 626 height 12
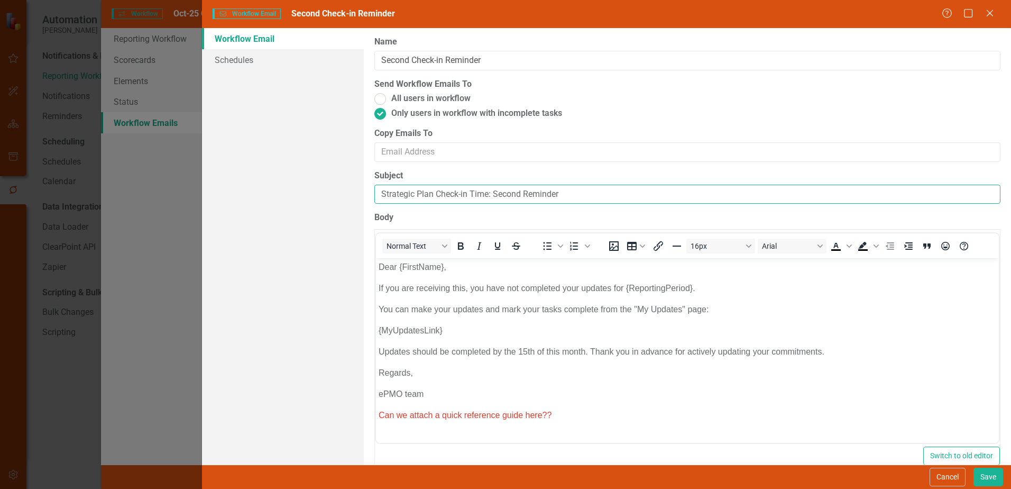
click at [477, 190] on input "Strategic Plan Check-in Time: Second Reminder" at bounding box center [688, 195] width 626 height 20
click at [530, 192] on input "Strategic Plan Check-in: Second Reminder" at bounding box center [688, 195] width 626 height 20
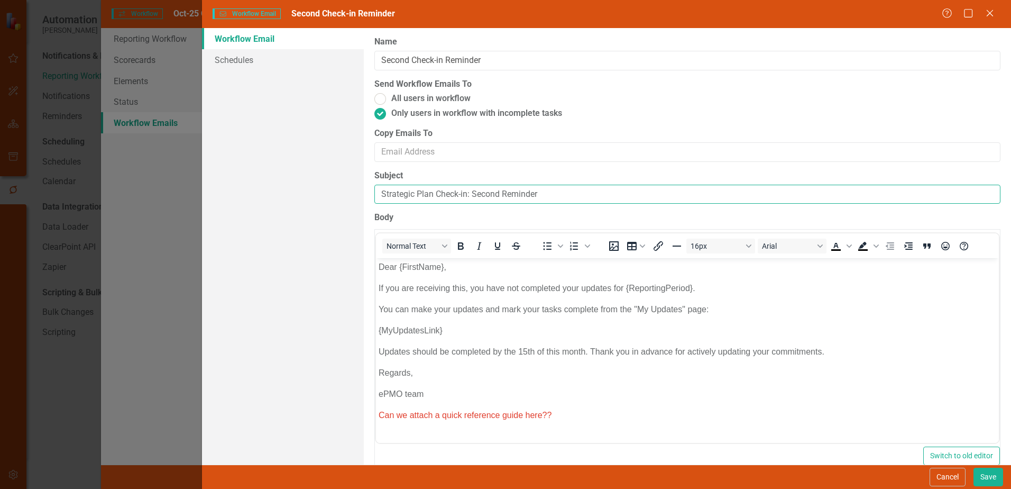
type input "Strategic Plan Check-in: Second Reminder"
click at [531, 211] on div "Workflow Emails are templated reminders linked to Reporting Workflows that can …" at bounding box center [688, 246] width 648 height 436
click at [985, 477] on button "Save" at bounding box center [989, 477] width 30 height 19
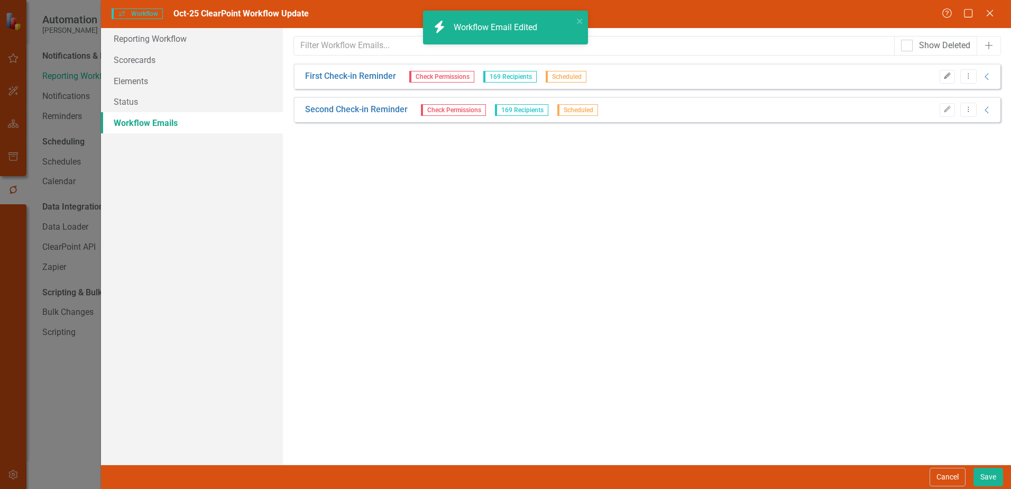
click at [950, 77] on icon "Edit" at bounding box center [948, 76] width 8 height 6
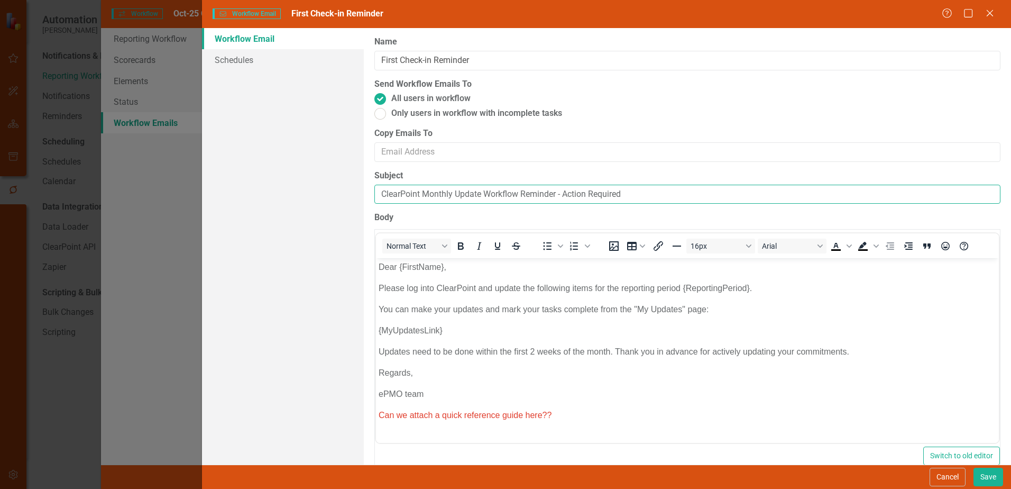
click at [446, 195] on input "ClearPoint Monthly Update Workflow Reminder - Action Required" at bounding box center [688, 195] width 626 height 20
paste input "Strategic Plan Check-in: Second Reminder"
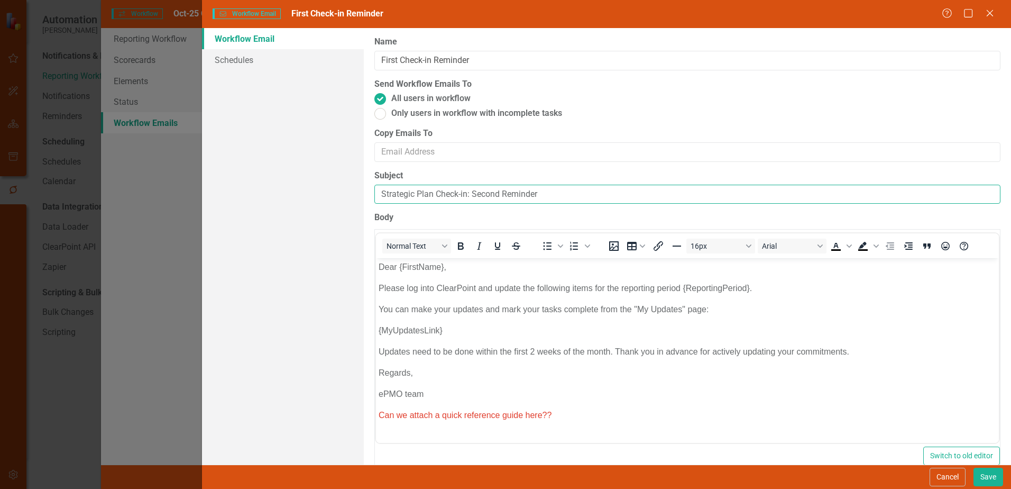
drag, startPoint x: 473, startPoint y: 194, endPoint x: 544, endPoint y: 194, distance: 70.9
click at [544, 194] on input "Strategic Plan Check-in: Second Reminder" at bounding box center [688, 195] width 626 height 20
type input "Strategic Plan Check-in Required - Action Needed"
click at [996, 475] on button "Save" at bounding box center [989, 477] width 30 height 19
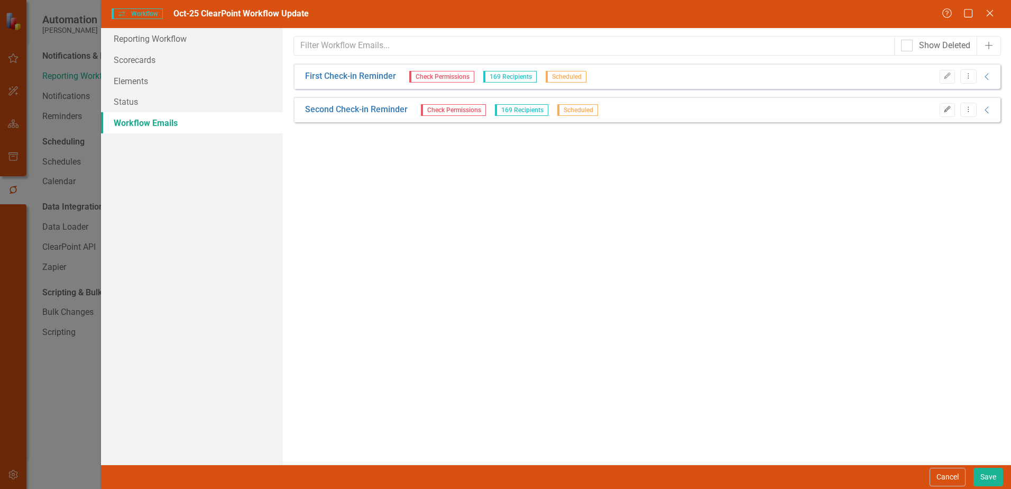
click at [947, 111] on icon "Edit" at bounding box center [948, 109] width 8 height 6
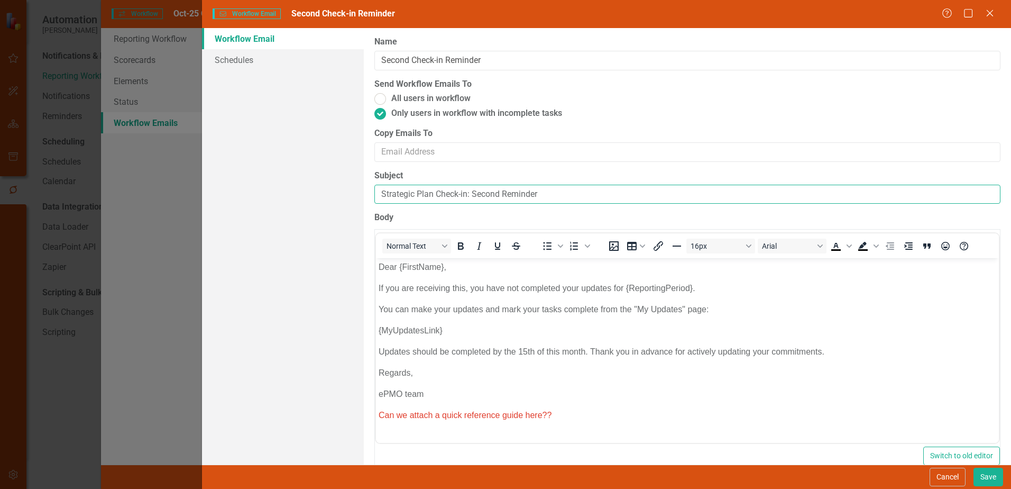
click at [545, 192] on input "Strategic Plan Check-in: Second Reminder" at bounding box center [688, 195] width 626 height 20
type input "Strategic Plan Check-in: Second Reminder - Action Required"
click at [991, 480] on button "Save" at bounding box center [989, 477] width 30 height 19
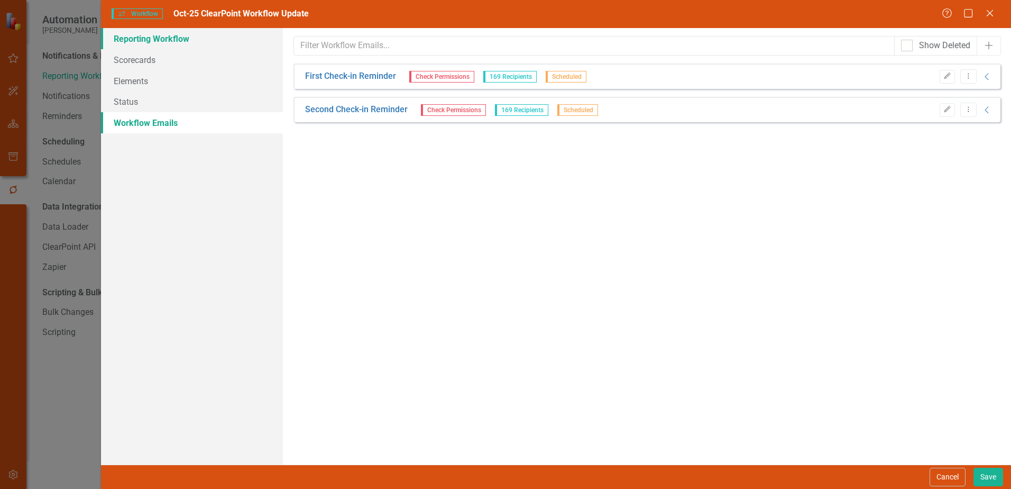
click at [160, 43] on link "Reporting Workflow" at bounding box center [192, 38] width 182 height 21
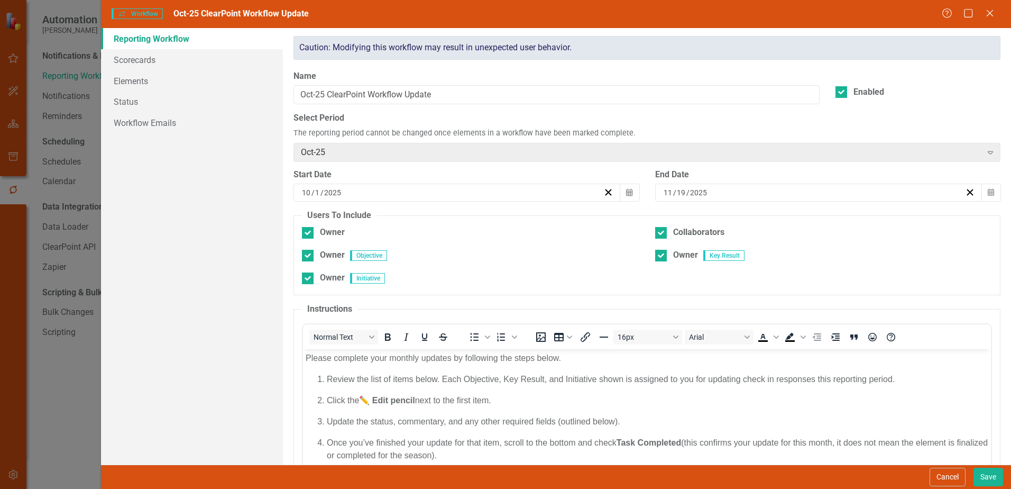
drag, startPoint x: 374, startPoint y: 9, endPoint x: 289, endPoint y: 92, distance: 118.2
click at [289, 92] on div "Name Oct-25 ClearPoint Workflow Update" at bounding box center [557, 91] width 542 height 42
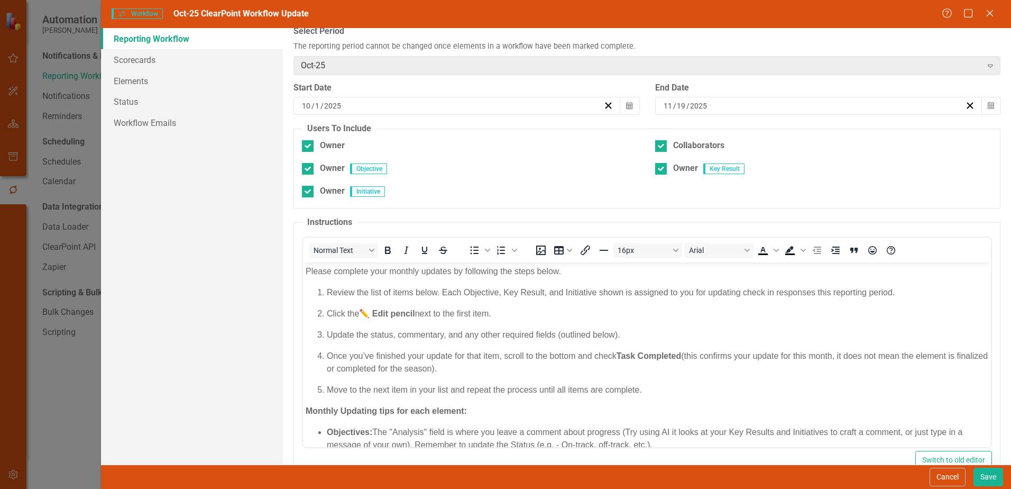
scroll to position [113, 0]
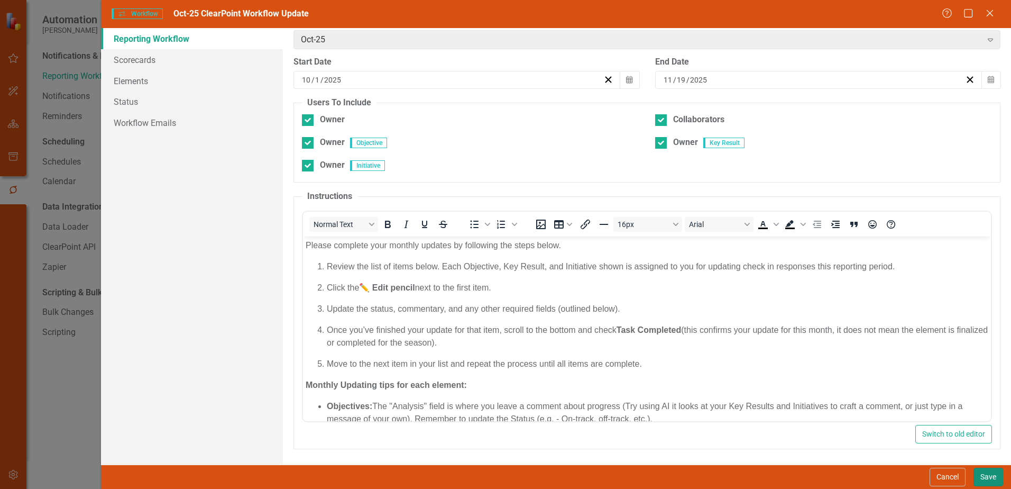
click at [991, 473] on button "Save" at bounding box center [989, 477] width 30 height 19
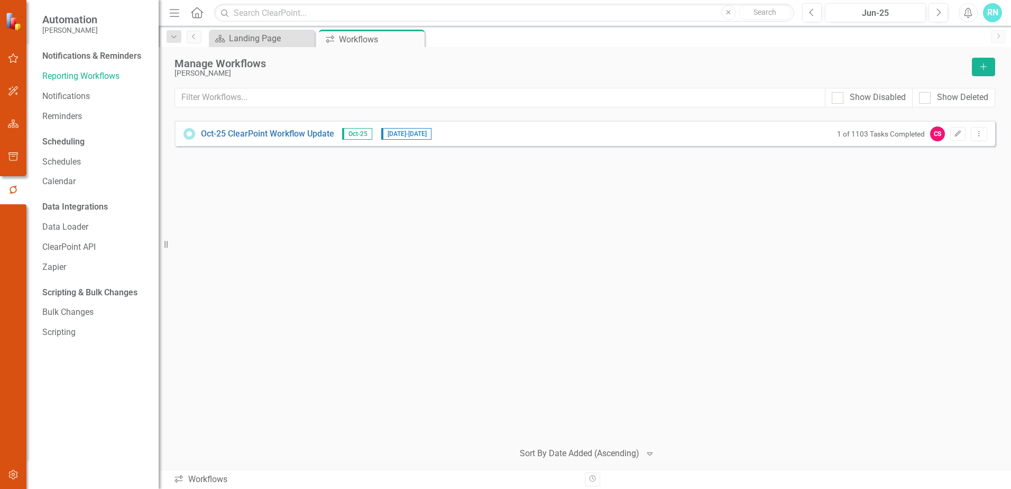
drag, startPoint x: 457, startPoint y: 48, endPoint x: 437, endPoint y: 54, distance: 20.6
click at [437, 54] on div "Manage Workflows [PERSON_NAME] Add Show Disabled Show Deleted Looks like you do…" at bounding box center [585, 258] width 853 height 422
click at [993, 11] on div "RN" at bounding box center [992, 12] width 19 height 19
click at [960, 133] on link "icon.portal Success Portal" at bounding box center [960, 132] width 84 height 20
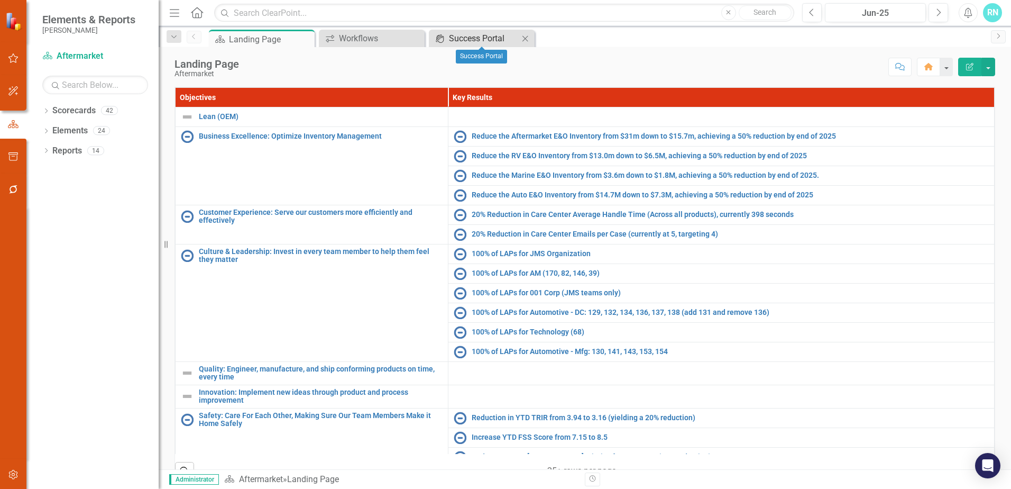
click at [487, 40] on div "Success Portal" at bounding box center [484, 38] width 70 height 13
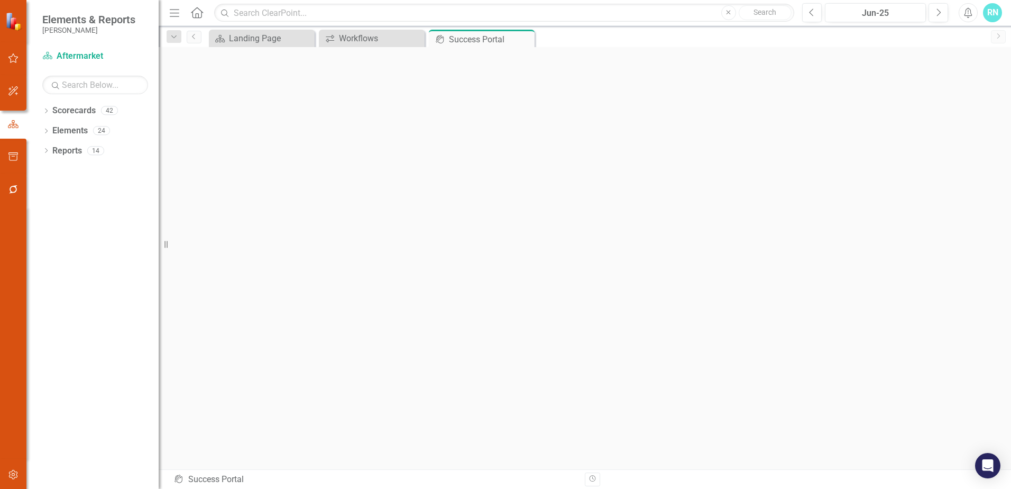
scroll to position [4, 0]
